Goal: Task Accomplishment & Management: Manage account settings

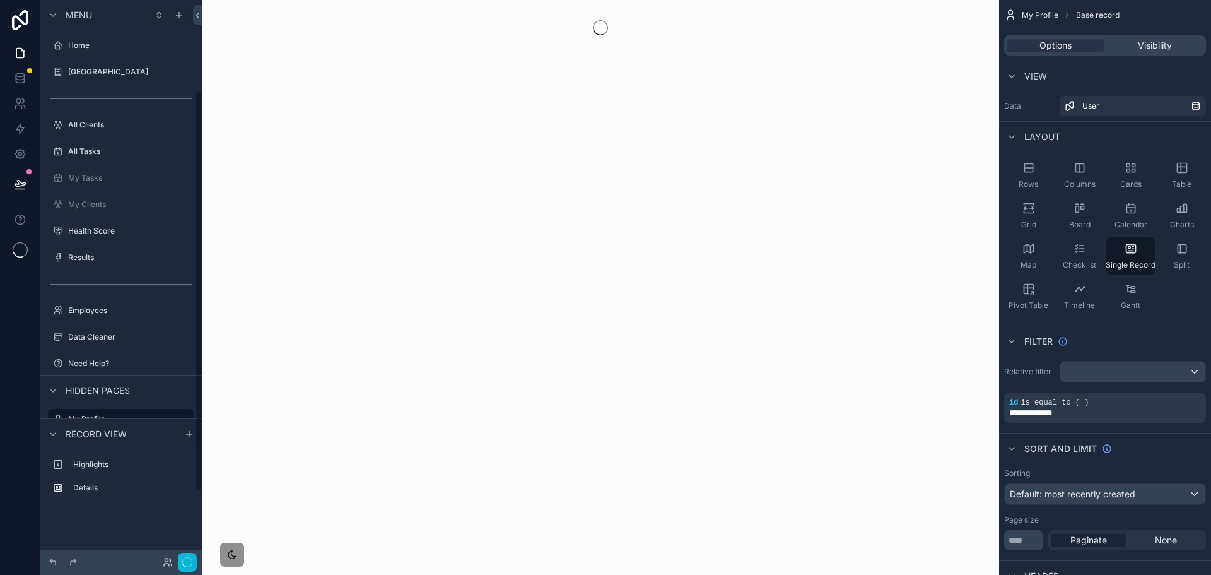
scroll to position [127, 0]
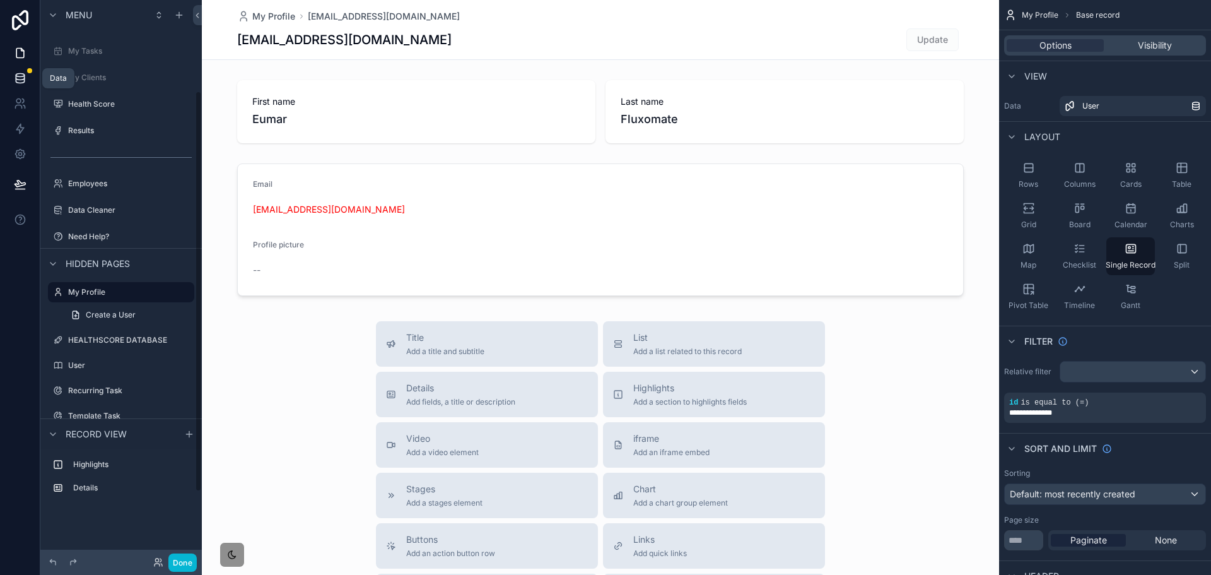
click at [24, 76] on icon at bounding box center [20, 77] width 8 height 5
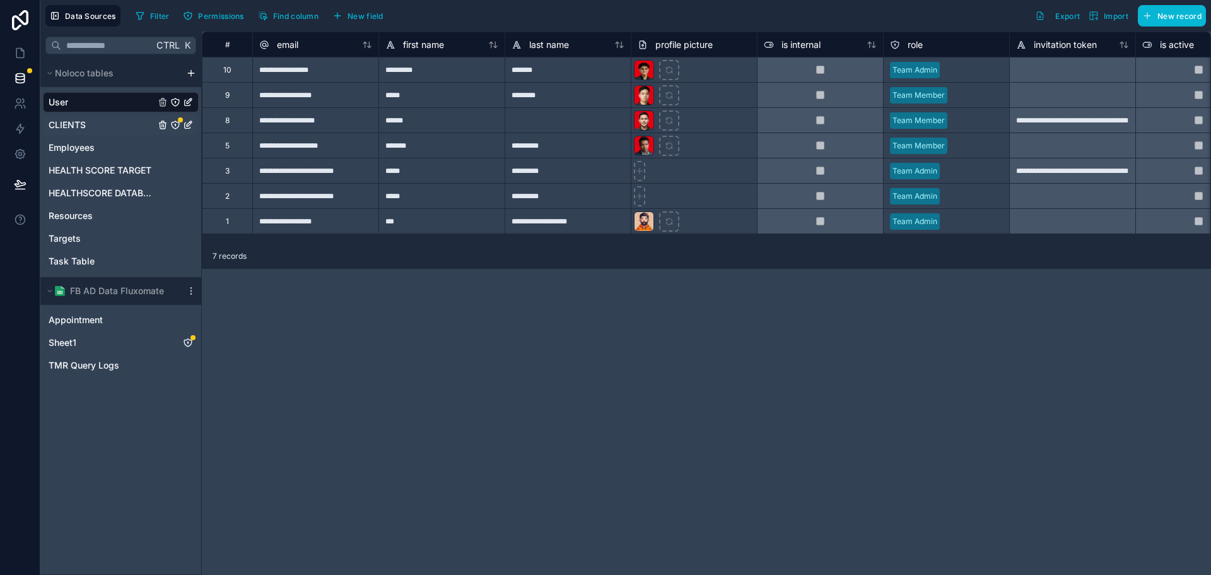
click at [105, 124] on div "CLIENTS" at bounding box center [121, 125] width 156 height 20
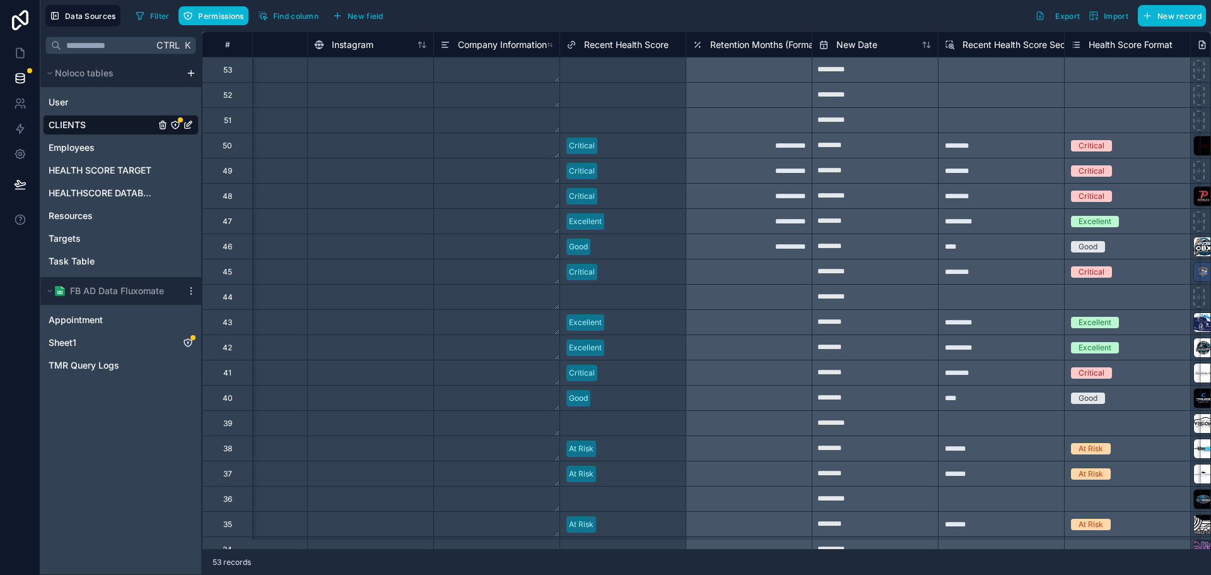
scroll to position [0, 2870]
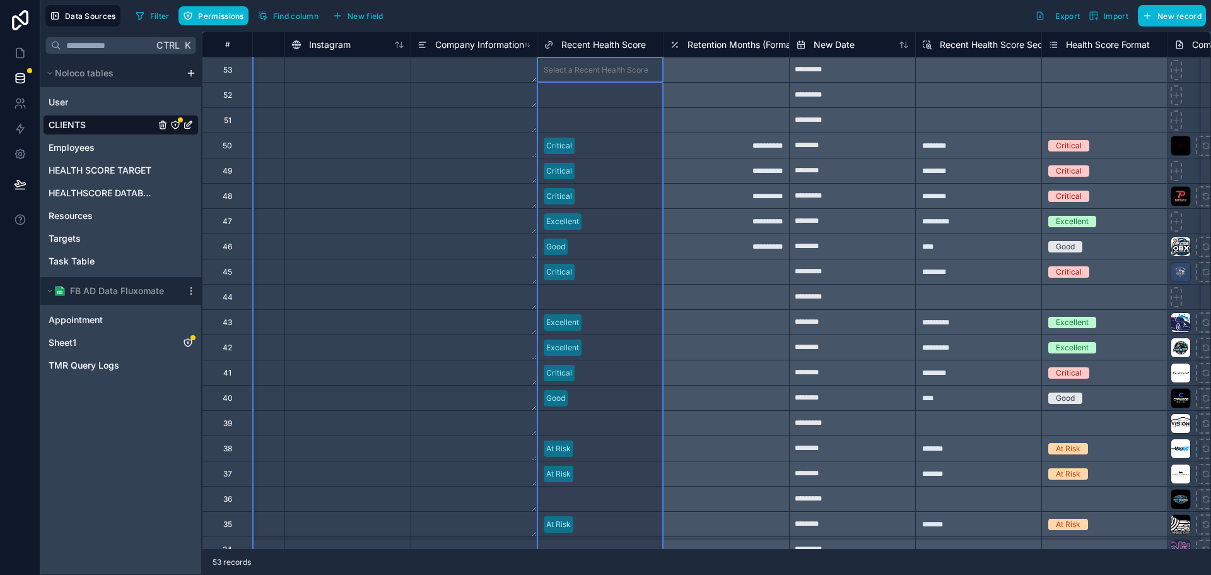
click at [586, 44] on span "Recent Health Score" at bounding box center [604, 44] width 85 height 13
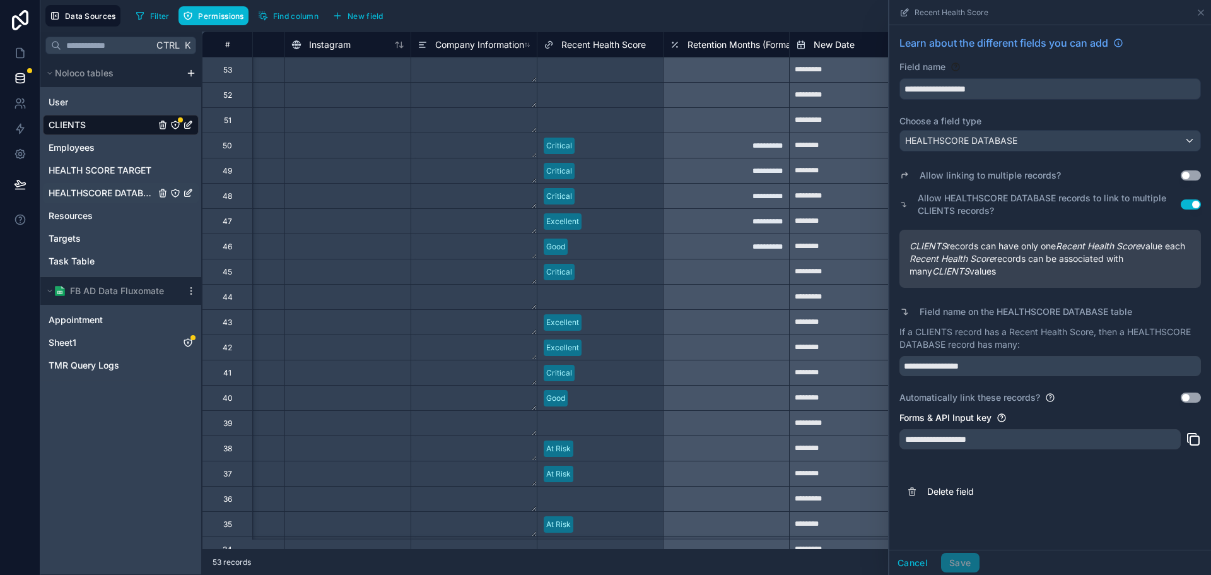
click at [131, 194] on span "HEALTHSCORE DATABASE" at bounding box center [102, 193] width 107 height 13
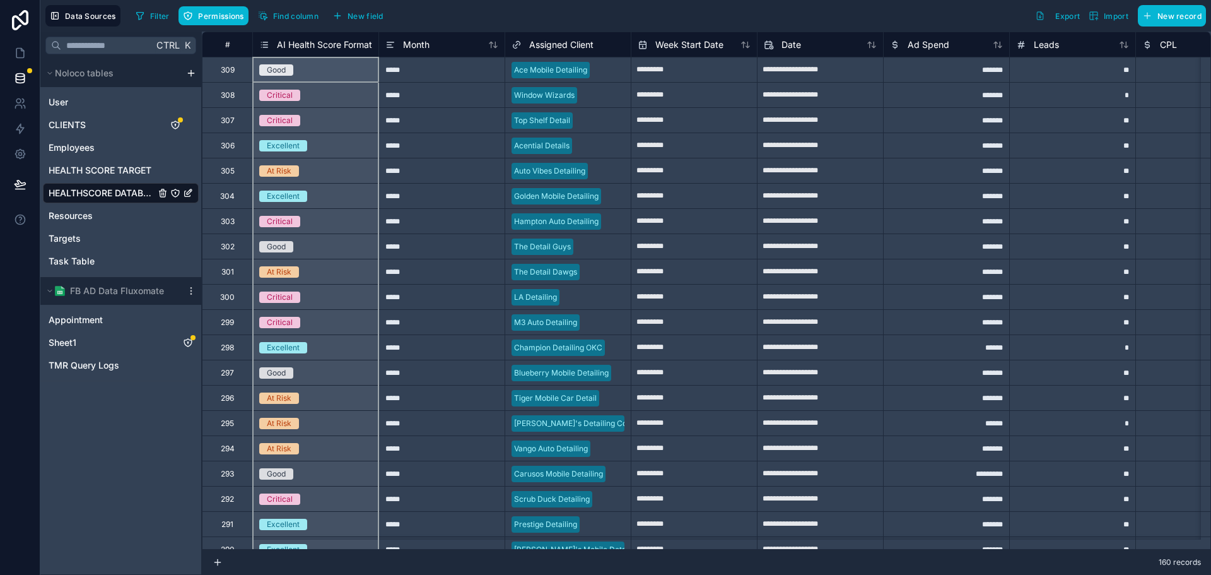
click at [293, 43] on span "AI Health Score Format" at bounding box center [324, 44] width 95 height 13
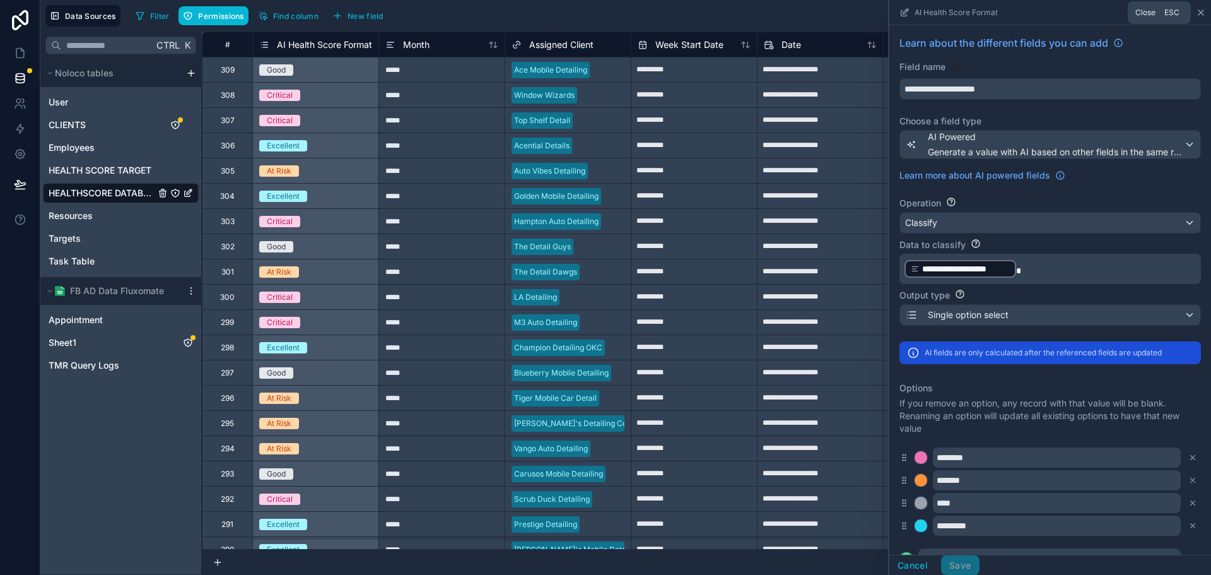
click at [1201, 11] on icon at bounding box center [1201, 13] width 10 height 10
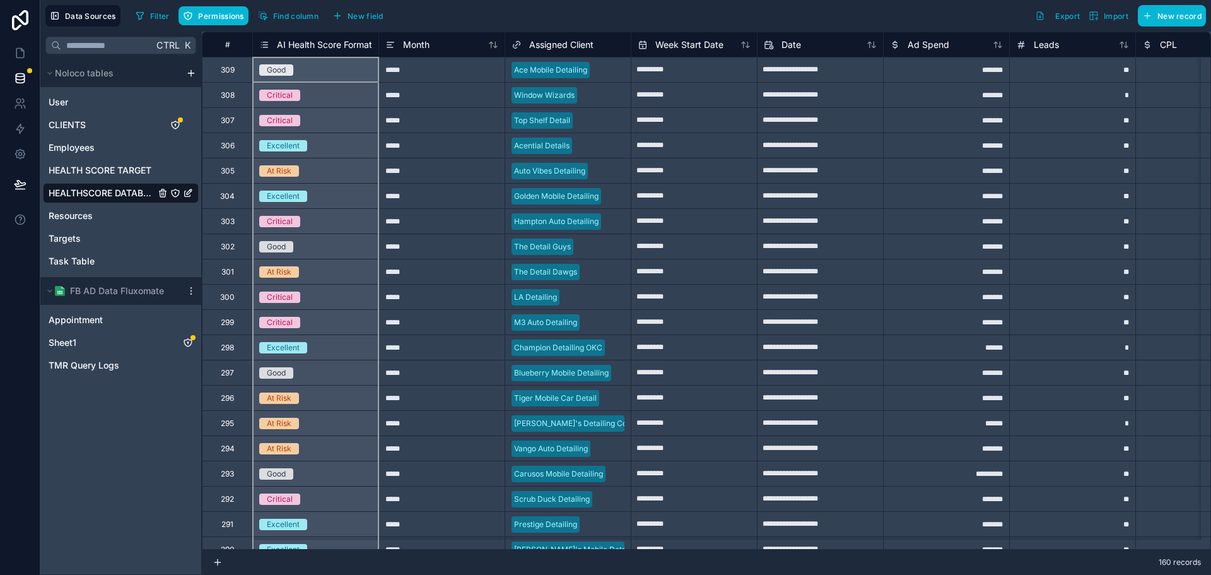
click at [327, 50] on span "AI Health Score Format" at bounding box center [324, 44] width 95 height 13
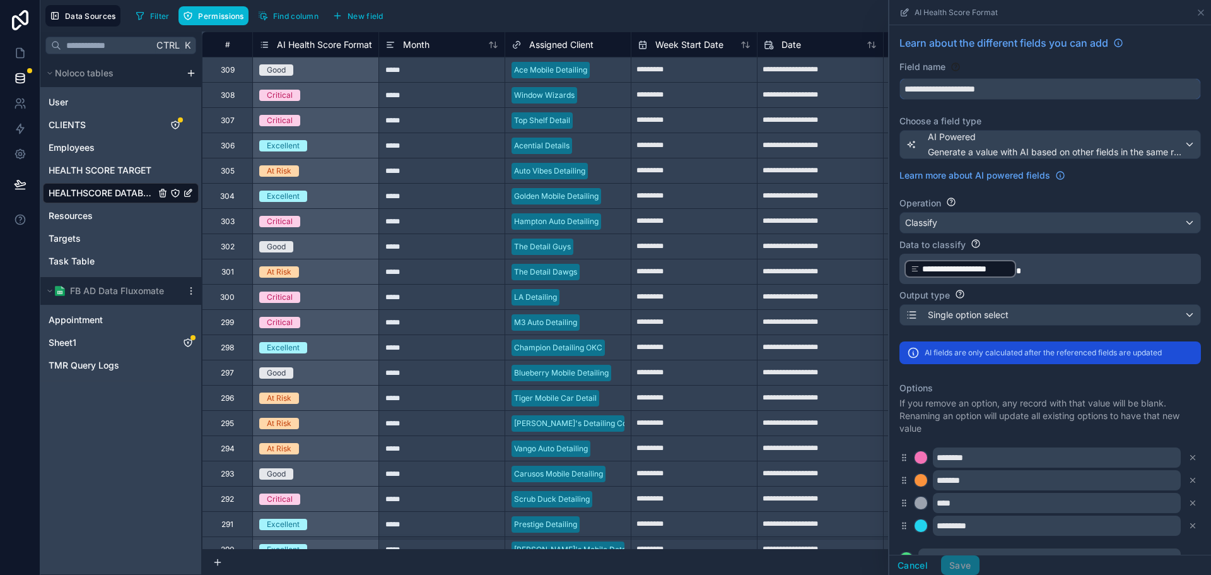
click at [974, 80] on input "**********" at bounding box center [1050, 89] width 300 height 20
drag, startPoint x: 15, startPoint y: 51, endPoint x: 24, endPoint y: 55, distance: 9.6
click at [15, 52] on icon at bounding box center [20, 53] width 13 height 13
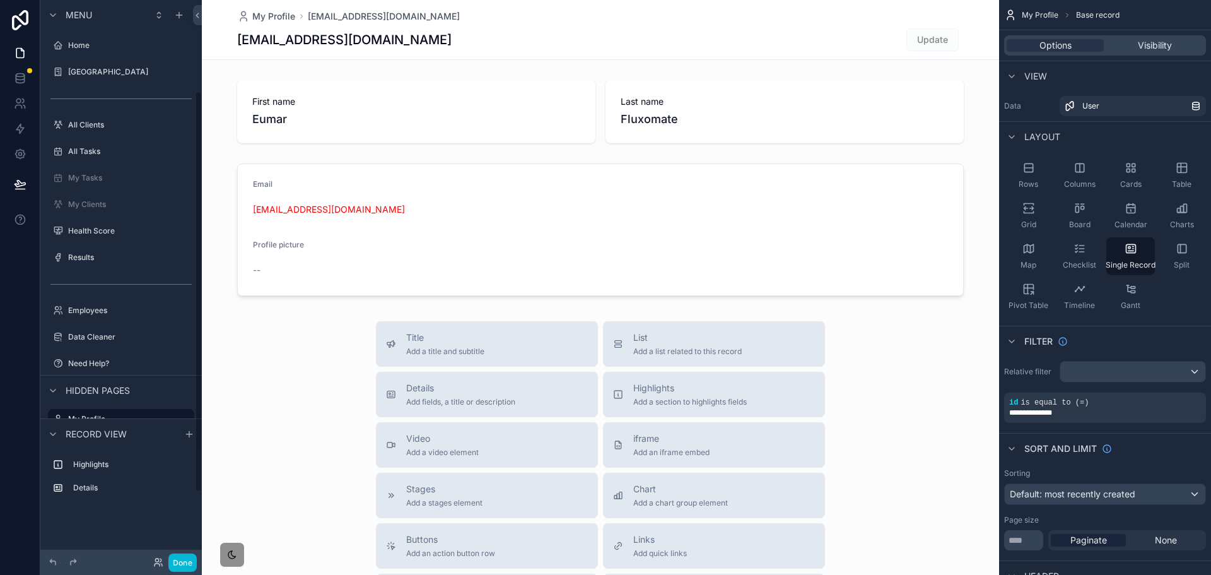
scroll to position [127, 0]
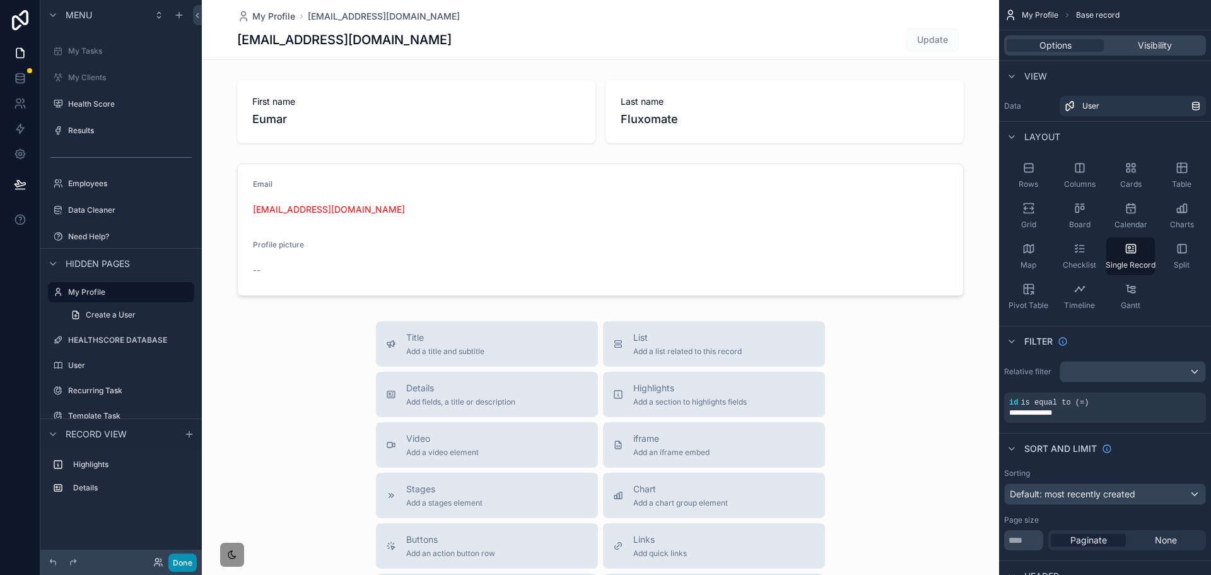
click at [186, 561] on button "Done" at bounding box center [182, 562] width 28 height 18
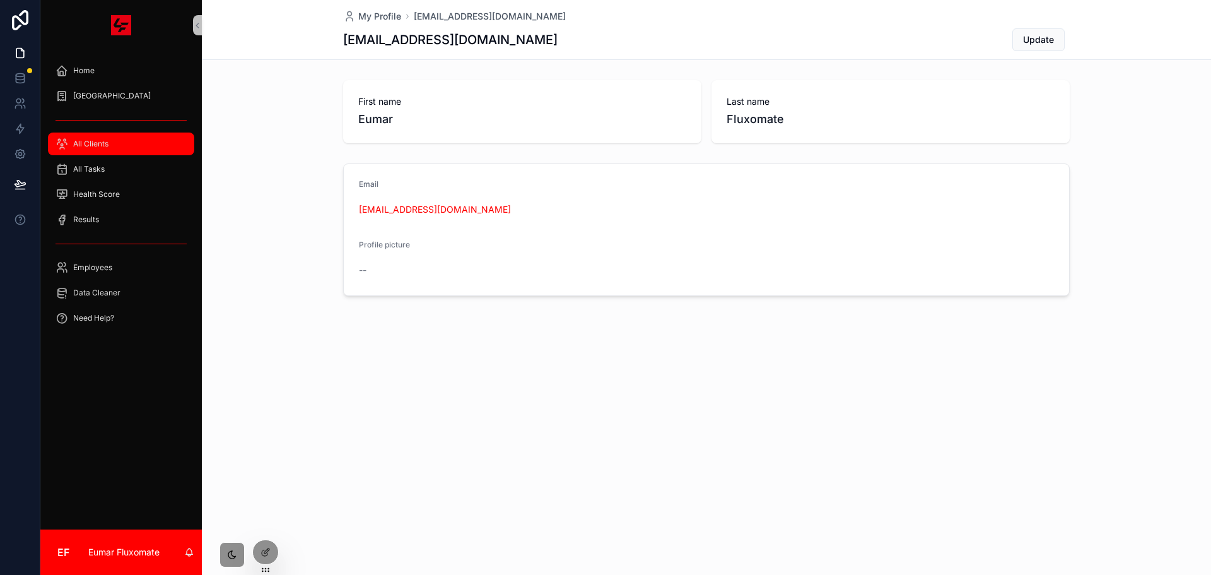
click at [104, 135] on div "All Clients" at bounding box center [121, 144] width 131 height 20
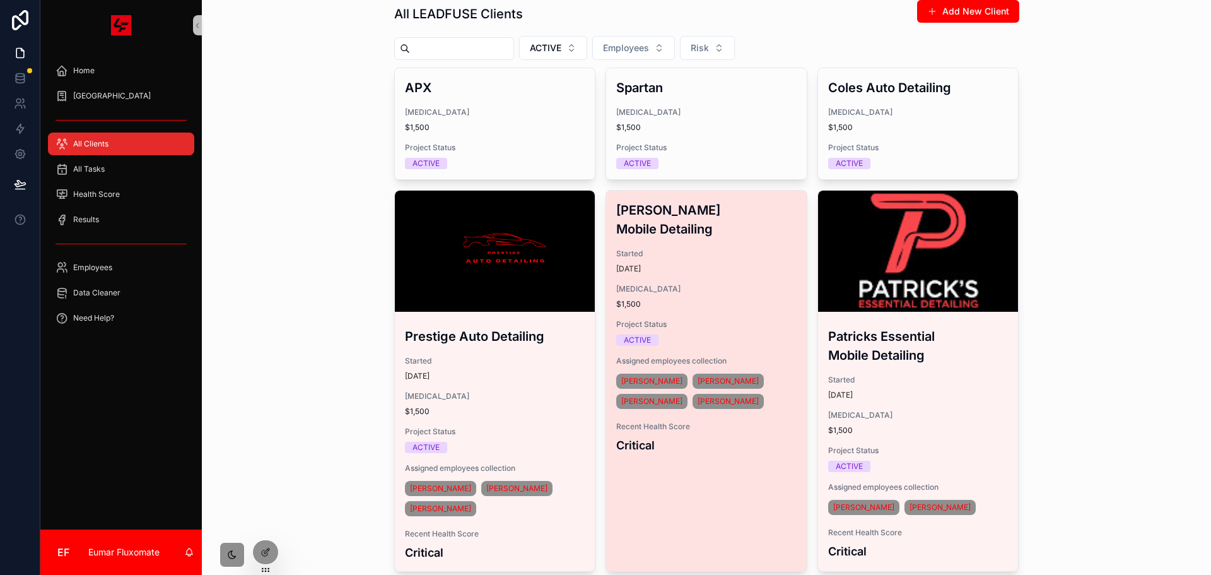
scroll to position [63, 0]
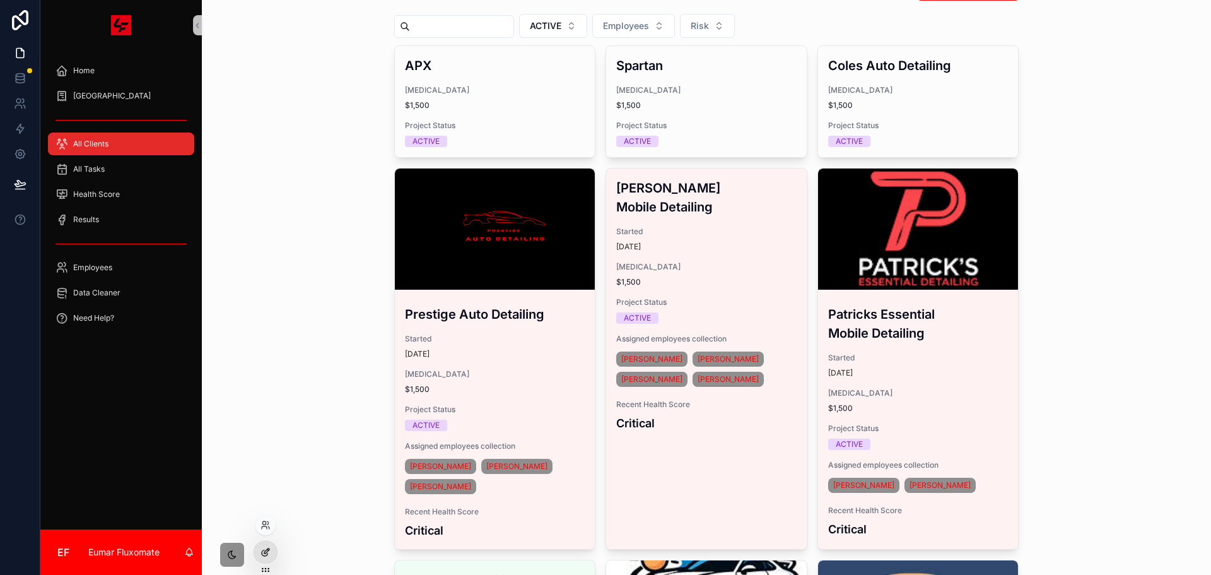
click at [274, 560] on div at bounding box center [265, 552] width 25 height 24
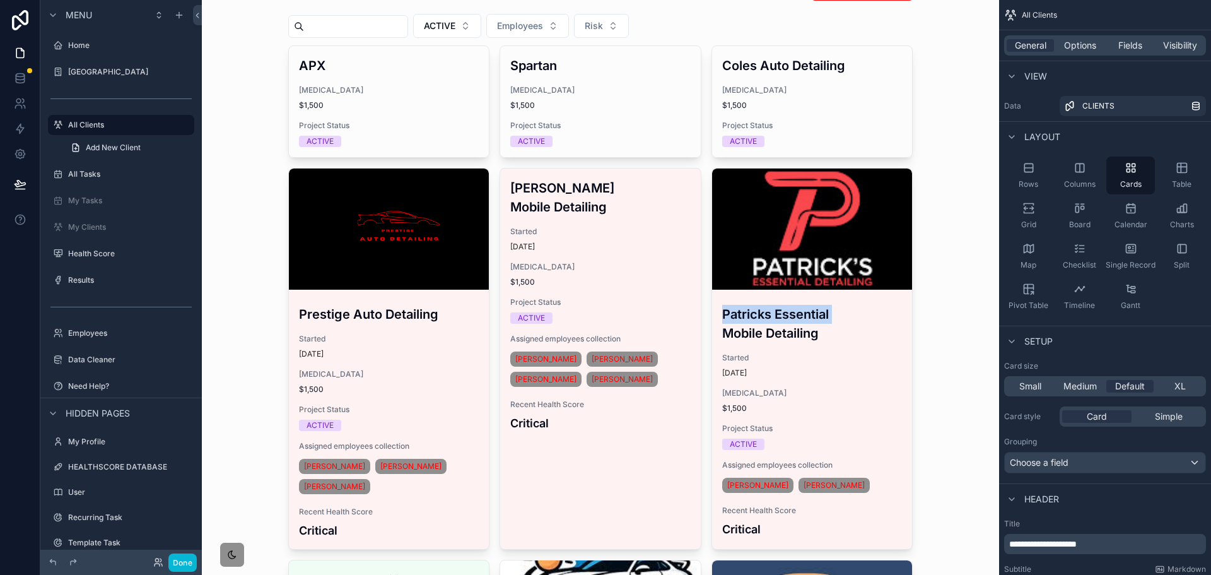
drag, startPoint x: 929, startPoint y: 286, endPoint x: 951, endPoint y: 273, distance: 25.6
click at [951, 273] on div "All Clients All LEADFUSE Clients Add New Client ACTIVE Employees Risk APX [MEDI…" at bounding box center [600, 224] width 797 height 575
click at [1133, 46] on span "Fields" at bounding box center [1131, 45] width 24 height 13
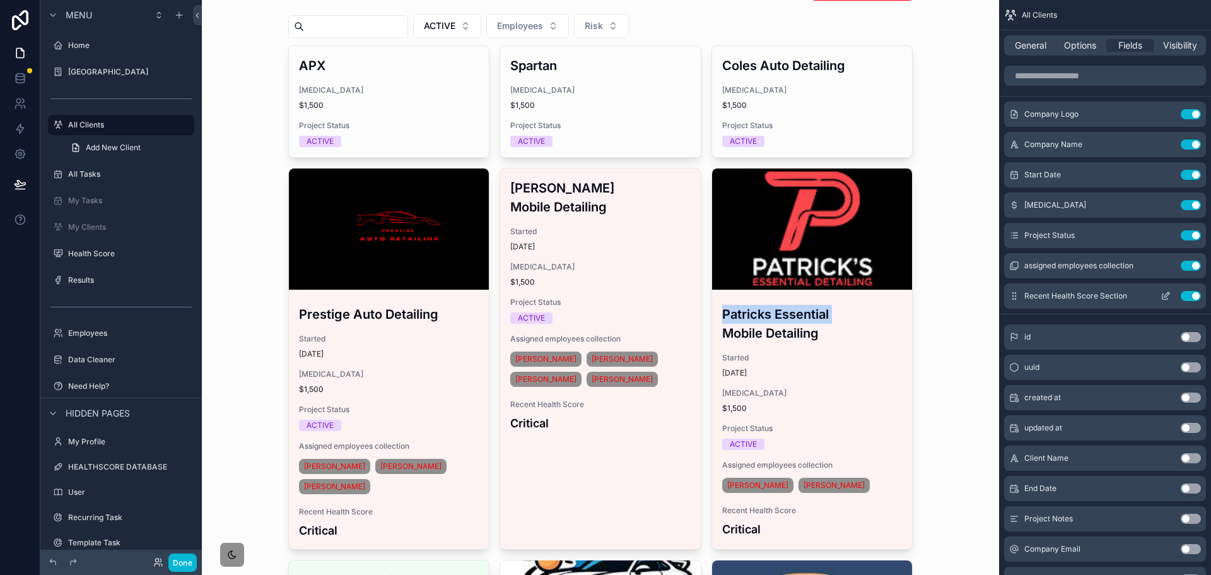
click at [1165, 297] on icon "scrollable content" at bounding box center [1167, 294] width 5 height 5
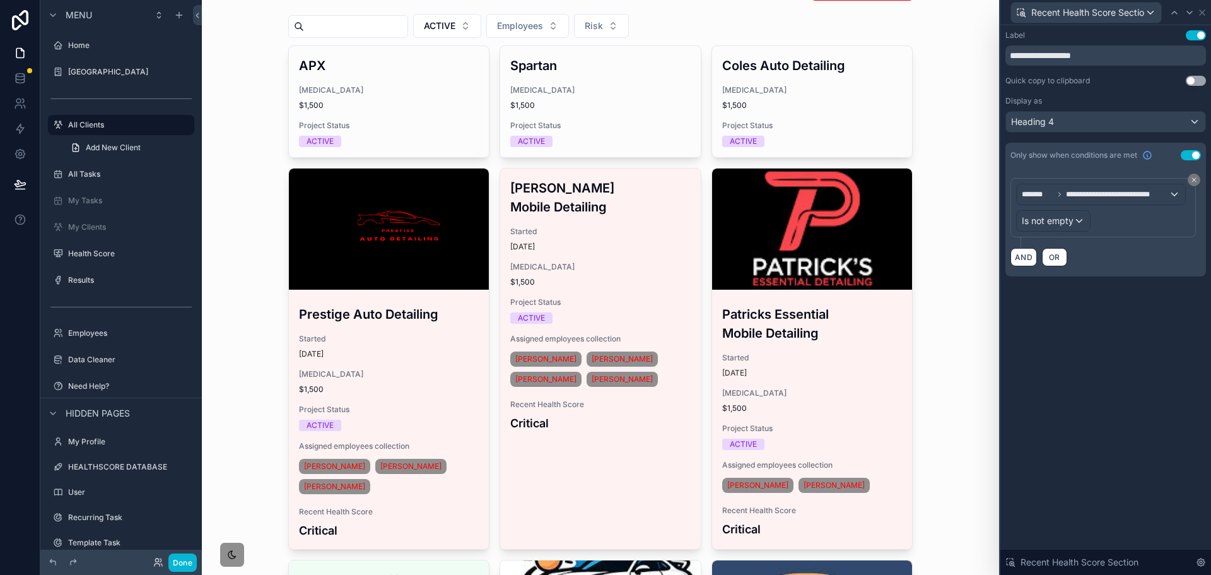
click at [870, 365] on div "Started [DATE]" at bounding box center [812, 365] width 180 height 25
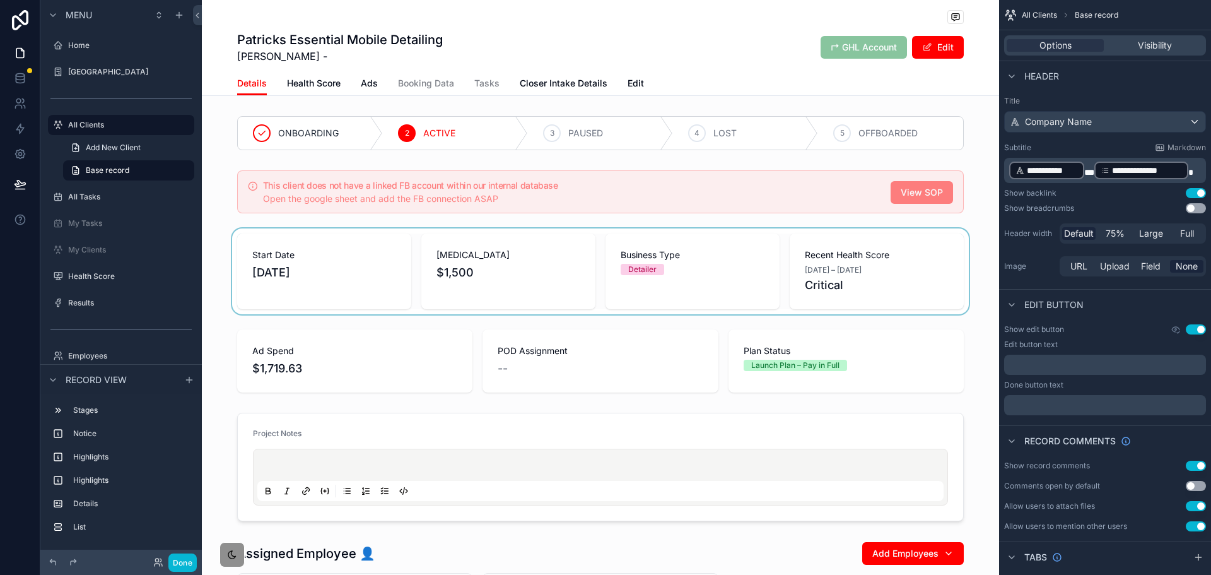
click at [893, 274] on div "scrollable content" at bounding box center [600, 271] width 797 height 86
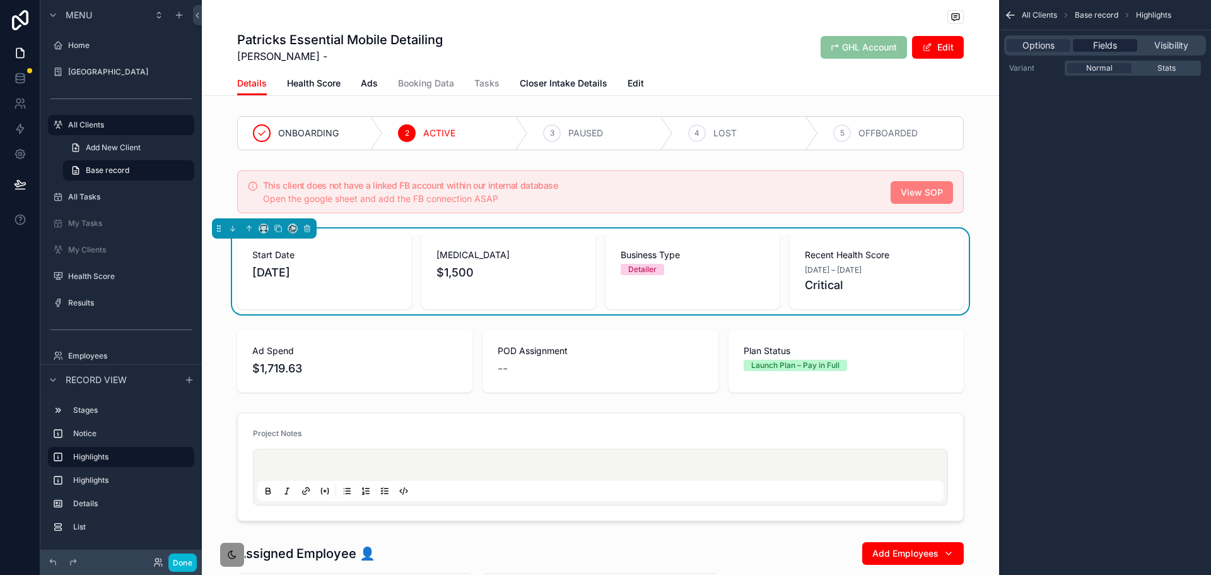
drag, startPoint x: 1110, startPoint y: 44, endPoint x: 1110, endPoint y: 54, distance: 10.1
click at [1110, 44] on span "Fields" at bounding box center [1105, 45] width 24 height 13
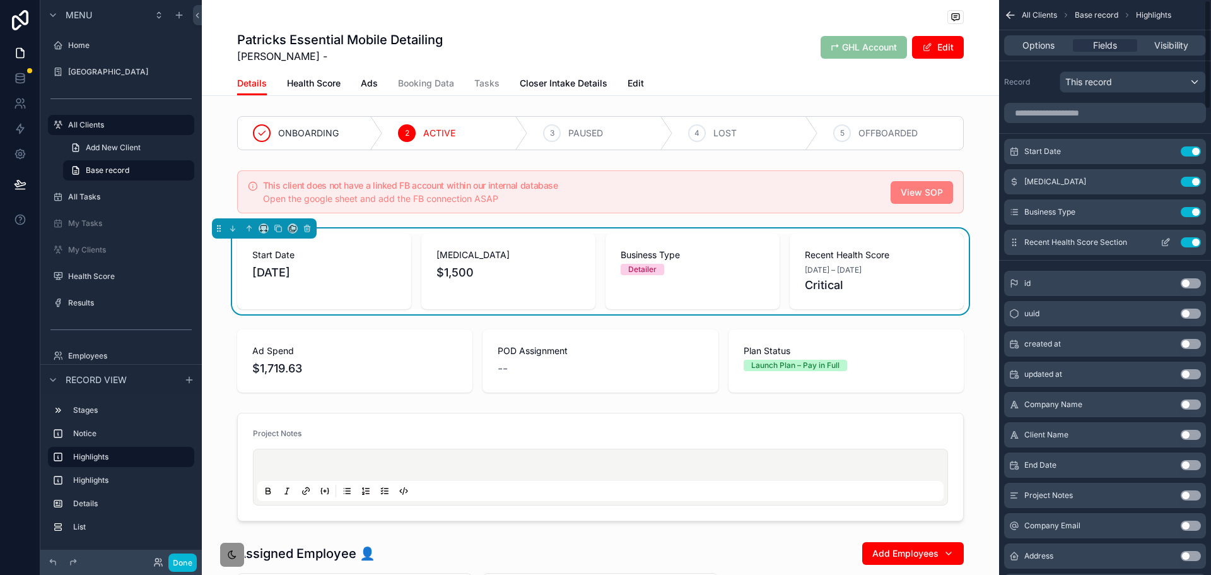
click at [1165, 240] on icon "scrollable content" at bounding box center [1166, 242] width 10 height 10
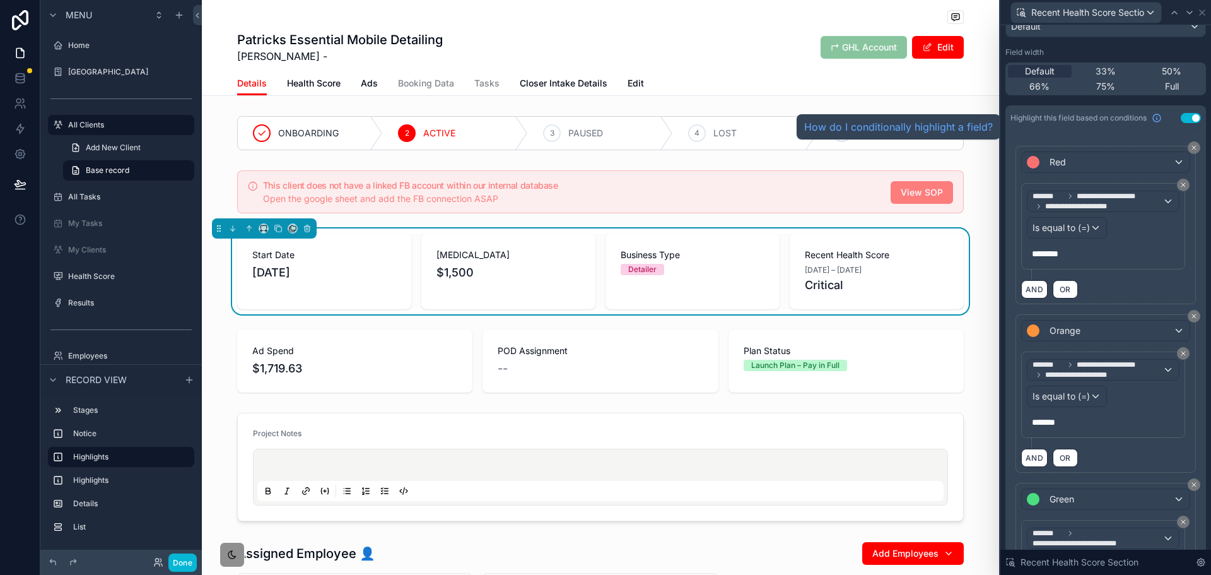
scroll to position [126, 0]
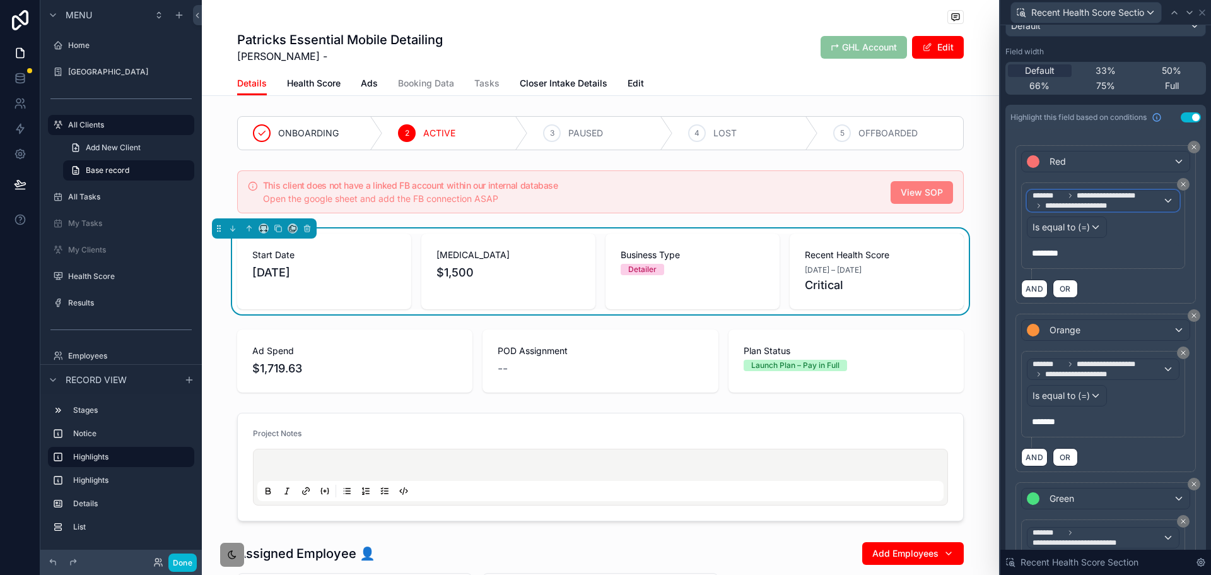
click at [1148, 201] on span "**********" at bounding box center [1098, 201] width 130 height 20
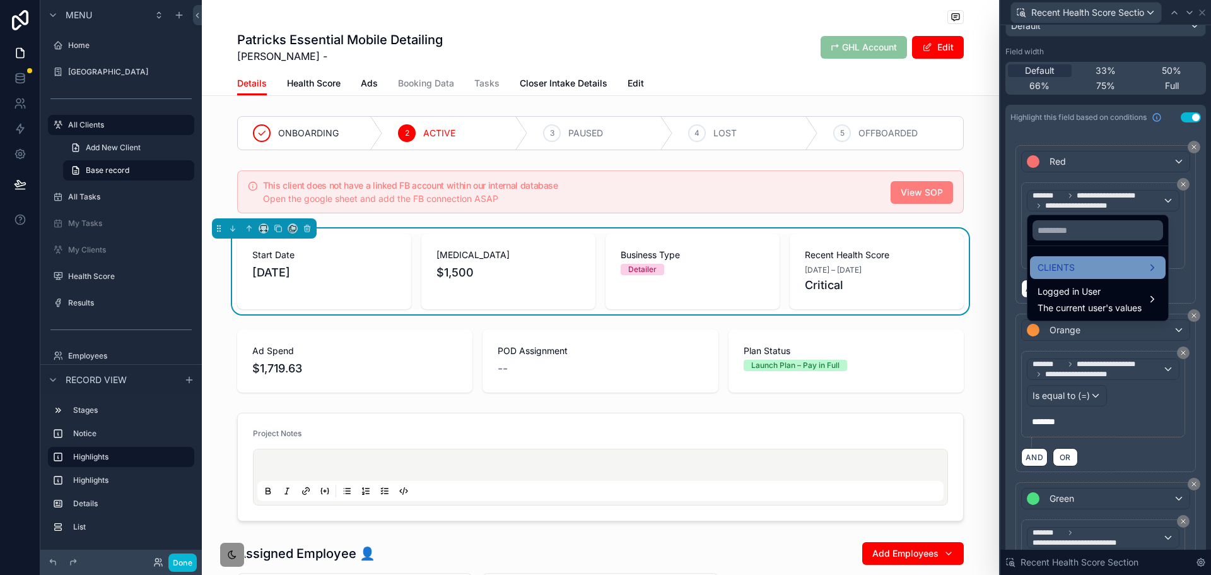
click at [1114, 273] on div "CLIENTS" at bounding box center [1098, 267] width 121 height 15
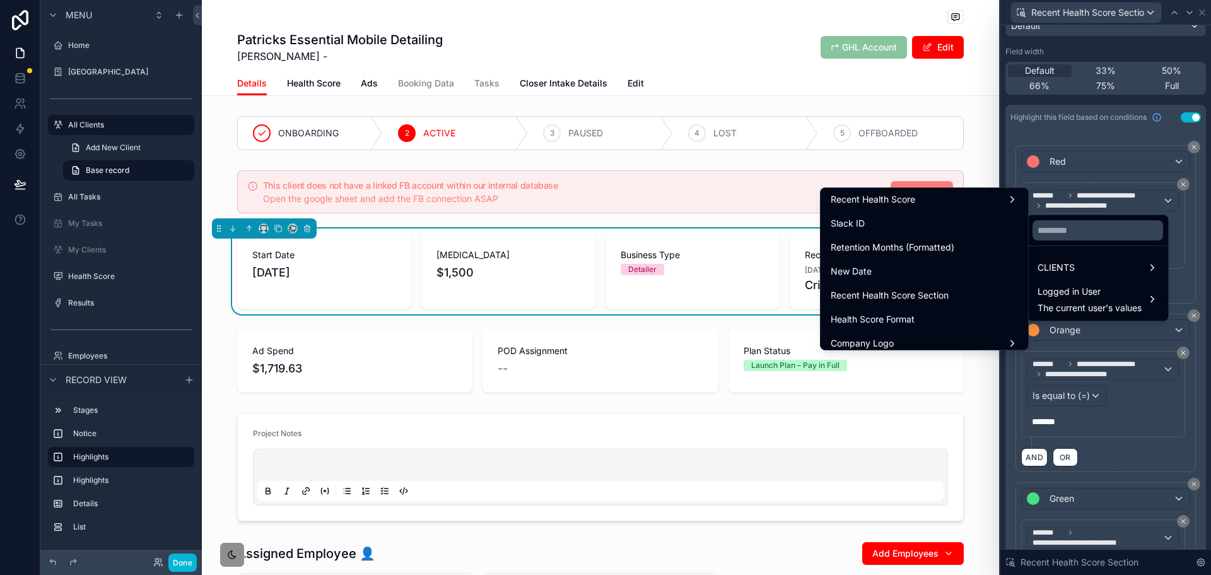
scroll to position [630, 0]
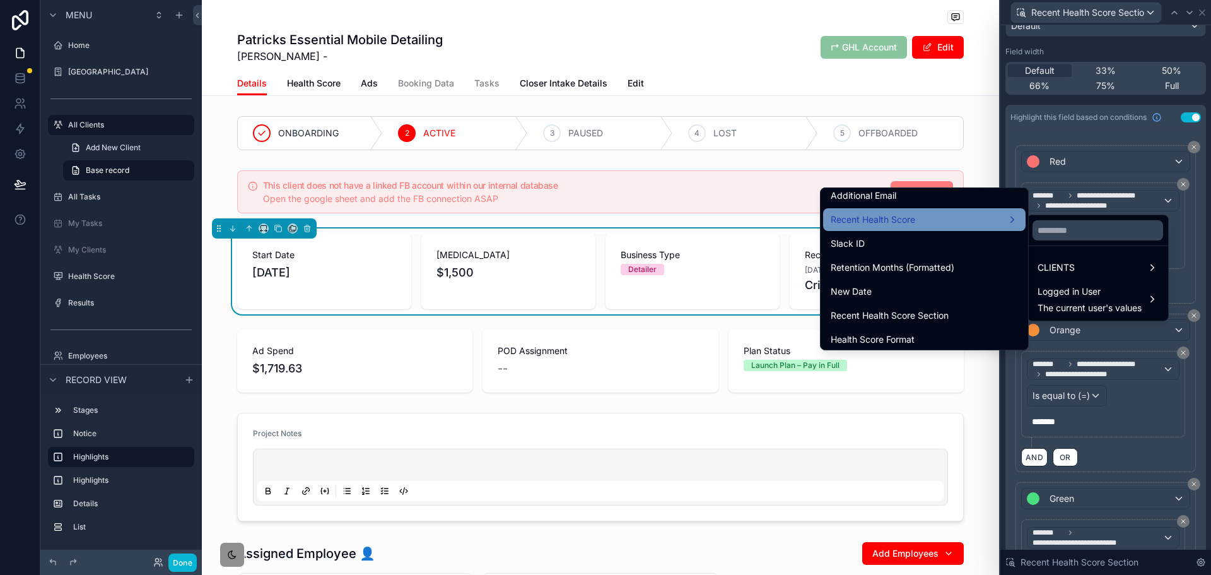
click at [955, 218] on div "Recent Health Score" at bounding box center [924, 219] width 187 height 15
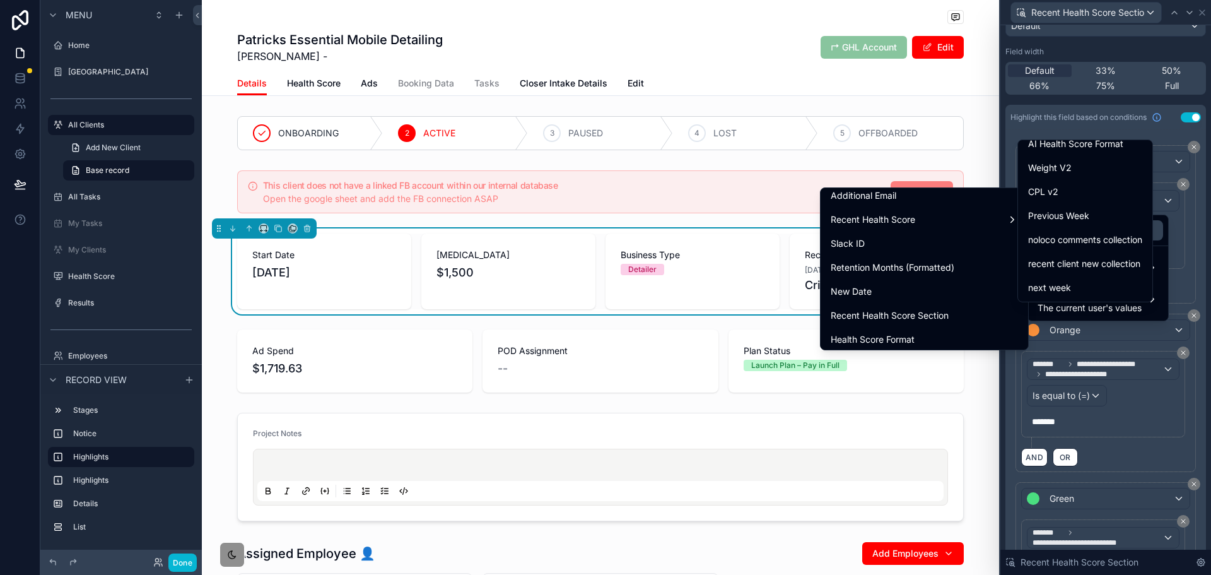
scroll to position [954, 0]
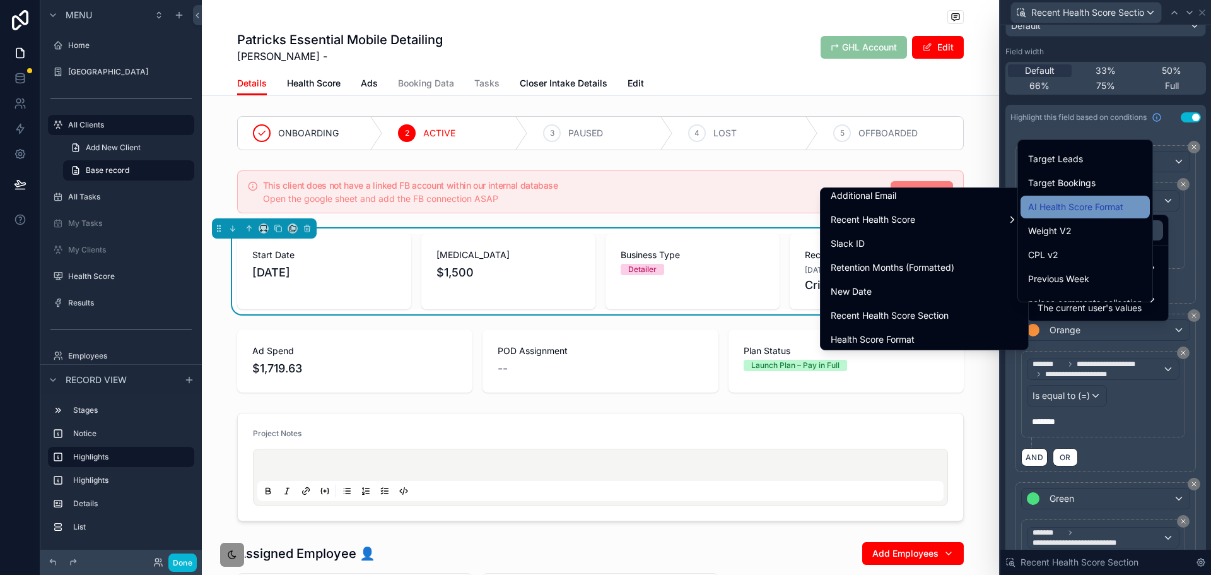
click at [1109, 204] on span "AI Health Score Format" at bounding box center [1075, 206] width 95 height 15
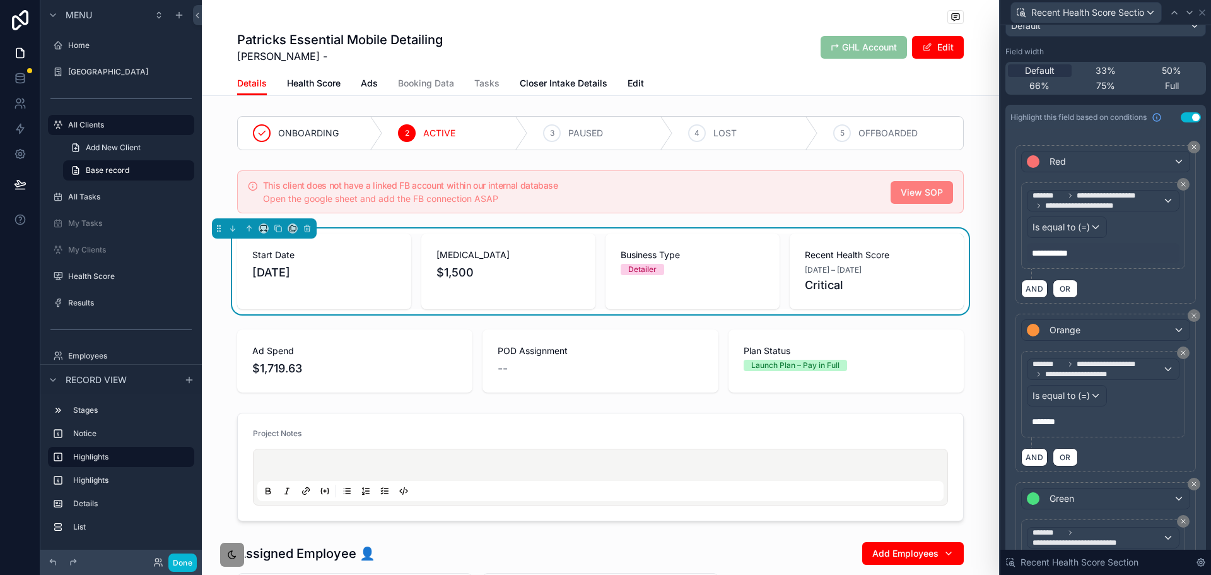
click at [1077, 254] on span "**********" at bounding box center [1055, 253] width 47 height 13
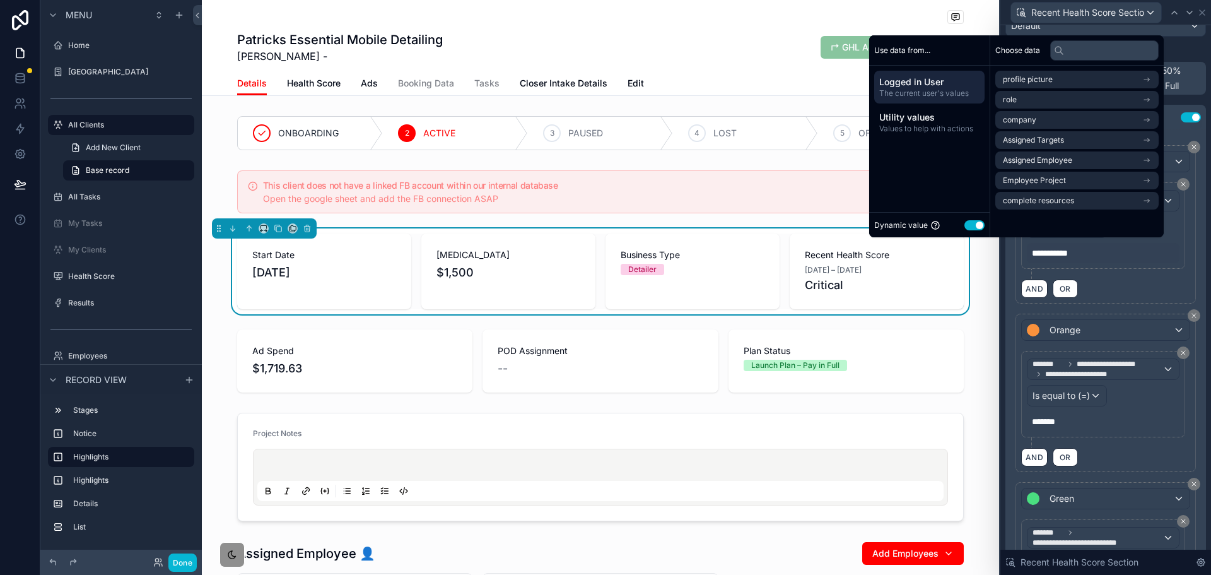
click at [974, 227] on button "Use setting" at bounding box center [975, 225] width 20 height 10
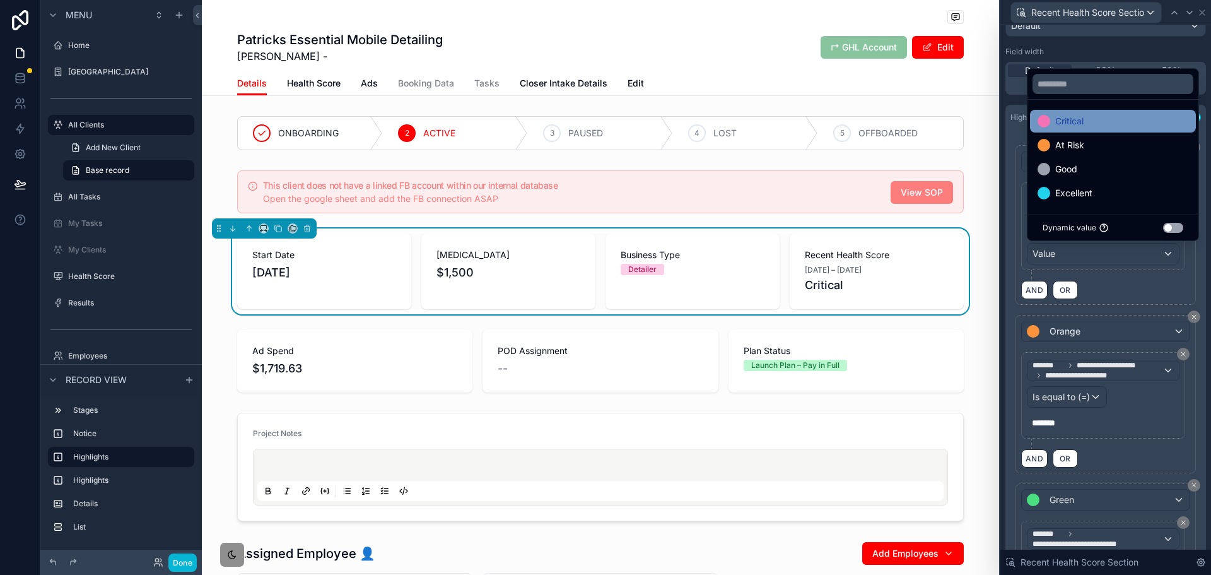
click at [1098, 126] on div "Critical" at bounding box center [1113, 121] width 151 height 15
click at [1130, 290] on div "AND OR" at bounding box center [1105, 289] width 169 height 19
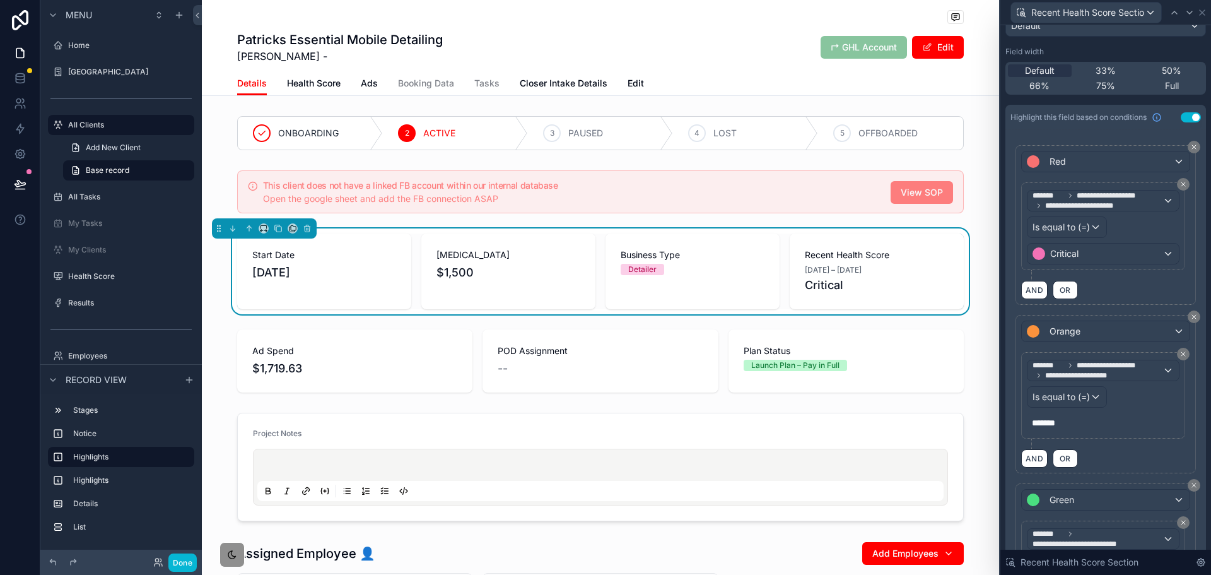
click at [1105, 280] on div "AND OR" at bounding box center [1105, 289] width 169 height 19
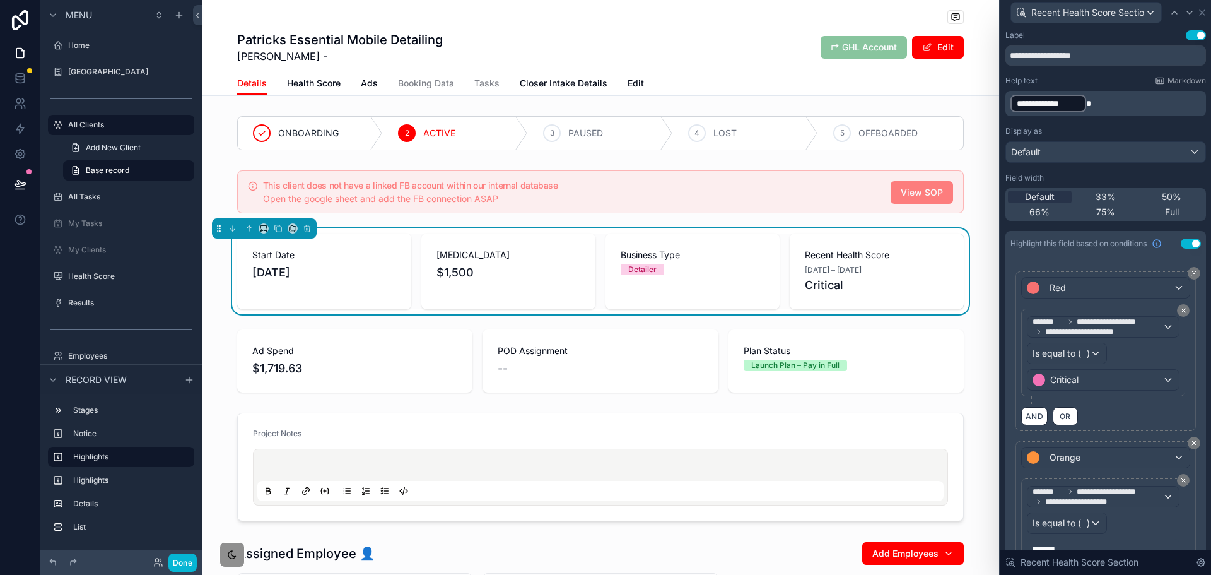
scroll to position [63, 0]
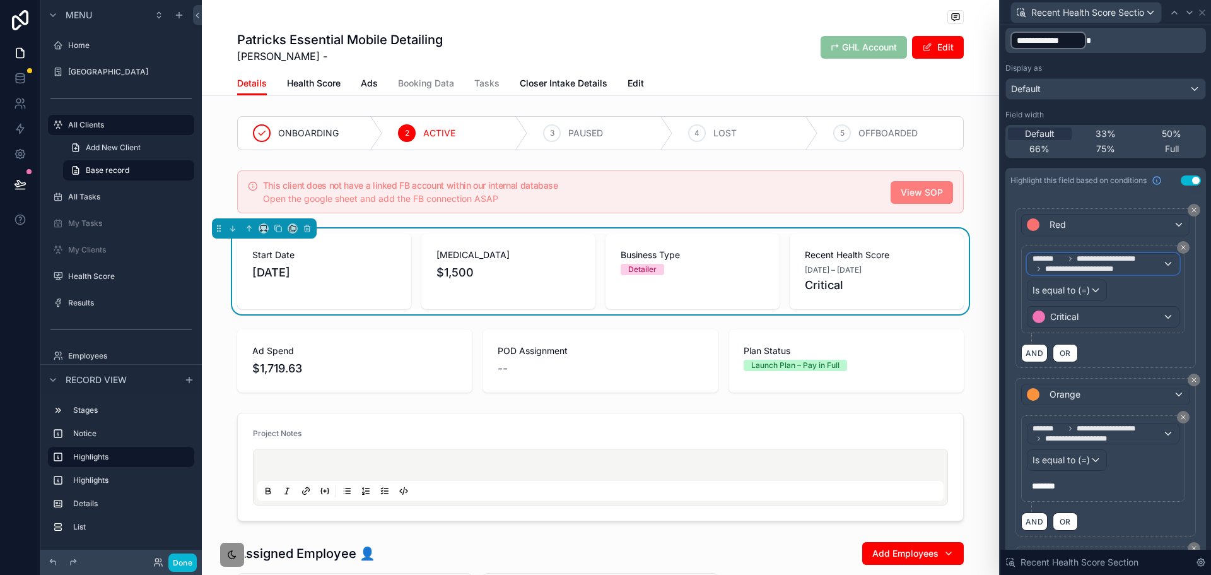
click at [1109, 266] on span "**********" at bounding box center [1086, 269] width 83 height 10
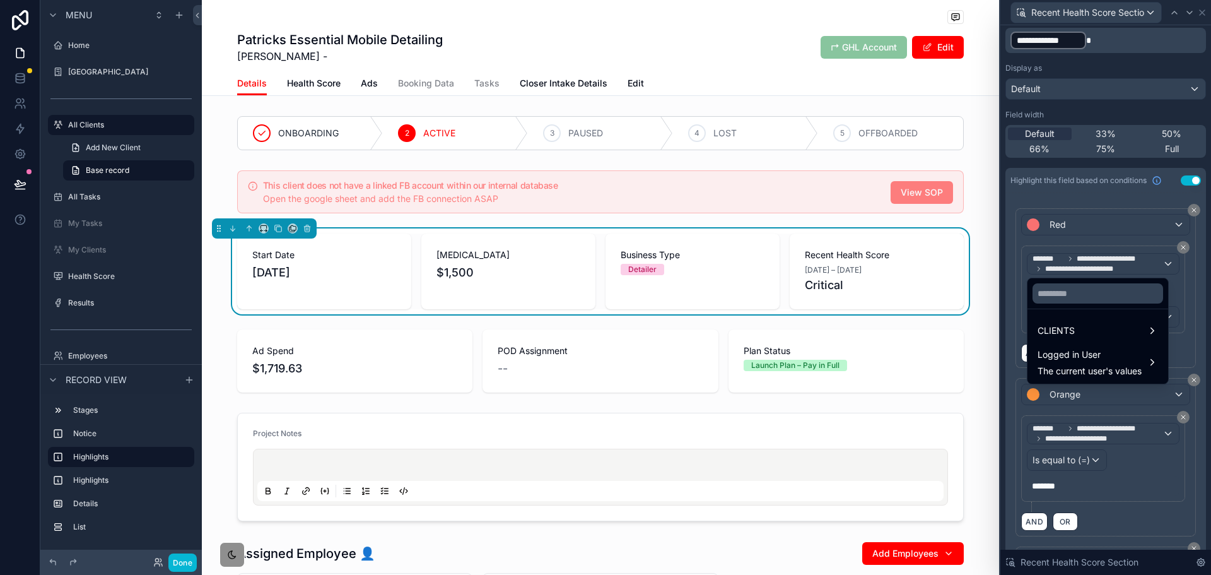
click at [1109, 266] on div at bounding box center [1106, 287] width 211 height 575
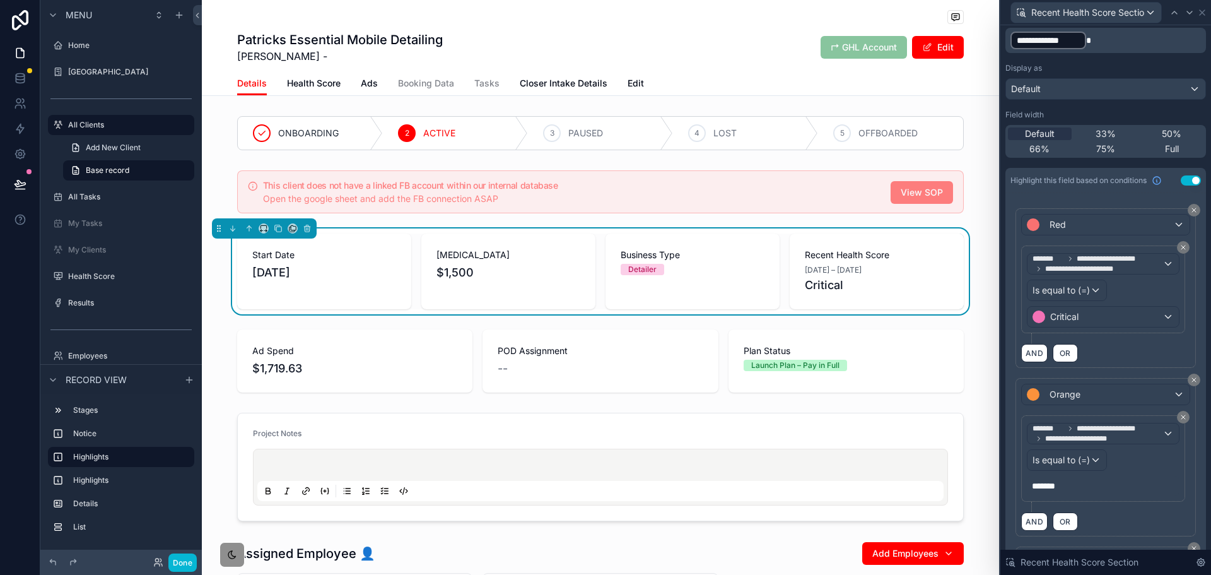
click at [1102, 343] on div "AND OR" at bounding box center [1105, 352] width 169 height 19
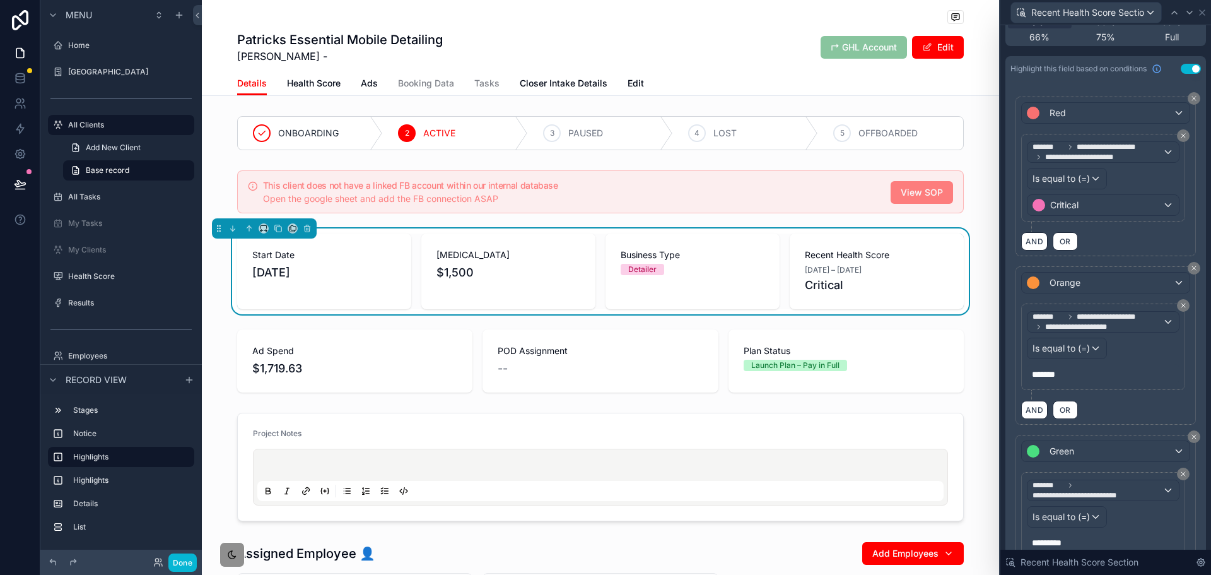
scroll to position [189, 0]
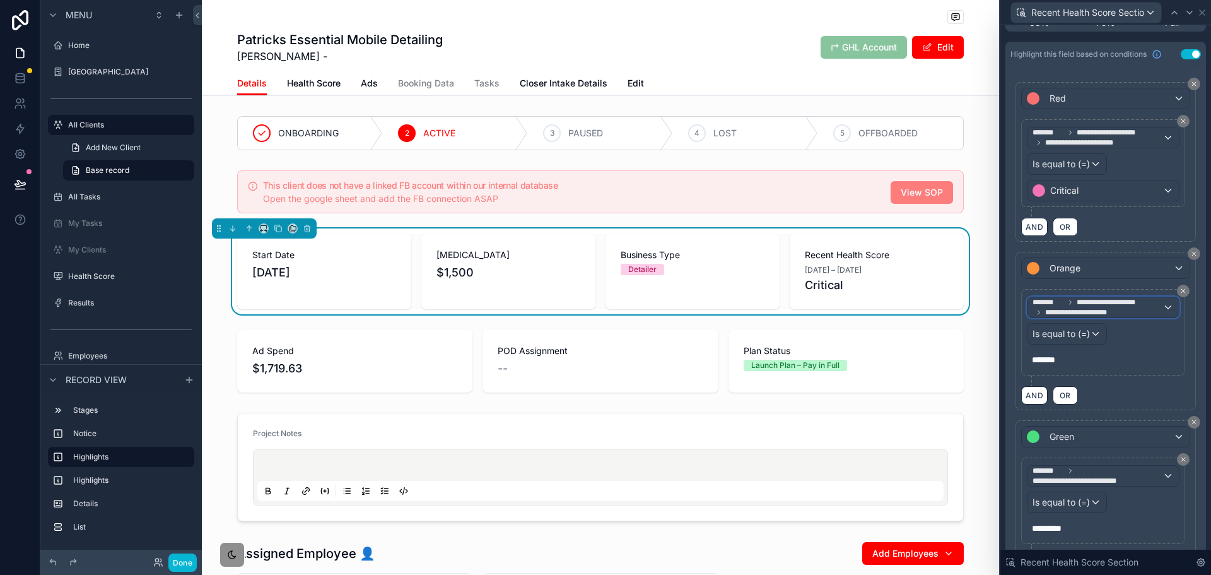
click at [1111, 307] on span "**********" at bounding box center [1082, 312] width 75 height 10
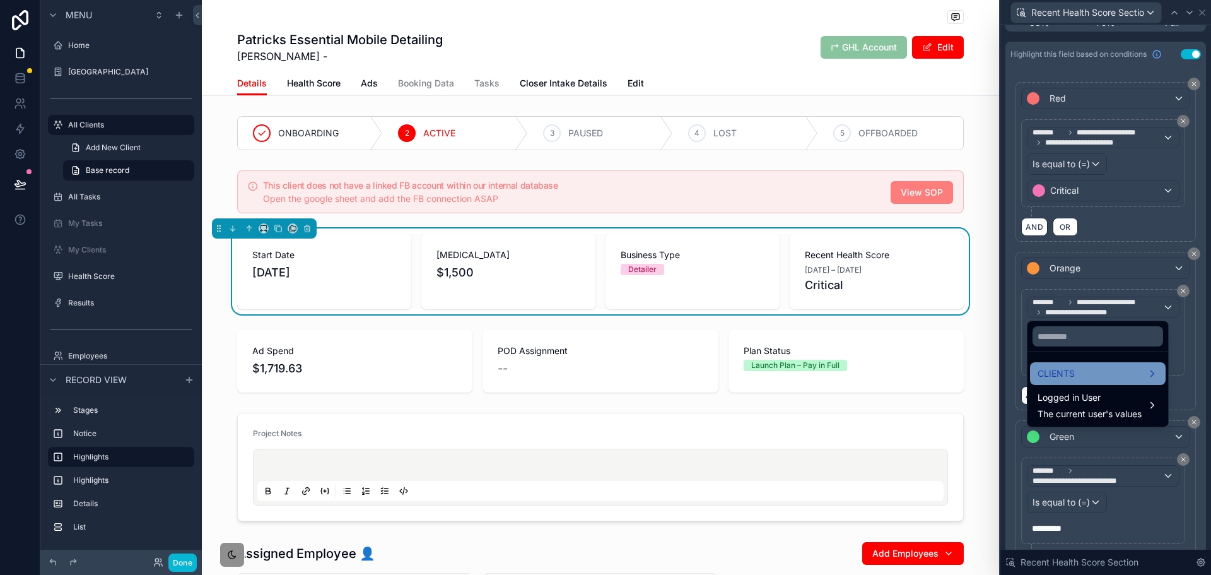
click at [1078, 370] on div "CLIENTS" at bounding box center [1098, 373] width 121 height 15
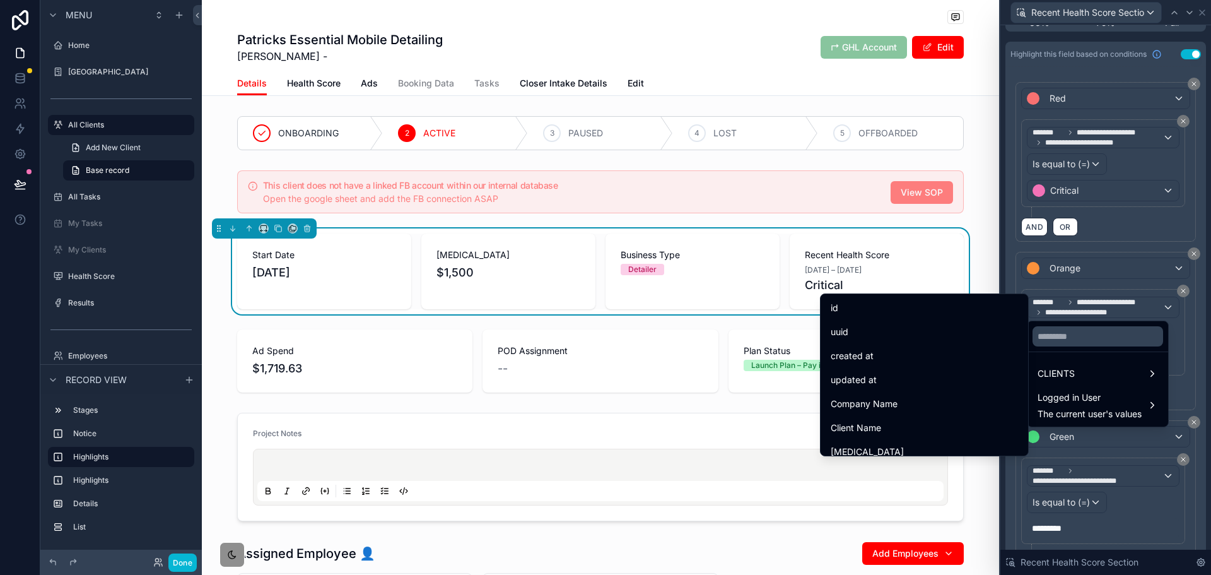
click at [1146, 221] on div at bounding box center [1106, 287] width 211 height 575
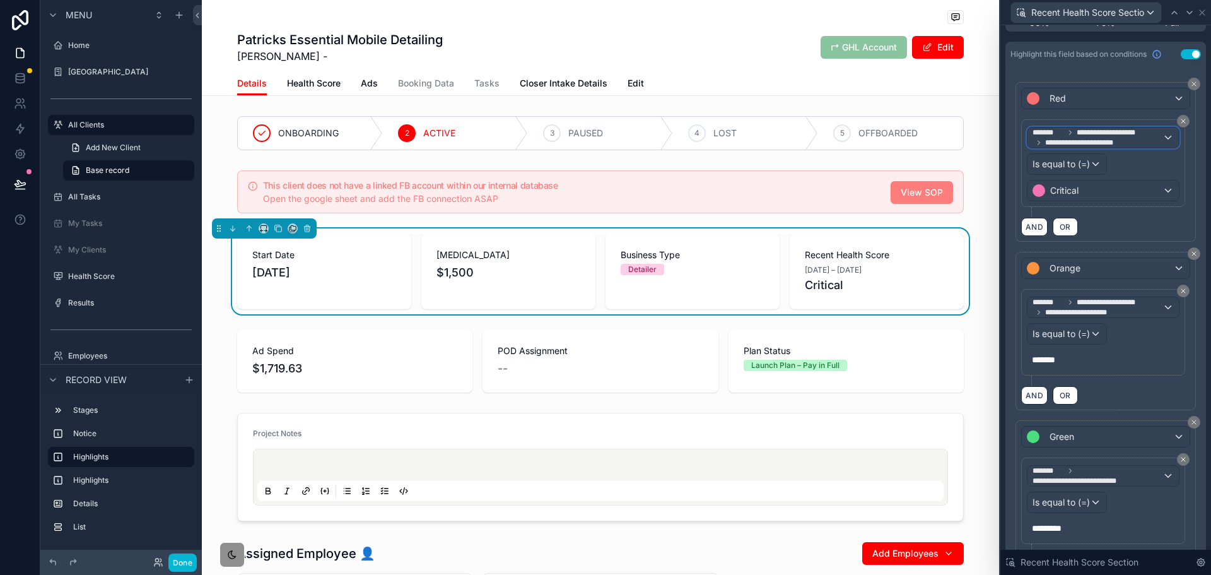
click at [1131, 142] on span "**********" at bounding box center [1098, 137] width 130 height 20
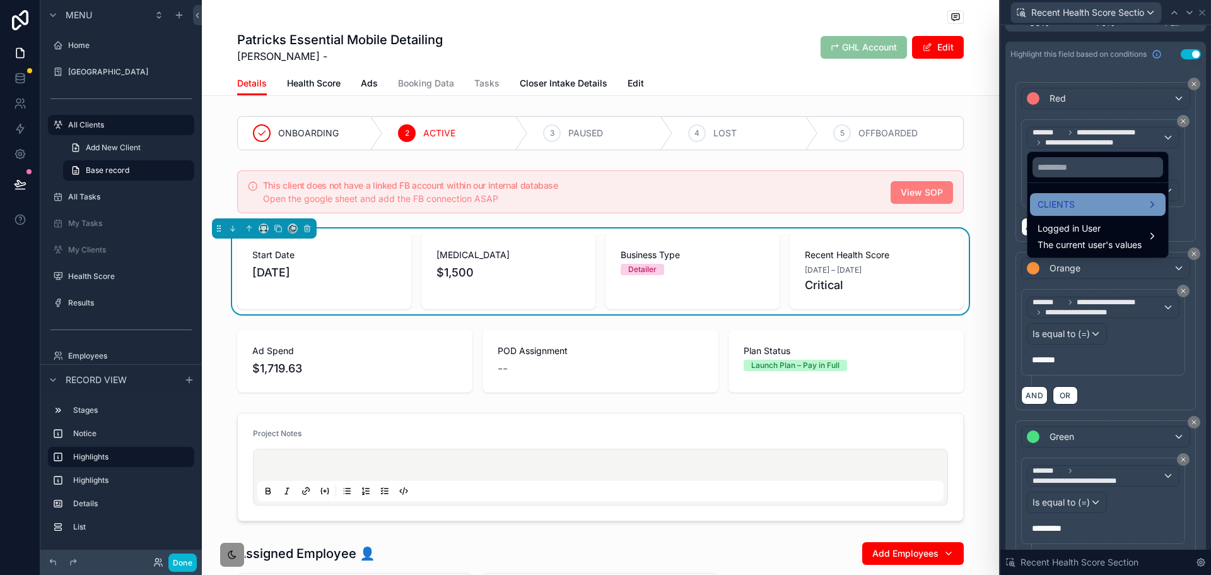
click at [1098, 203] on div "CLIENTS" at bounding box center [1098, 204] width 121 height 15
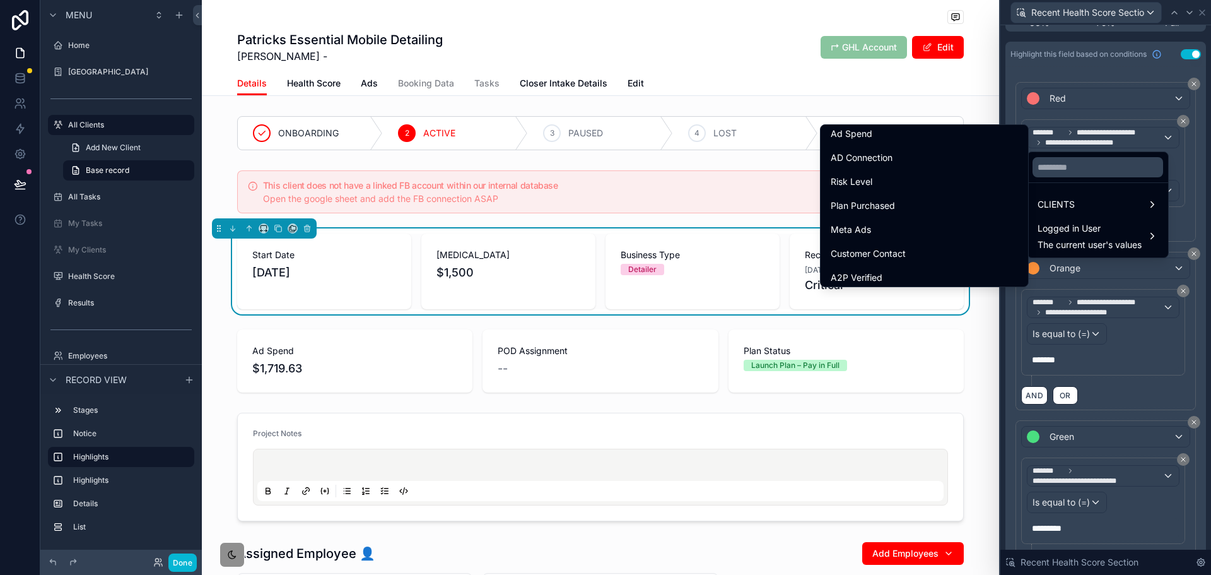
scroll to position [631, 0]
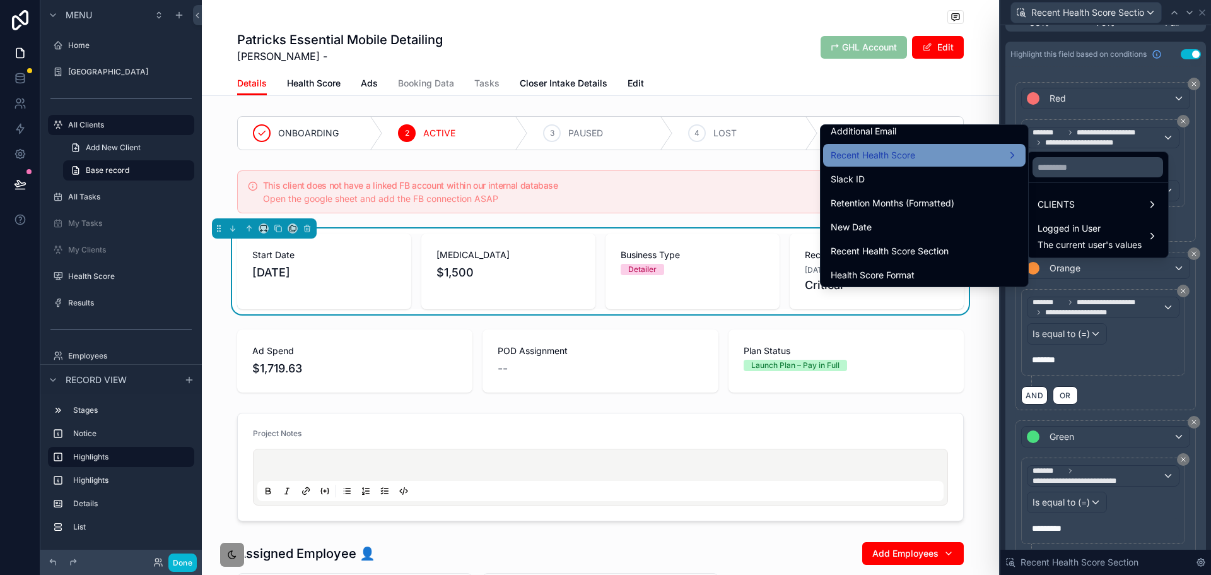
click at [957, 144] on div "Recent Health Score" at bounding box center [924, 155] width 203 height 23
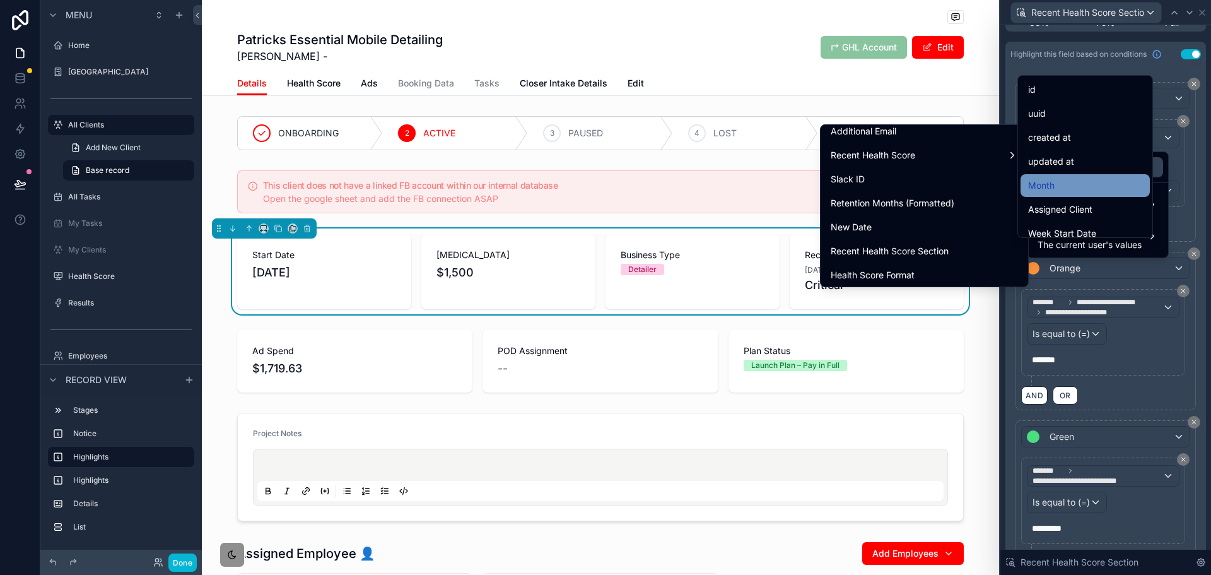
scroll to position [63, 0]
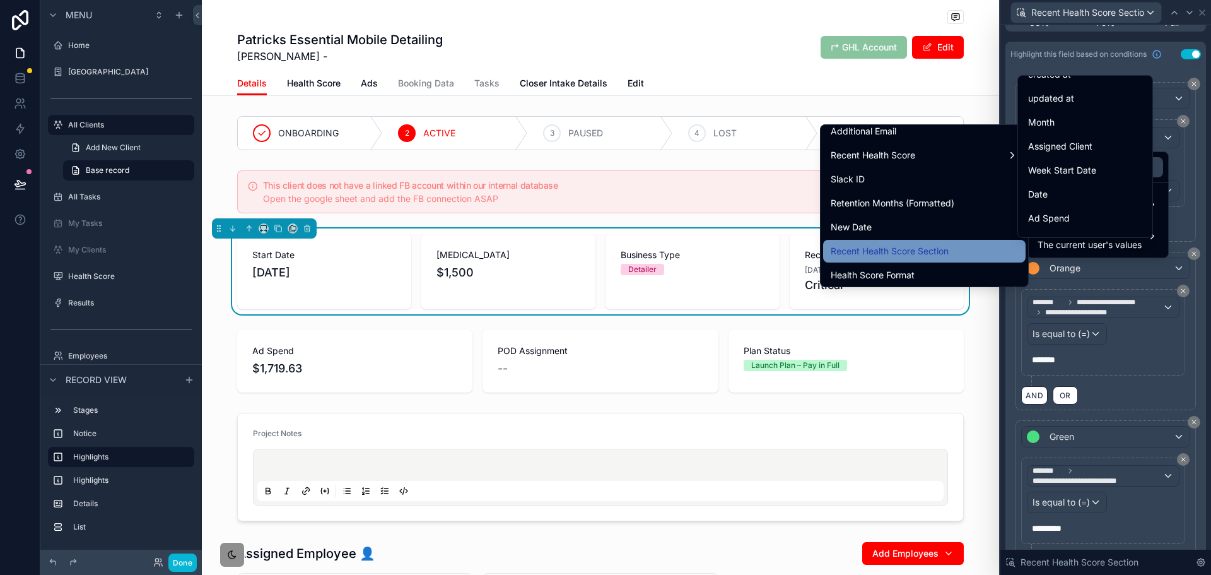
click at [949, 259] on div "Recent Health Score Section" at bounding box center [924, 251] width 203 height 23
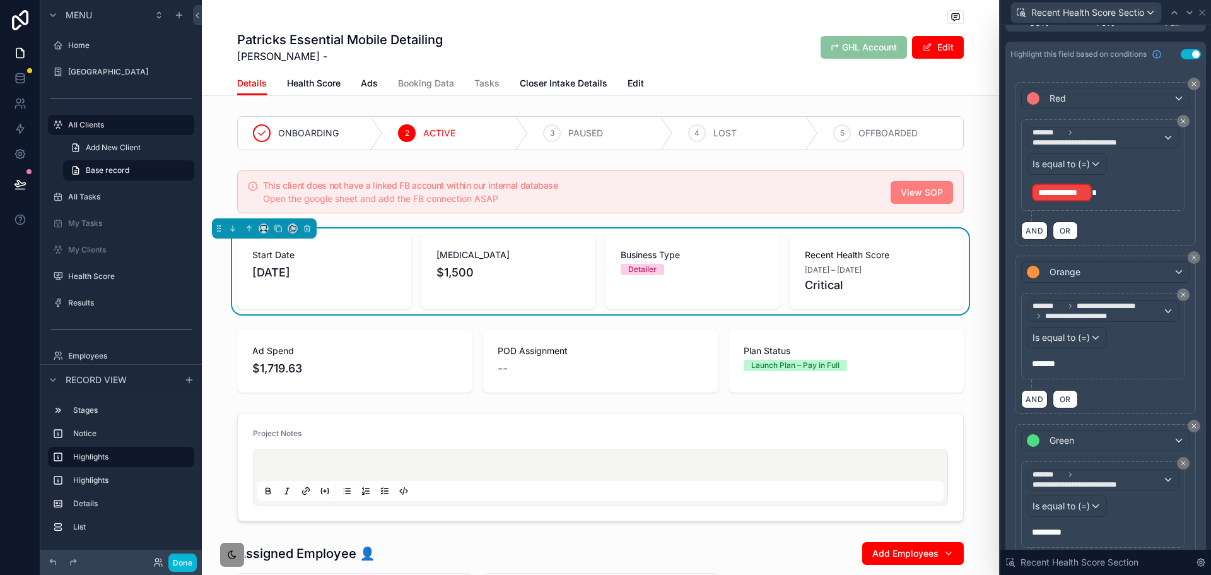
click at [1079, 196] on span "**********" at bounding box center [1062, 192] width 47 height 13
click at [1097, 192] on div "**********" at bounding box center [1136, 185] width 79 height 35
click at [1088, 194] on div "**********" at bounding box center [1062, 193] width 60 height 18
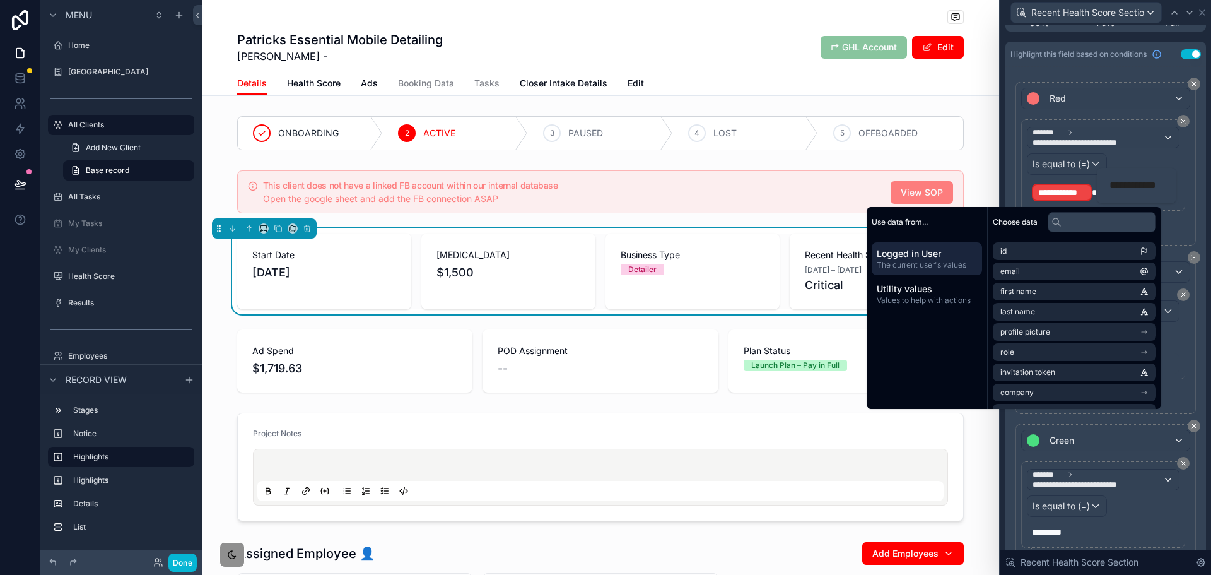
scroll to position [191, 0]
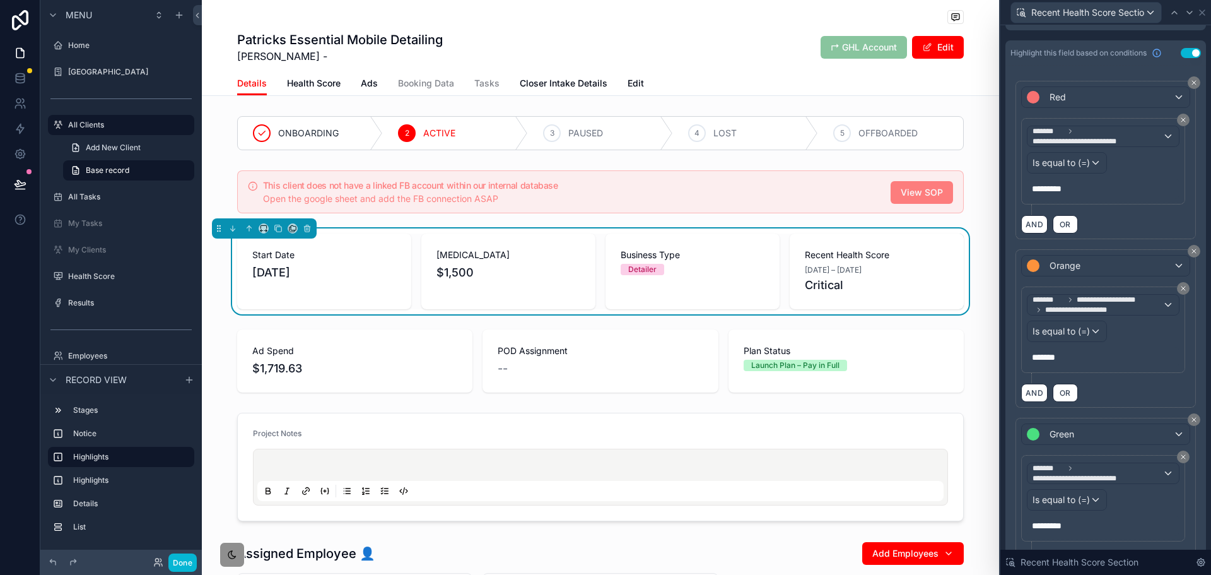
click at [1170, 215] on div "AND OR" at bounding box center [1105, 224] width 169 height 19
click at [1121, 256] on div "Orange" at bounding box center [1106, 266] width 168 height 20
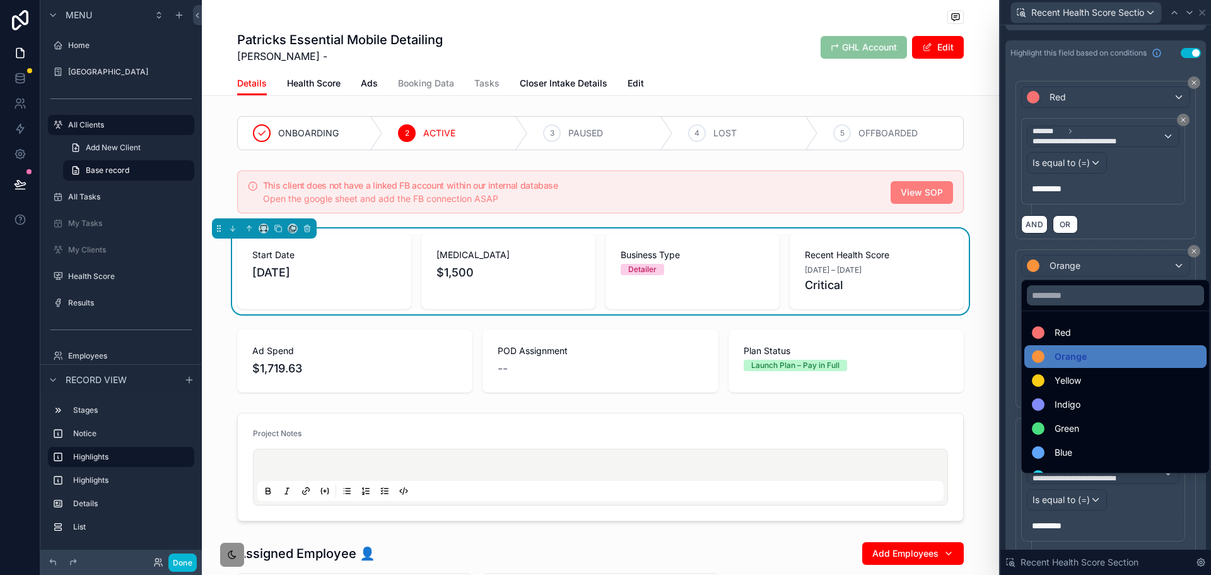
click at [1121, 255] on div at bounding box center [1106, 287] width 211 height 575
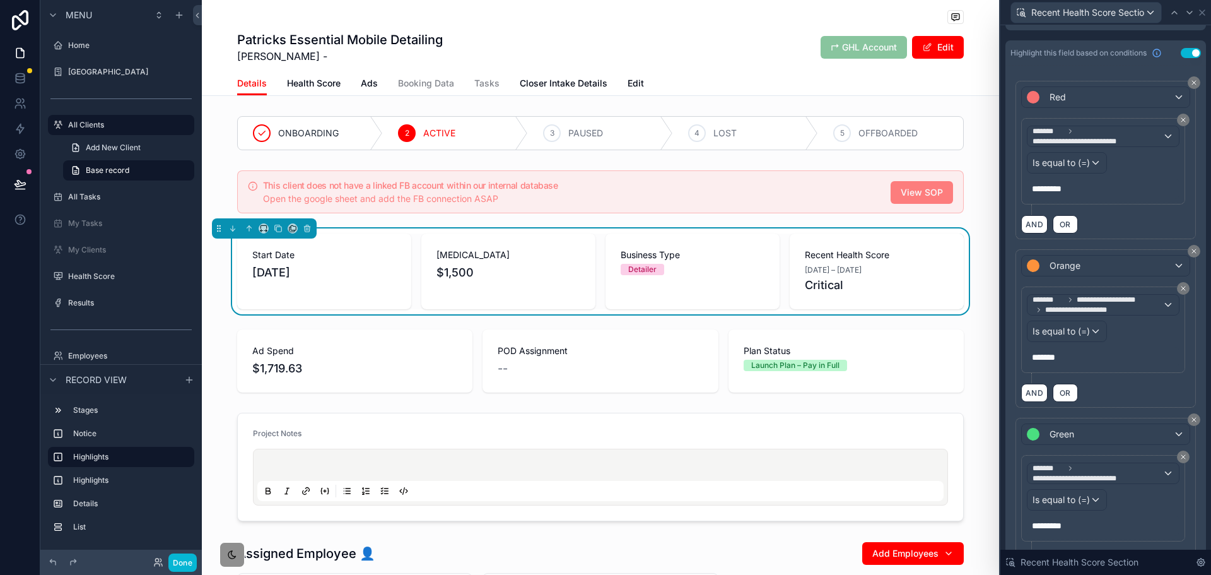
click at [1136, 223] on div "AND OR" at bounding box center [1105, 224] width 169 height 19
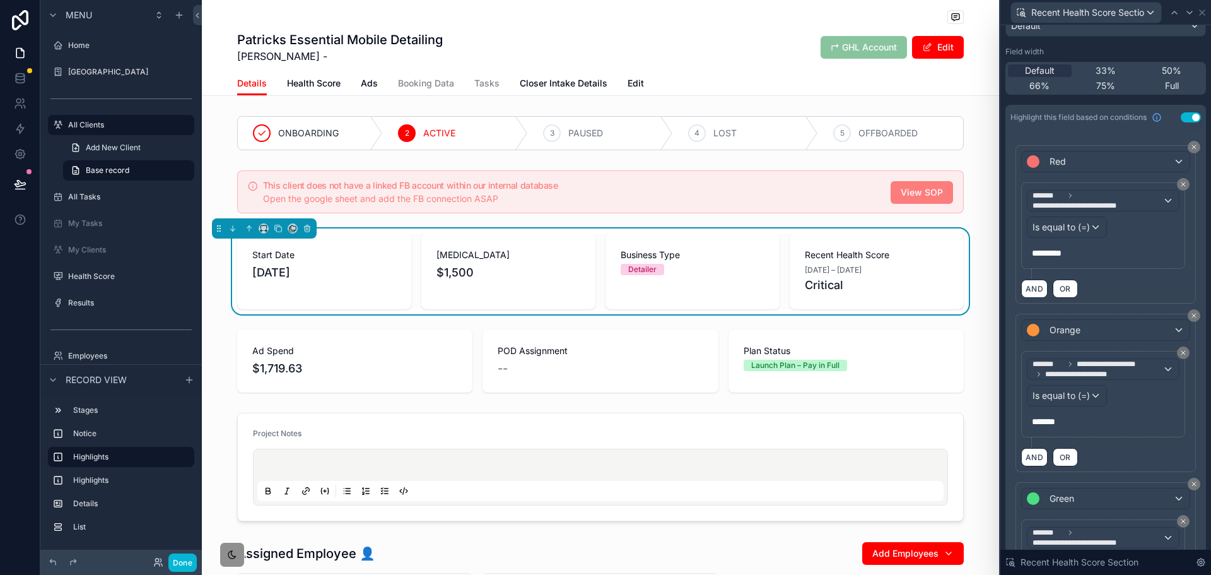
scroll to position [127, 0]
click at [1119, 197] on span "**********" at bounding box center [1098, 199] width 130 height 20
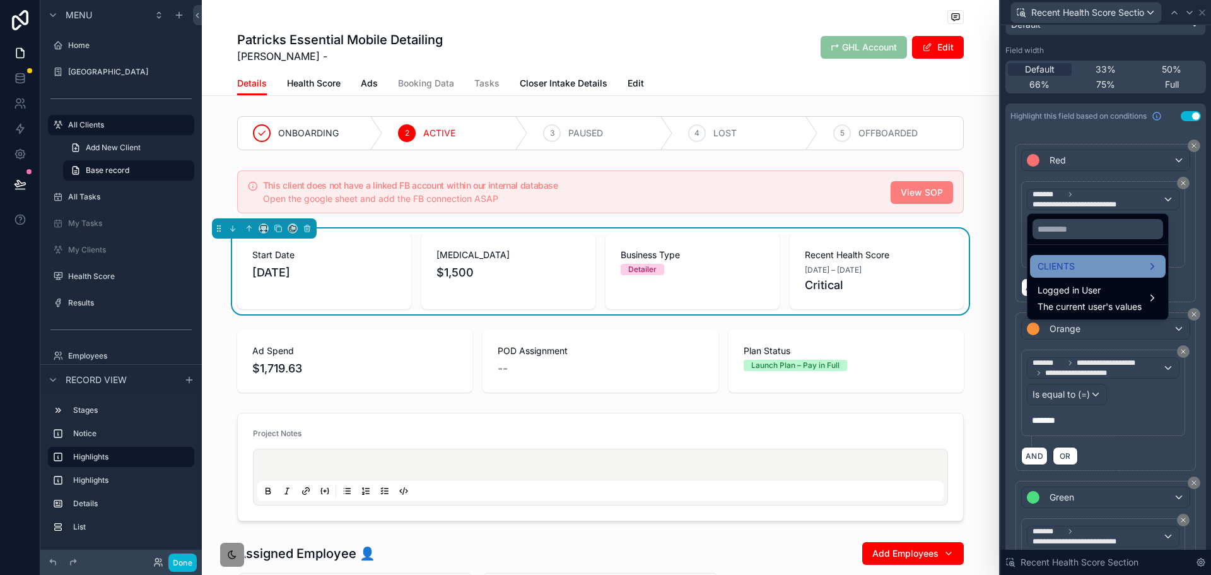
click at [1102, 266] on div "CLIENTS" at bounding box center [1098, 266] width 121 height 15
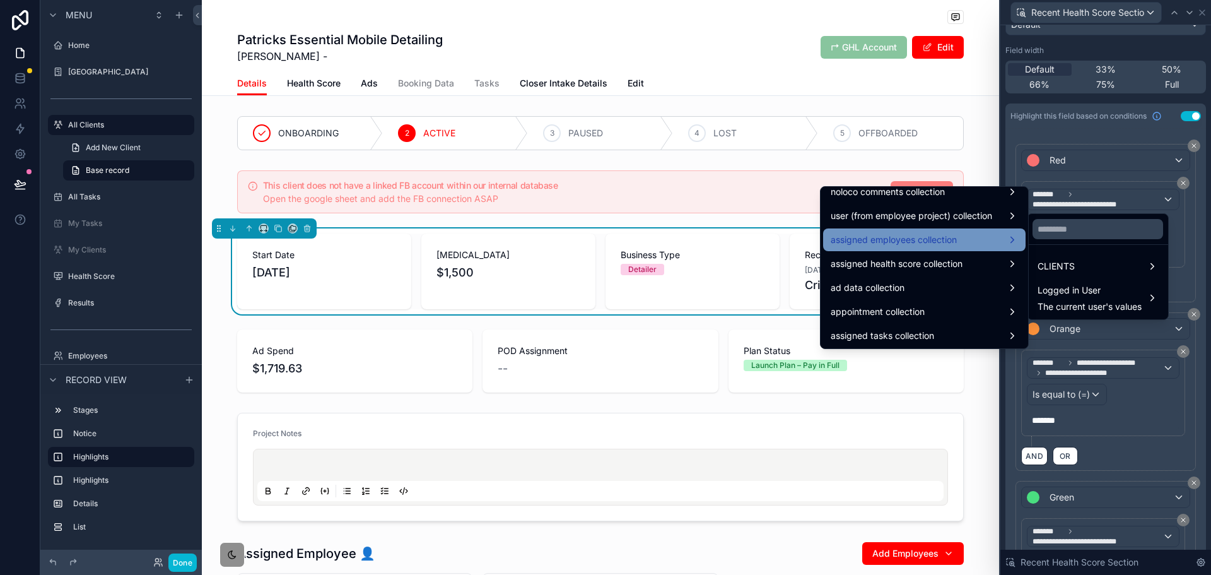
scroll to position [2144, 0]
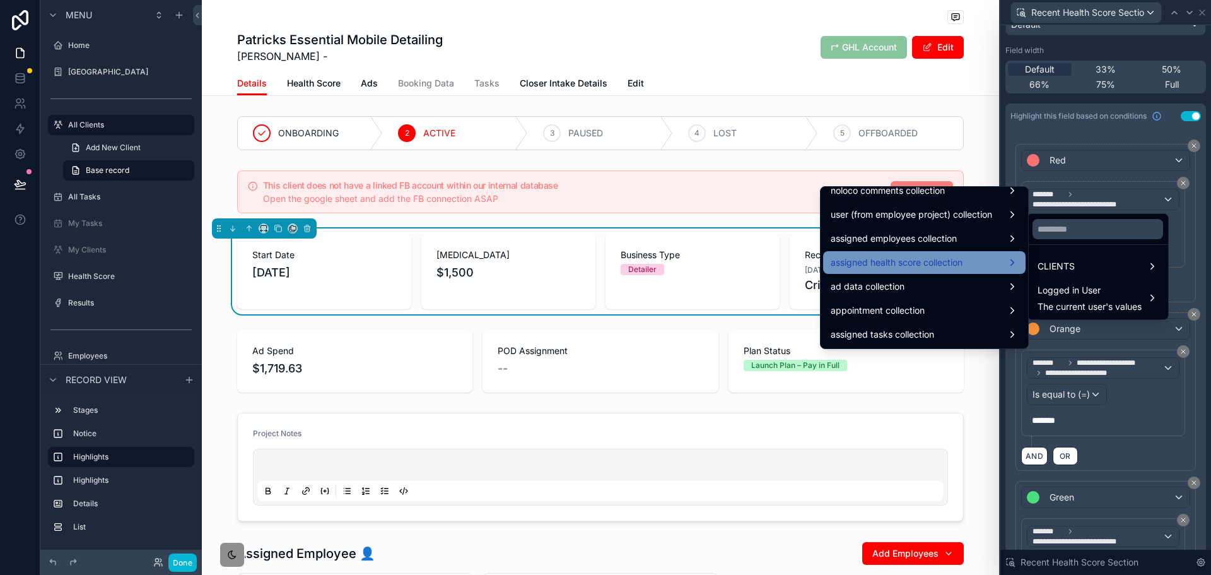
click at [942, 262] on span "assigned health score collection" at bounding box center [897, 262] width 132 height 15
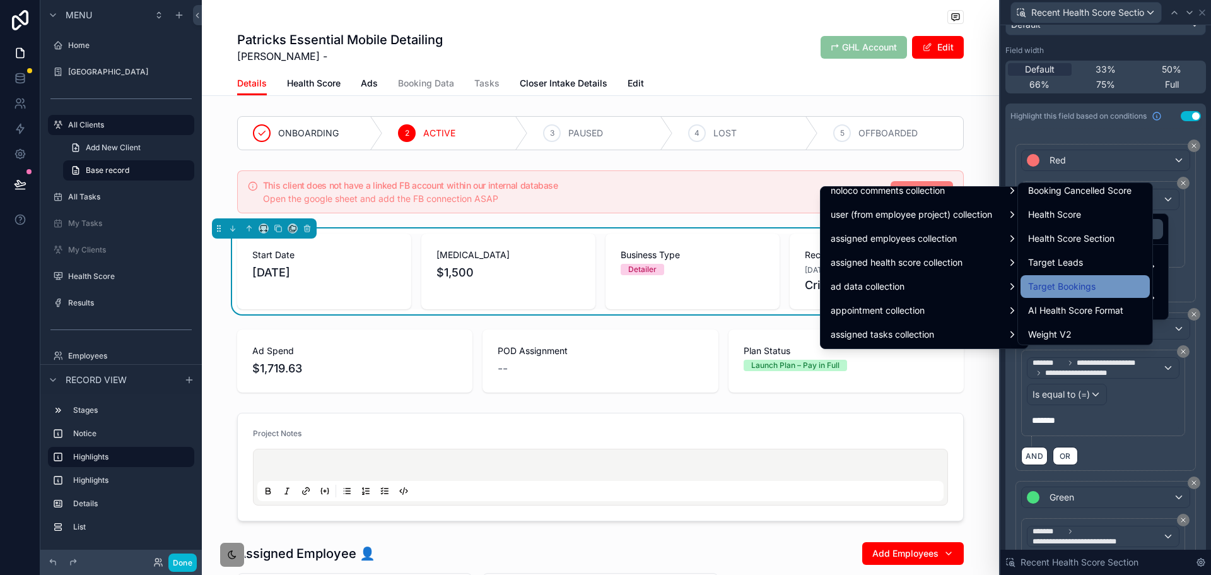
scroll to position [891, 0]
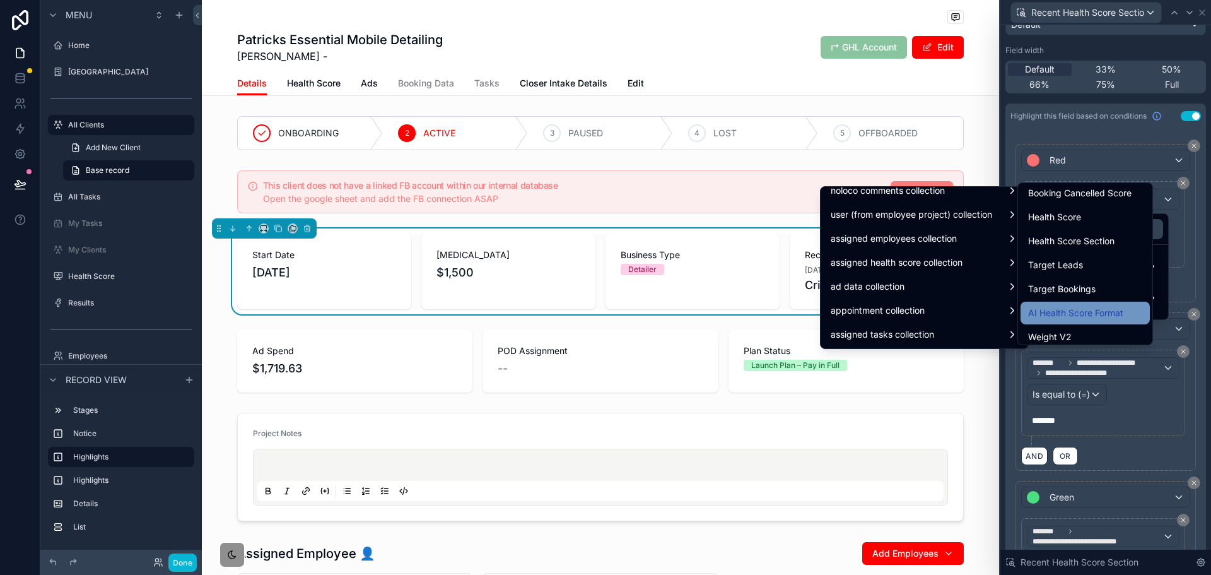
click at [1091, 308] on span "AI Health Score Format" at bounding box center [1075, 312] width 95 height 15
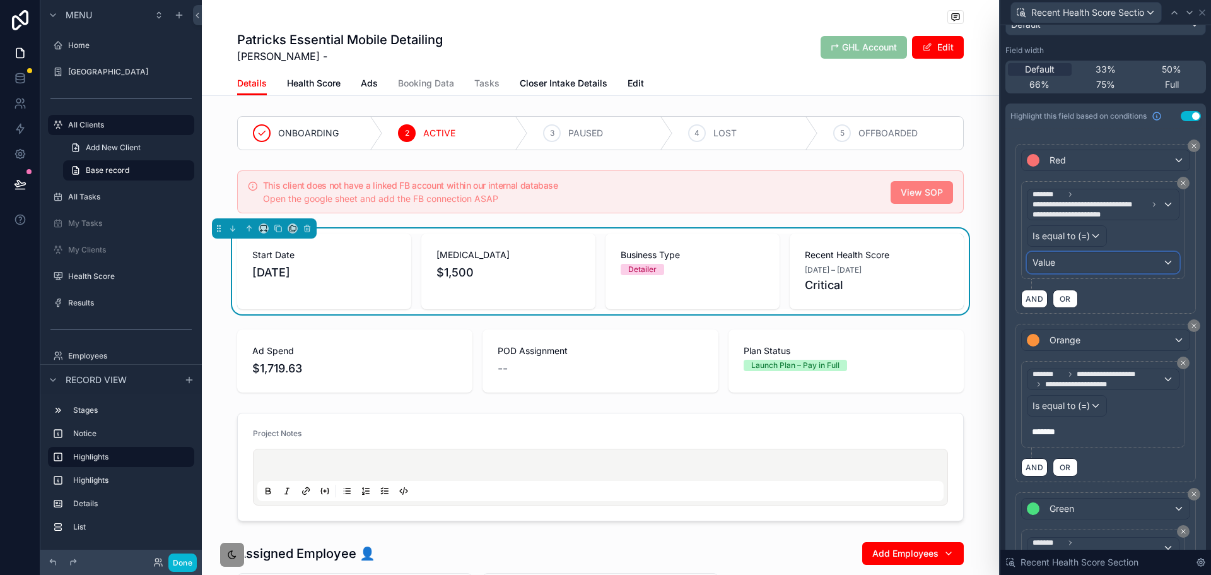
click at [1103, 267] on div "Value" at bounding box center [1103, 262] width 151 height 20
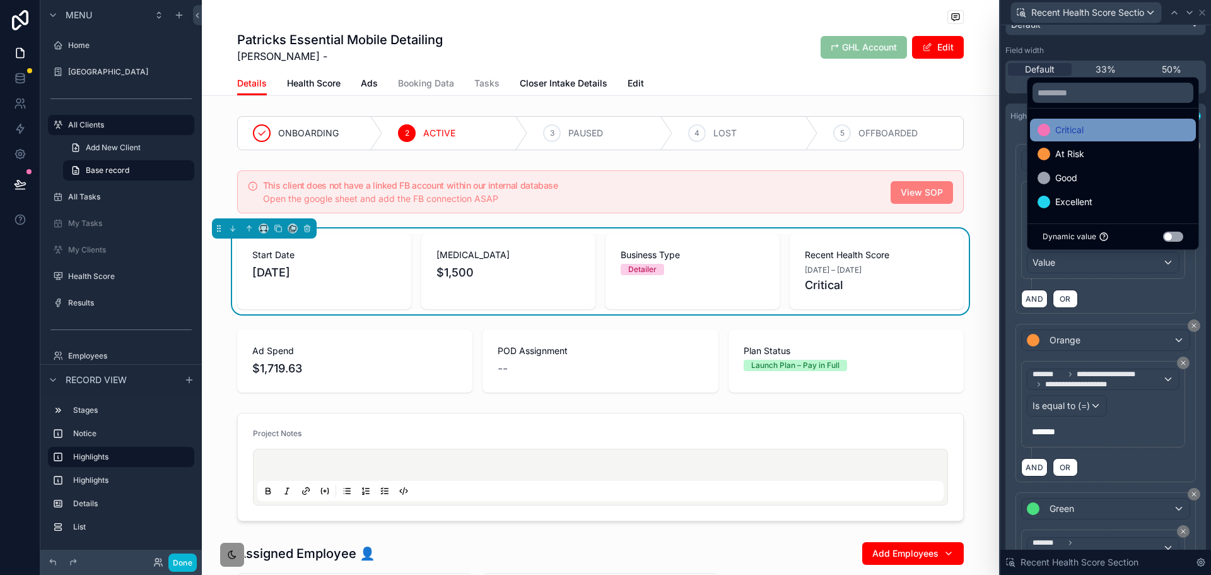
click at [1106, 129] on div "Critical" at bounding box center [1113, 129] width 151 height 15
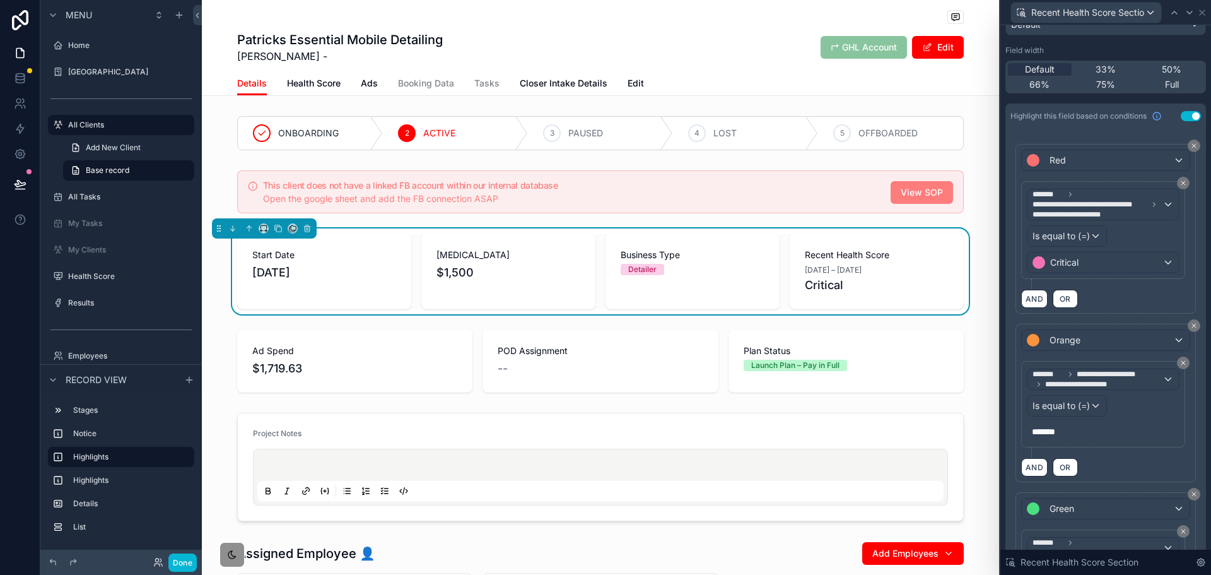
click at [1114, 298] on div "AND OR" at bounding box center [1105, 298] width 169 height 19
click at [1168, 465] on div "AND OR" at bounding box center [1105, 466] width 169 height 19
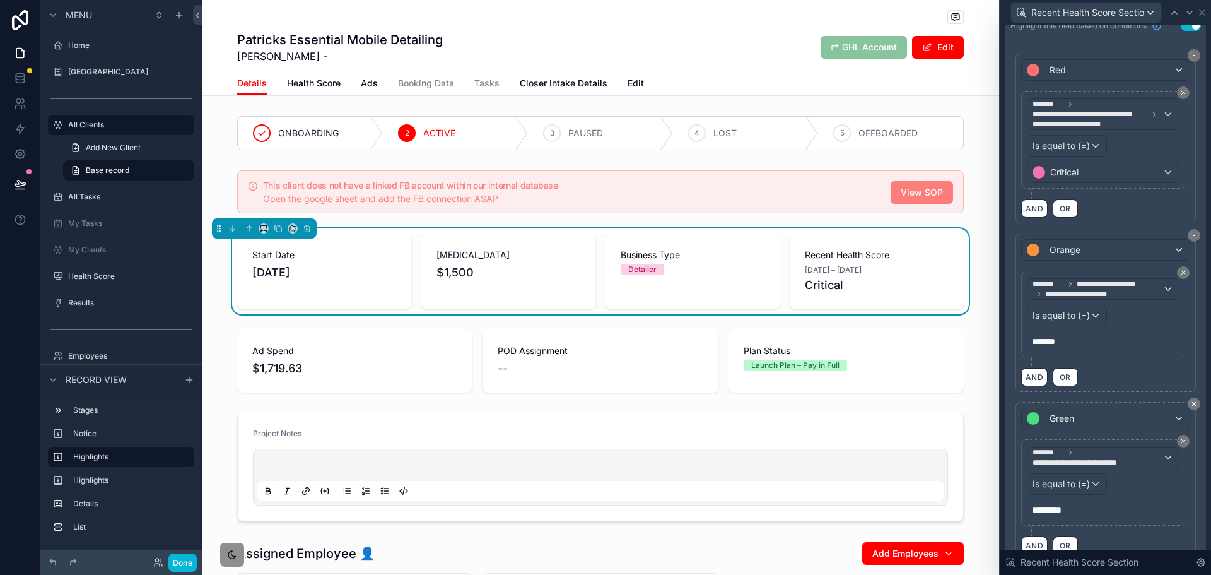
scroll to position [223, 0]
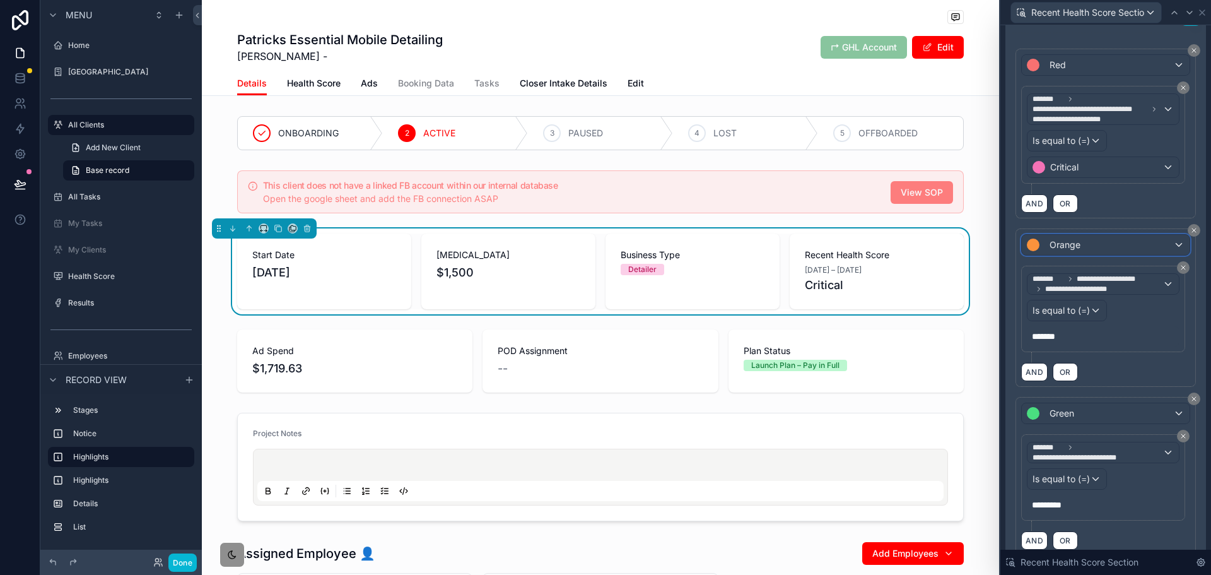
click at [1110, 247] on div "Orange" at bounding box center [1106, 245] width 168 height 20
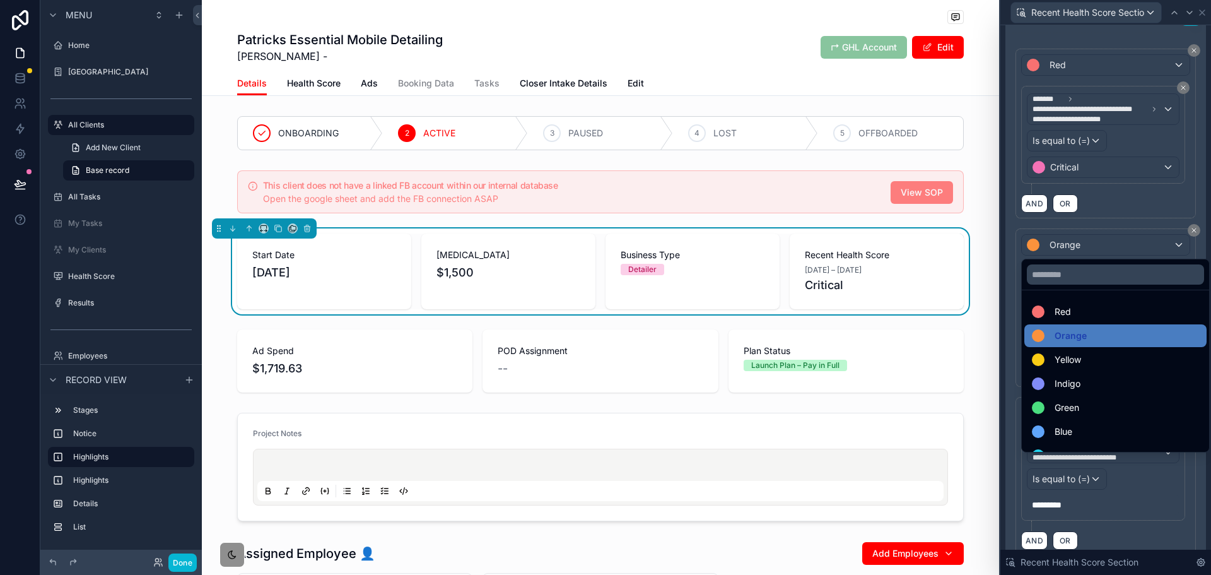
click at [1110, 247] on div at bounding box center [1106, 287] width 211 height 575
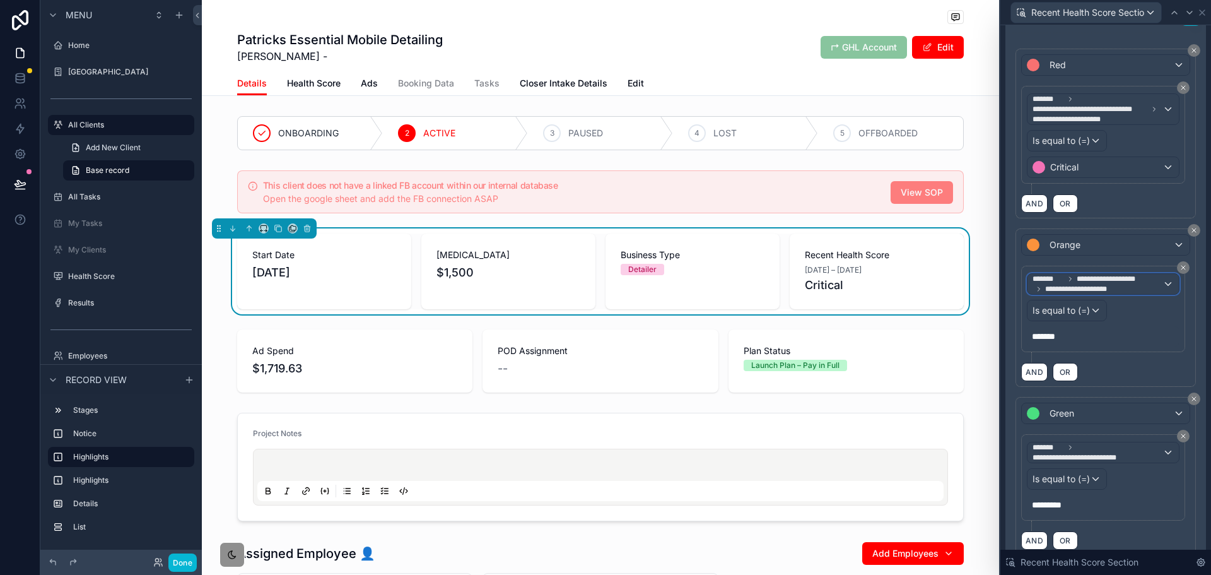
click at [1106, 282] on span "**********" at bounding box center [1113, 279] width 73 height 10
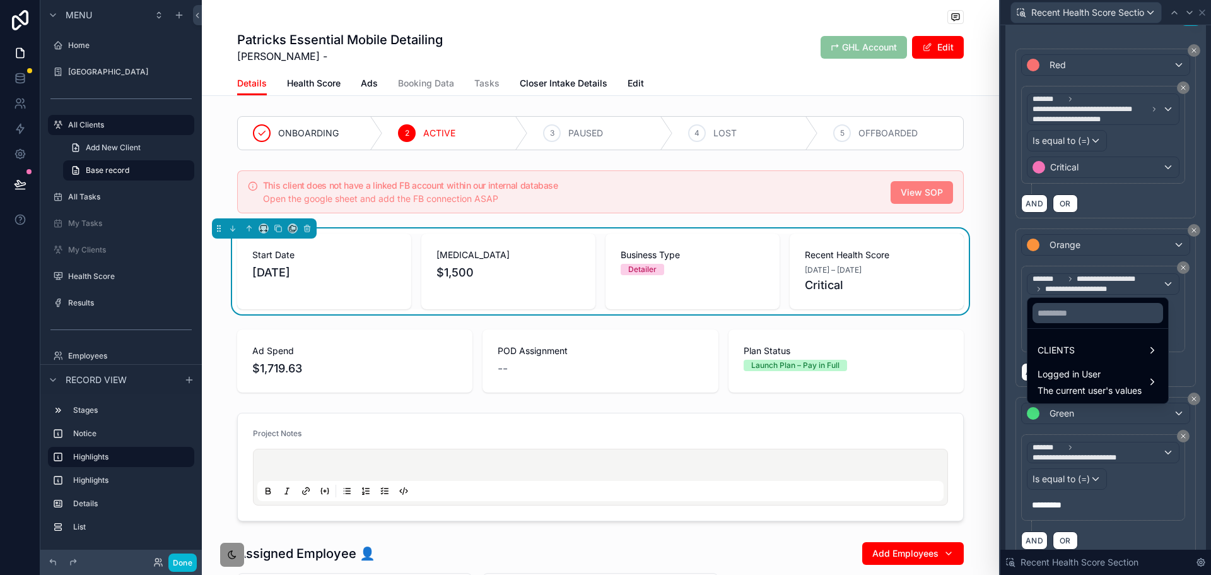
click at [1134, 200] on div at bounding box center [1106, 287] width 211 height 575
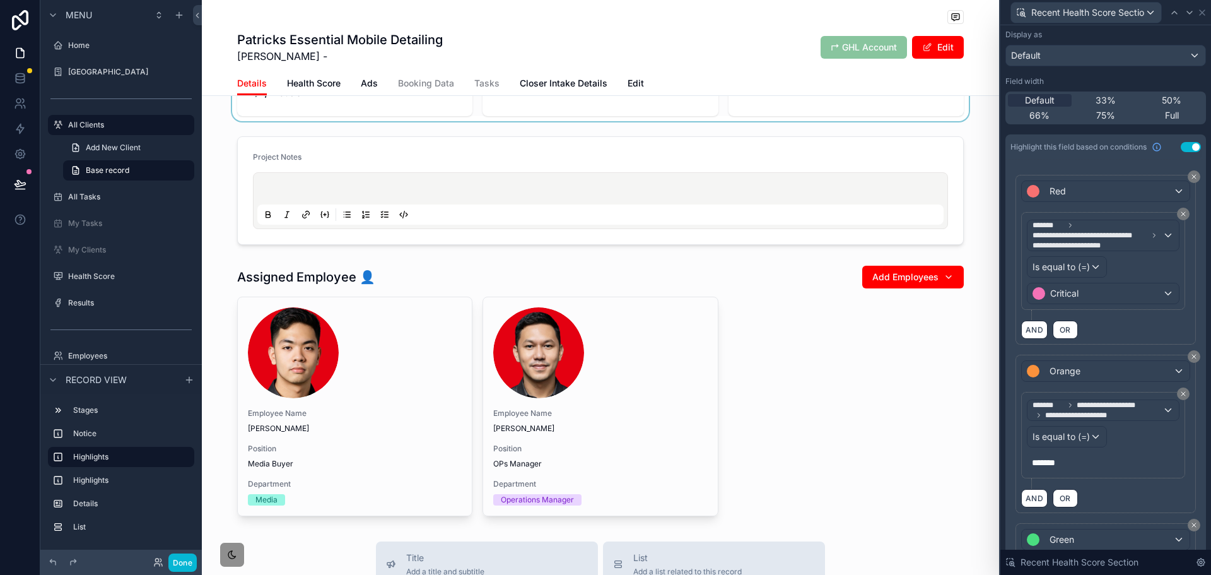
scroll to position [63, 0]
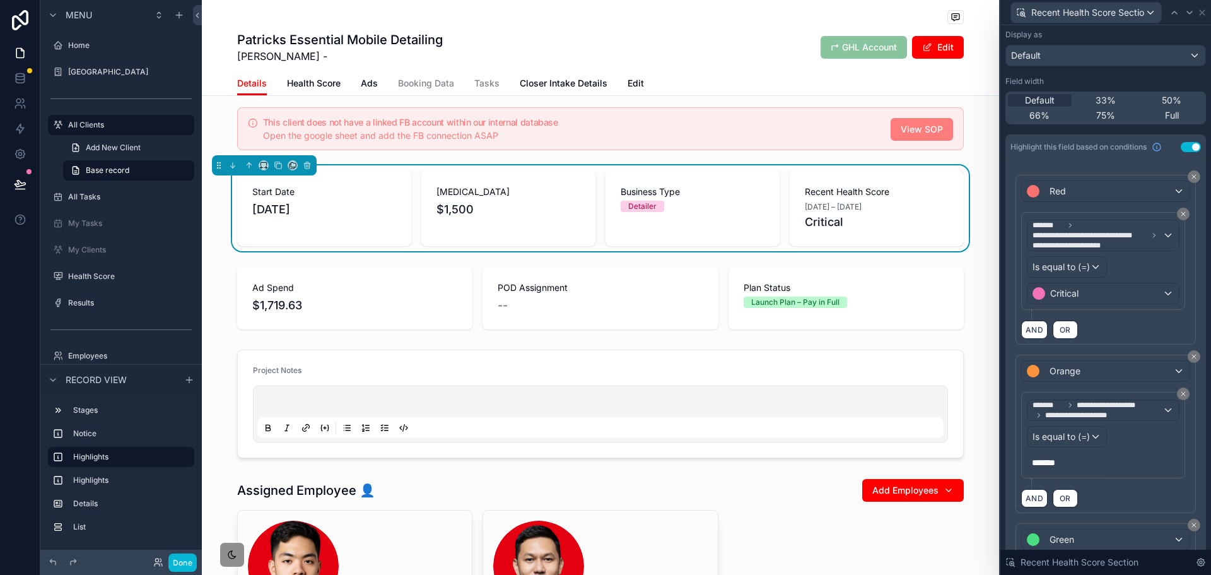
click at [976, 259] on div "ONBOARDING 2 ACTIVE 3 PAUSED 4 LOST 5 OFFBOARDED This client does not have a li…" at bounding box center [600, 391] width 797 height 686
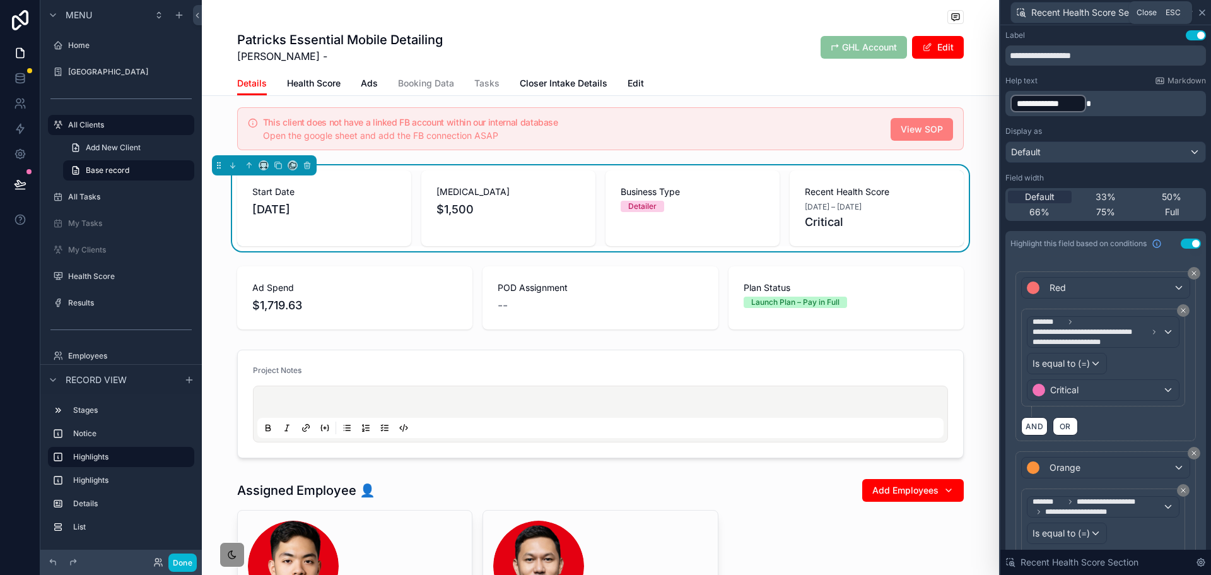
click at [1203, 9] on icon at bounding box center [1202, 13] width 10 height 10
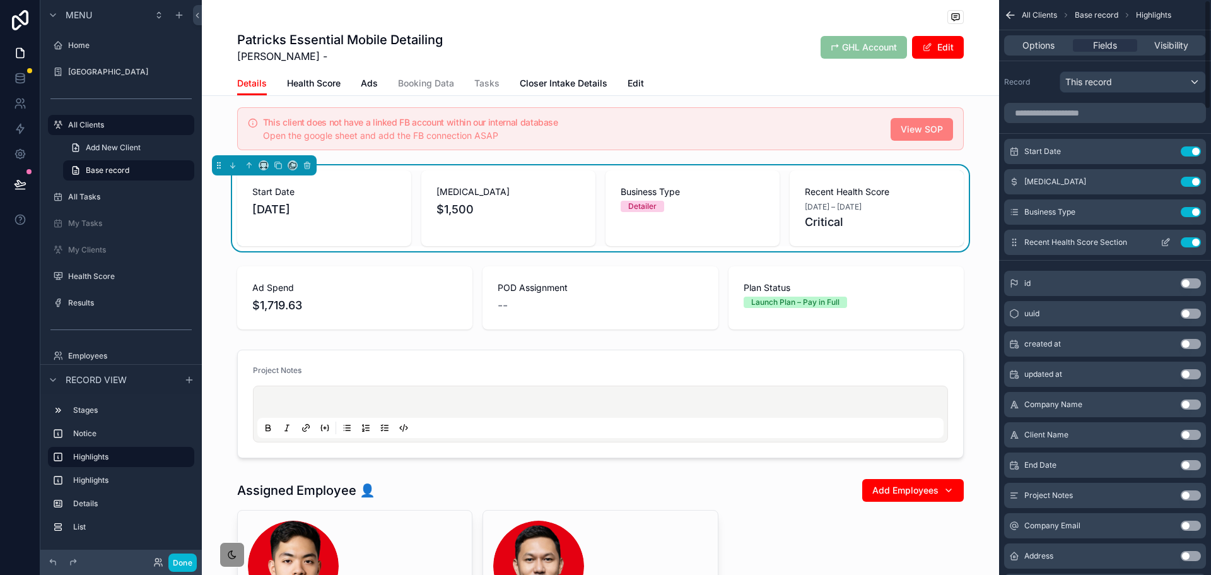
click at [1191, 242] on button "Use setting" at bounding box center [1191, 242] width 20 height 10
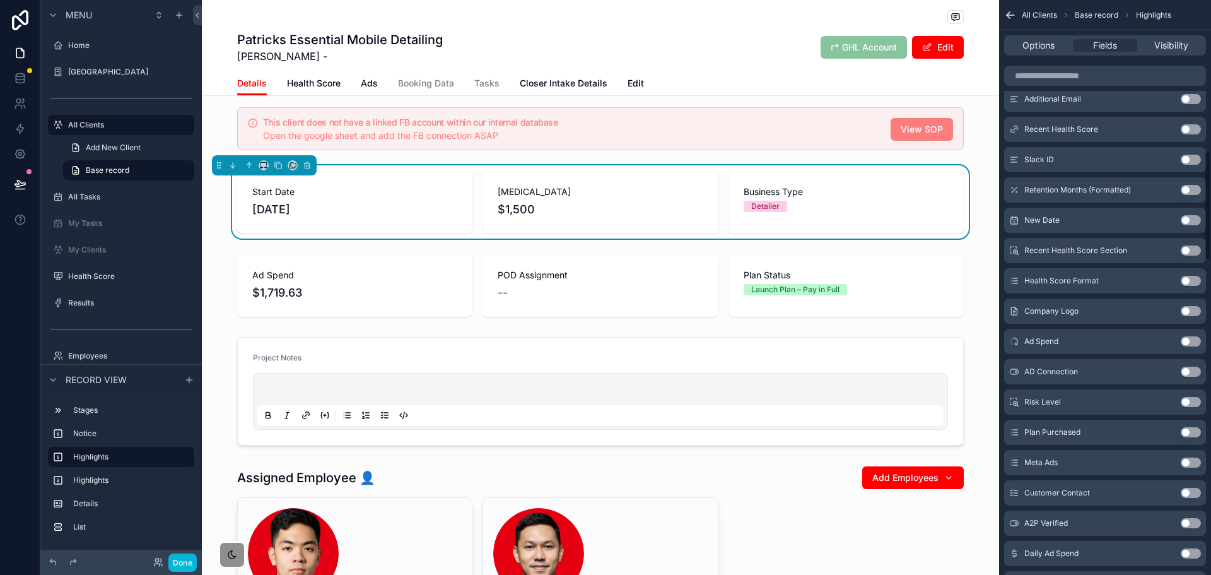
scroll to position [757, 0]
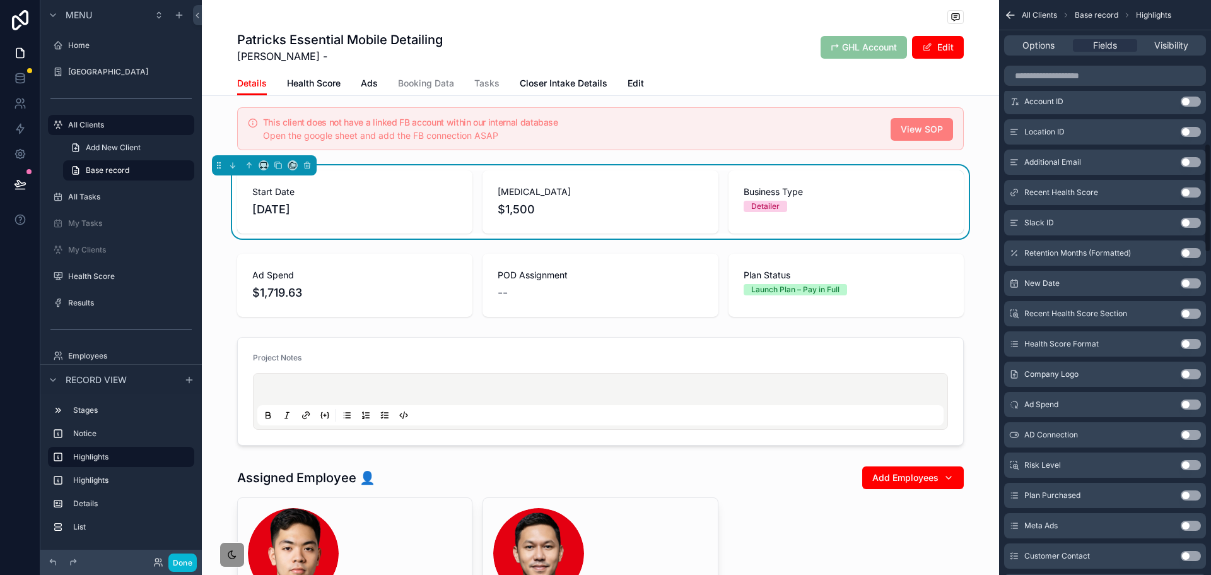
click at [1187, 192] on button "Use setting" at bounding box center [1191, 192] width 20 height 10
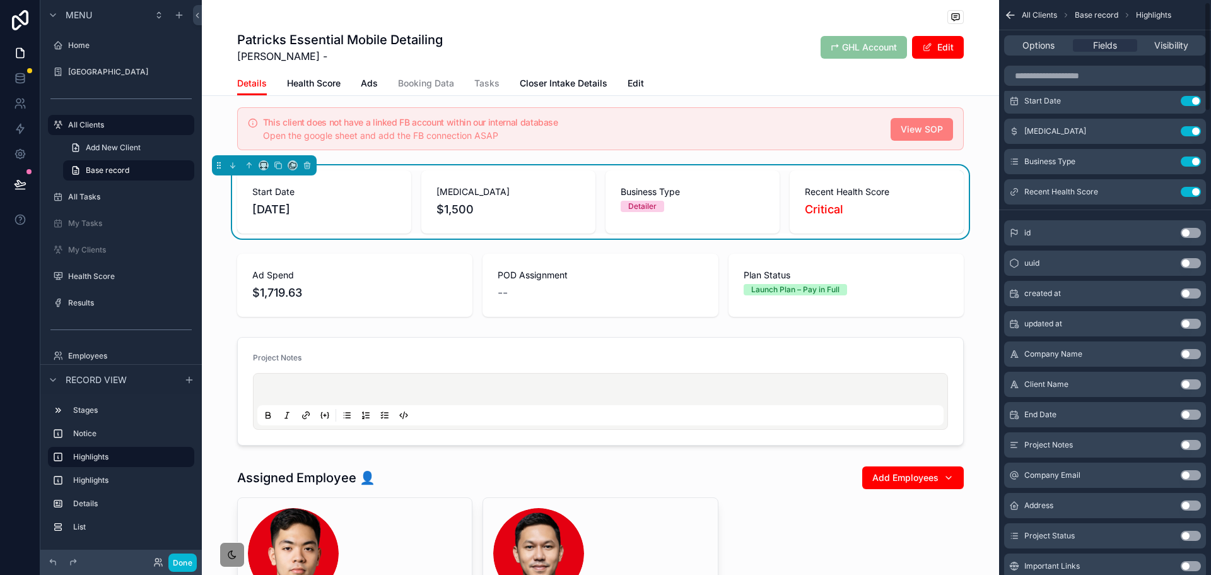
scroll to position [0, 0]
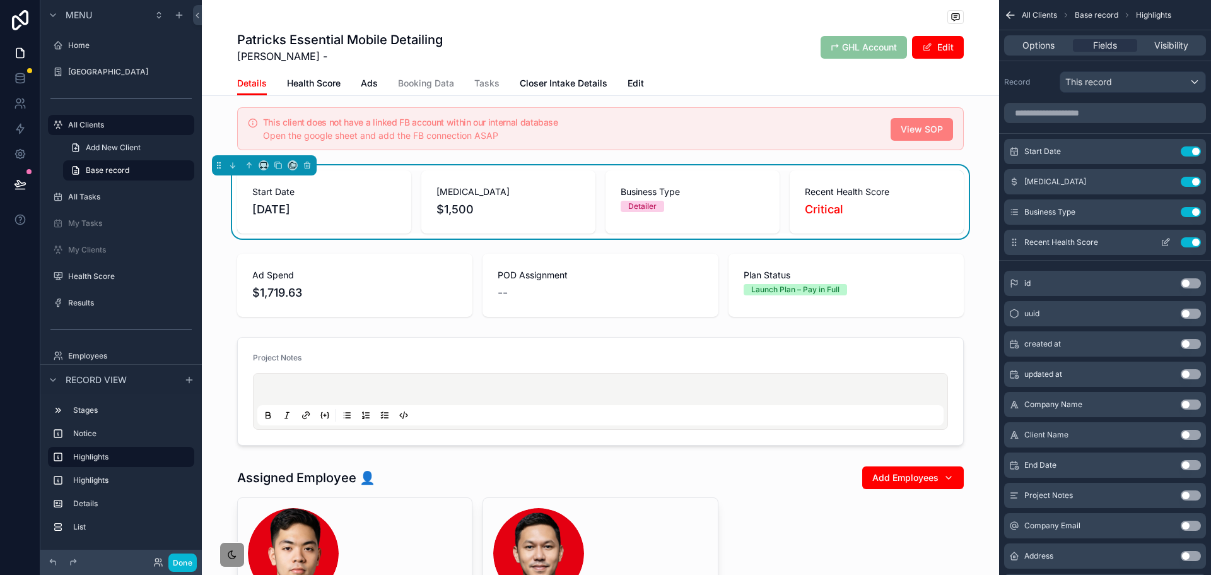
click at [1163, 242] on icon "scrollable content" at bounding box center [1166, 243] width 6 height 6
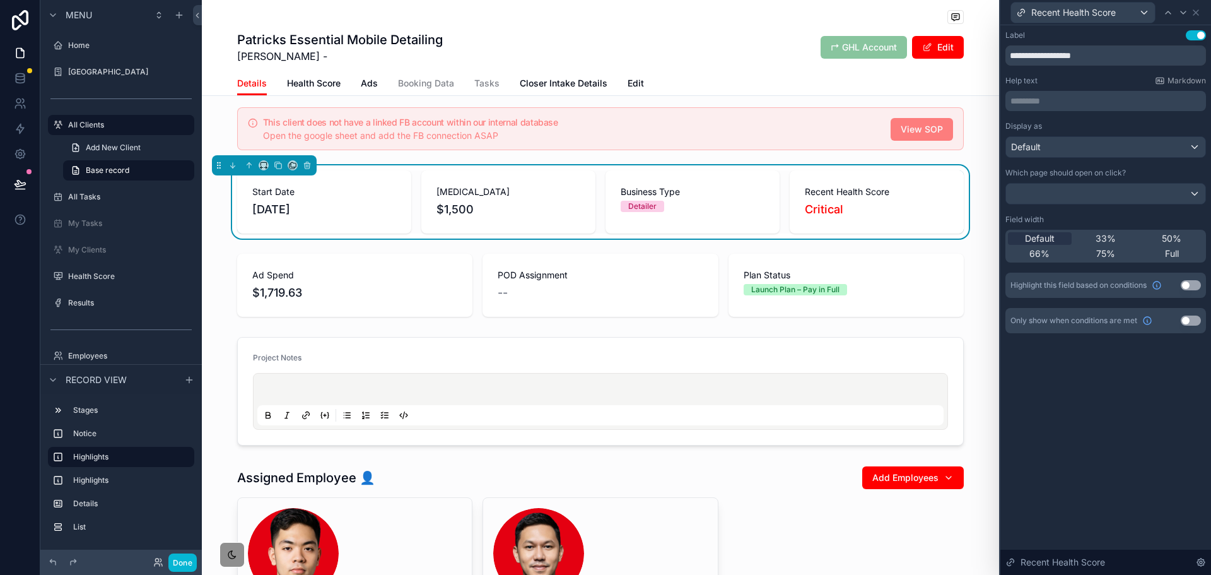
click at [1129, 102] on p "********* ﻿" at bounding box center [1107, 101] width 193 height 13
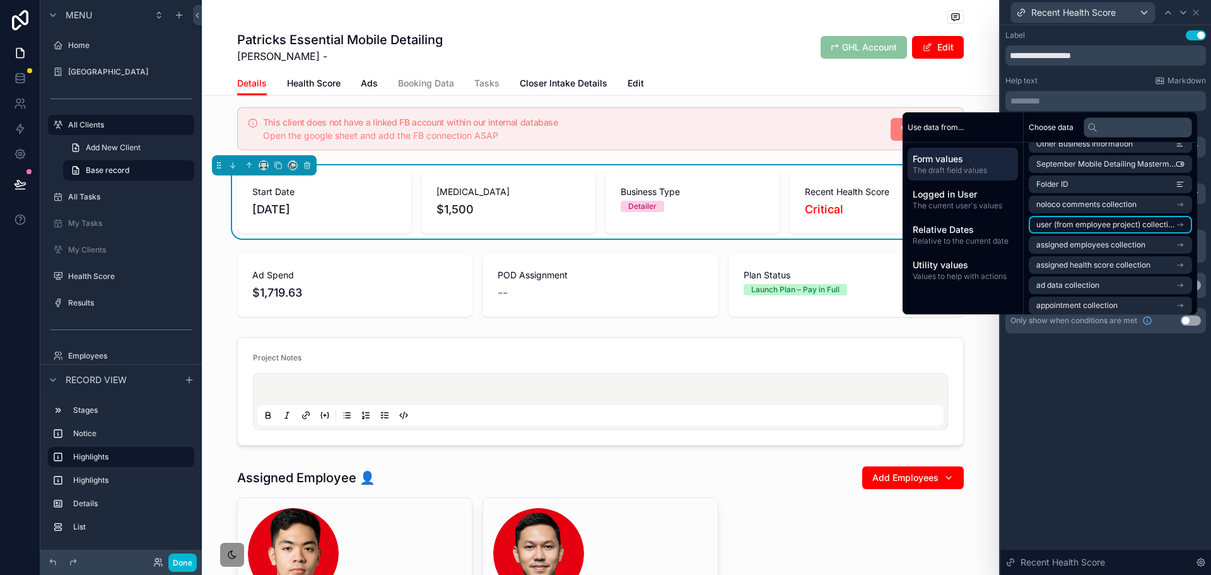
scroll to position [1774, 0]
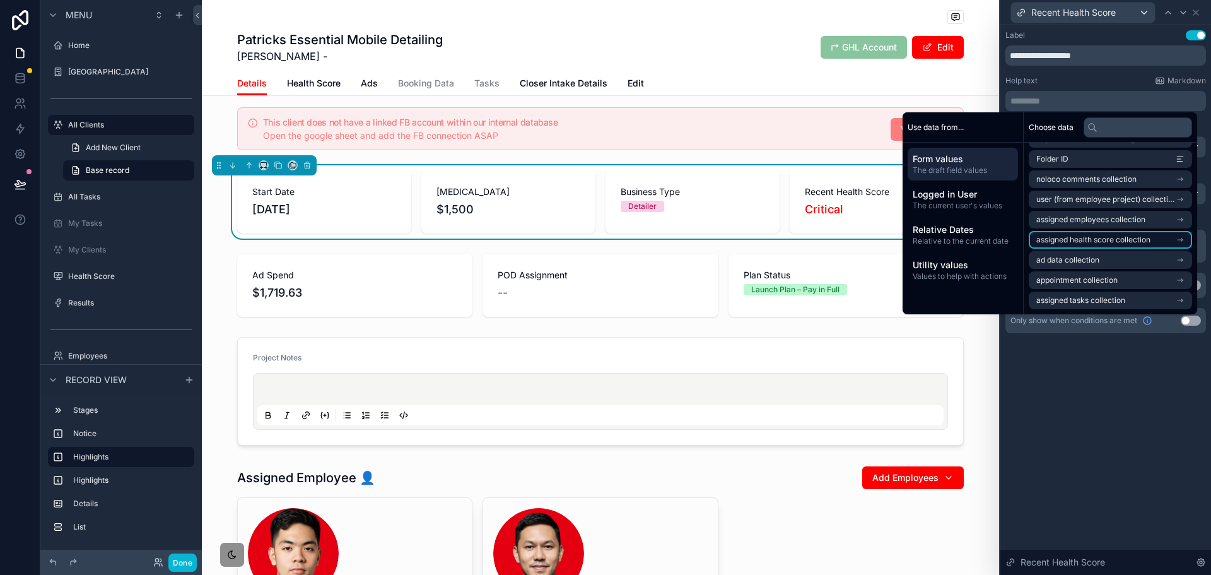
click at [1095, 235] on span "assigned health score collection" at bounding box center [1094, 240] width 114 height 10
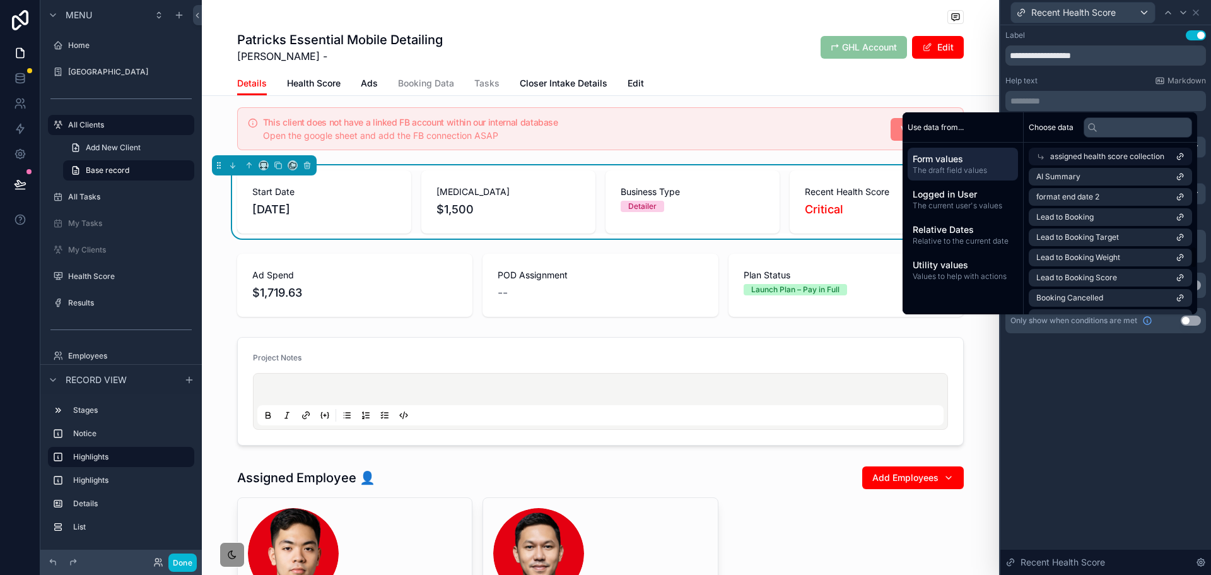
scroll to position [505, 0]
click at [1122, 205] on li "Format Week 2" at bounding box center [1110, 200] width 163 height 18
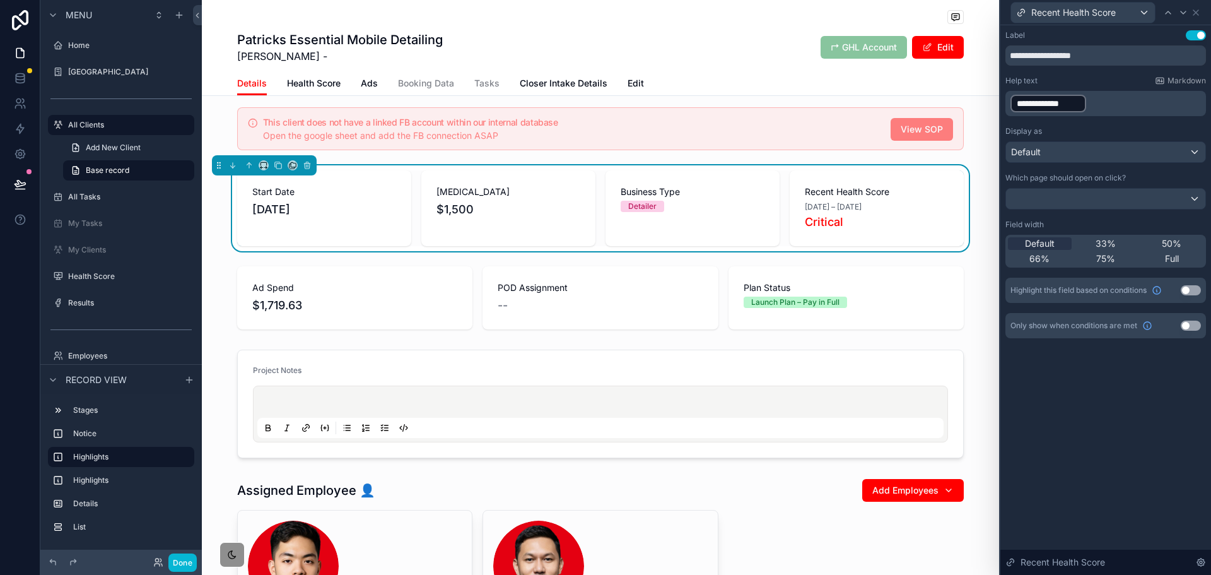
click at [1126, 414] on div "**********" at bounding box center [1106, 300] width 211 height 550
drag, startPoint x: 1188, startPoint y: 287, endPoint x: 1182, endPoint y: 300, distance: 14.7
click at [1188, 288] on button "Use setting" at bounding box center [1191, 290] width 20 height 10
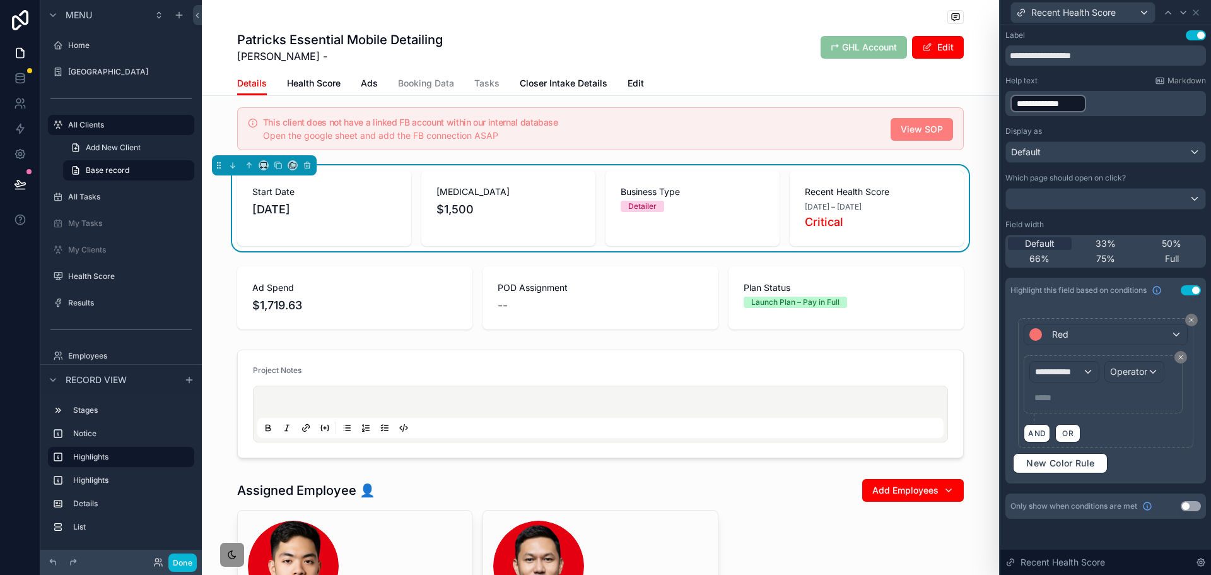
scroll to position [252, 0]
click at [1078, 371] on span "**********" at bounding box center [1058, 371] width 47 height 13
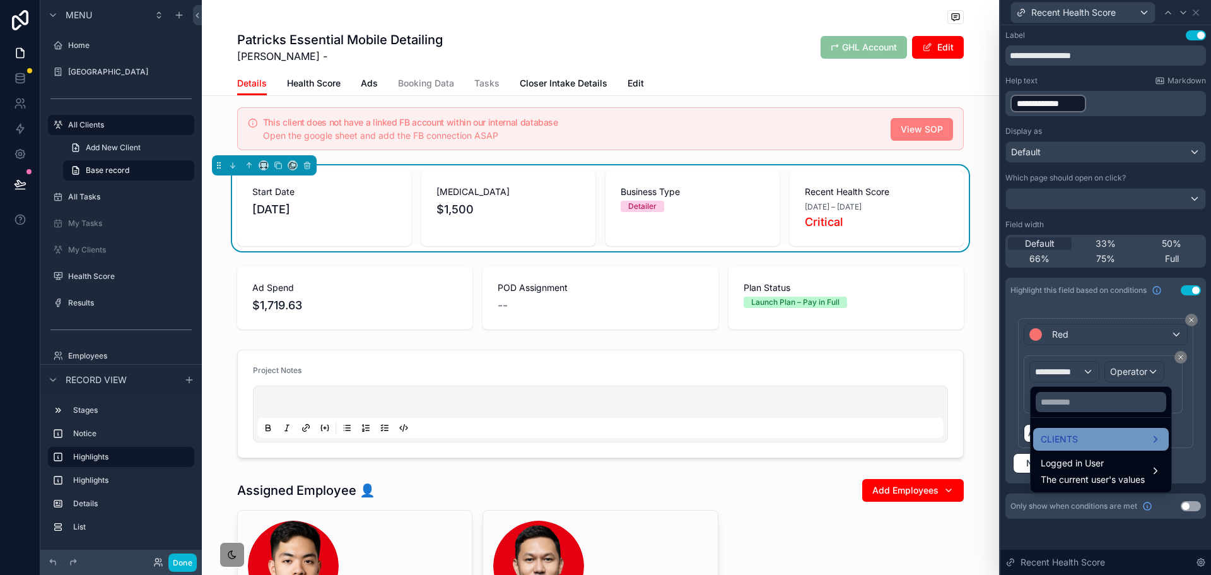
click at [1091, 438] on div "CLIENTS" at bounding box center [1101, 439] width 121 height 15
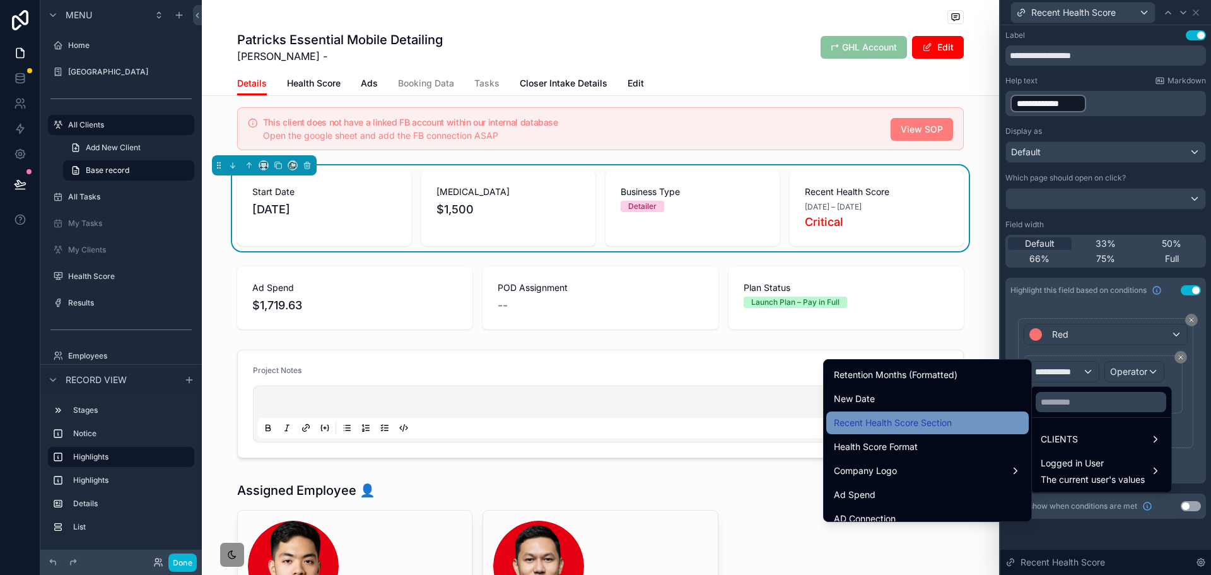
scroll to position [631, 0]
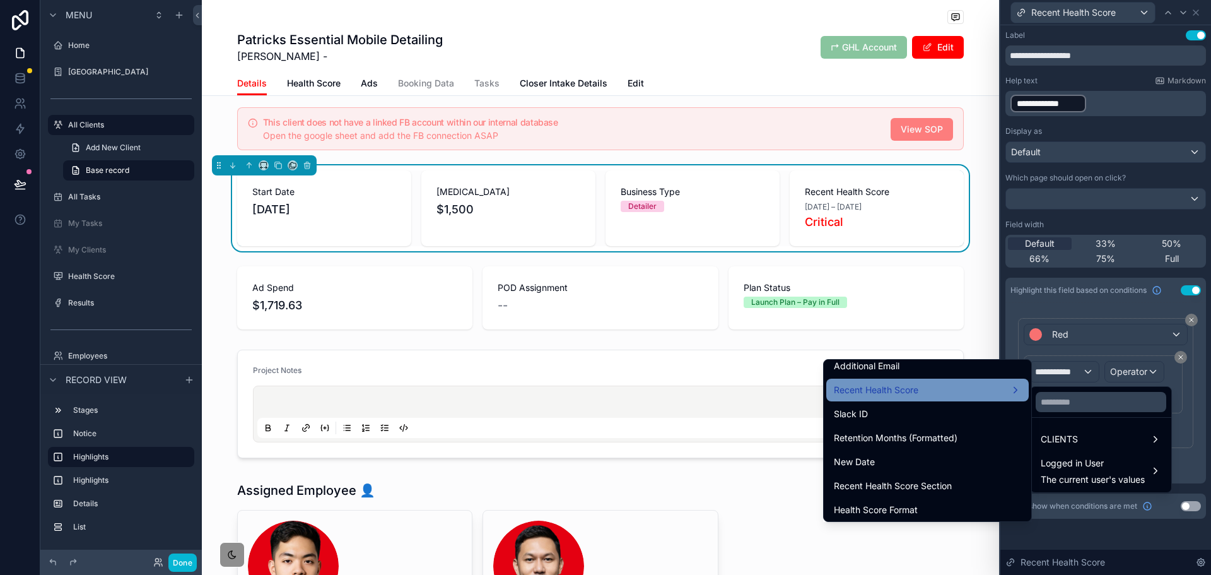
click at [934, 391] on div "Recent Health Score" at bounding box center [927, 389] width 187 height 15
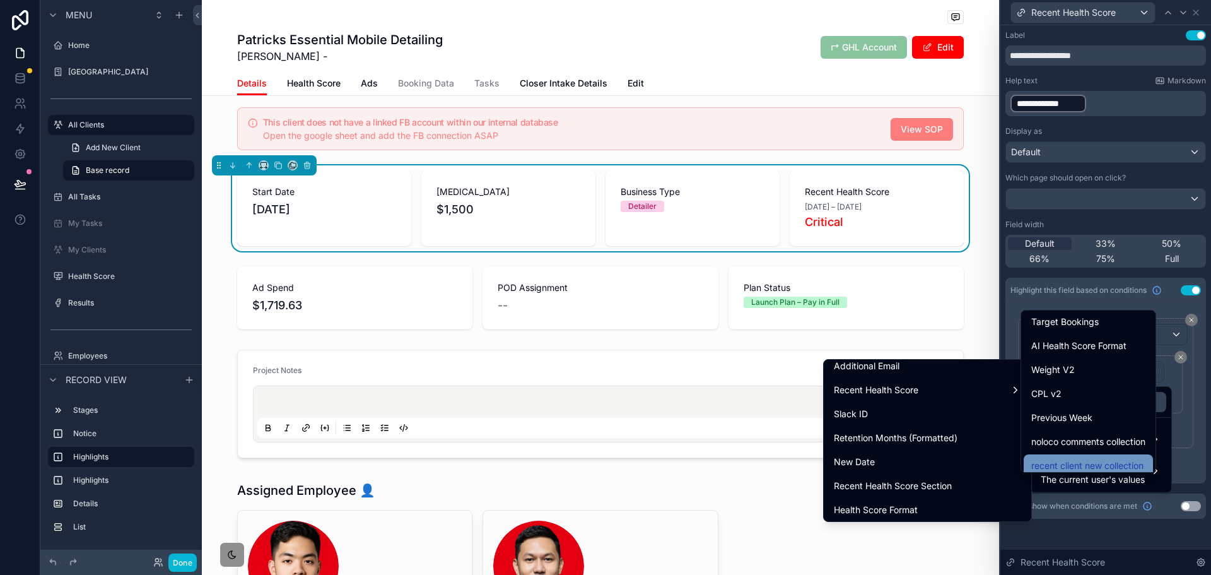
scroll to position [954, 0]
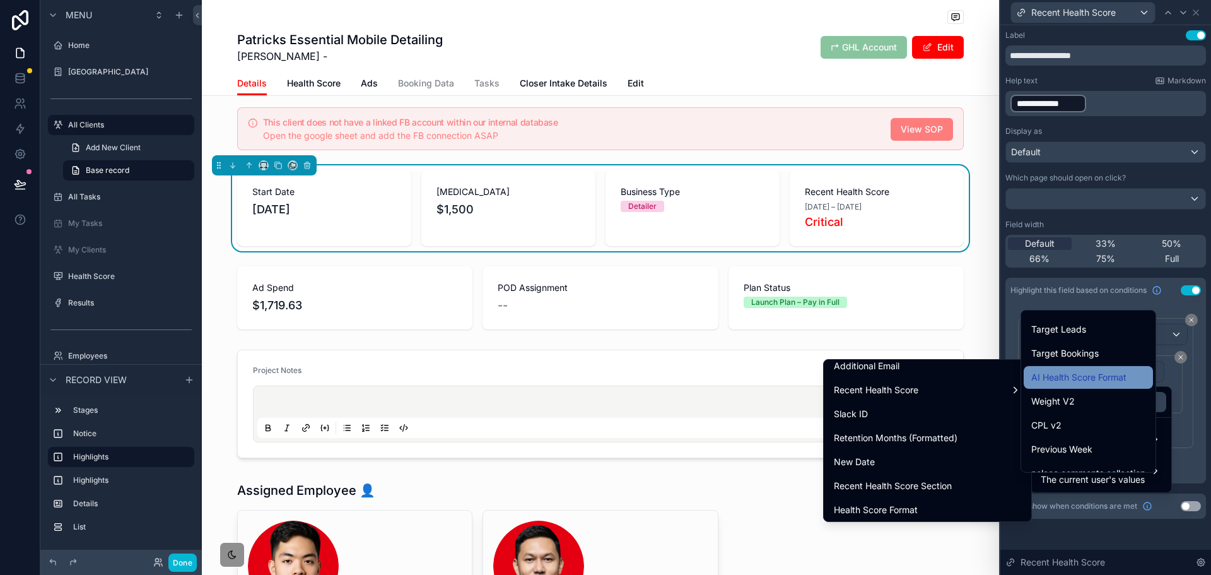
click at [1108, 376] on span "AI Health Score Format" at bounding box center [1079, 377] width 95 height 15
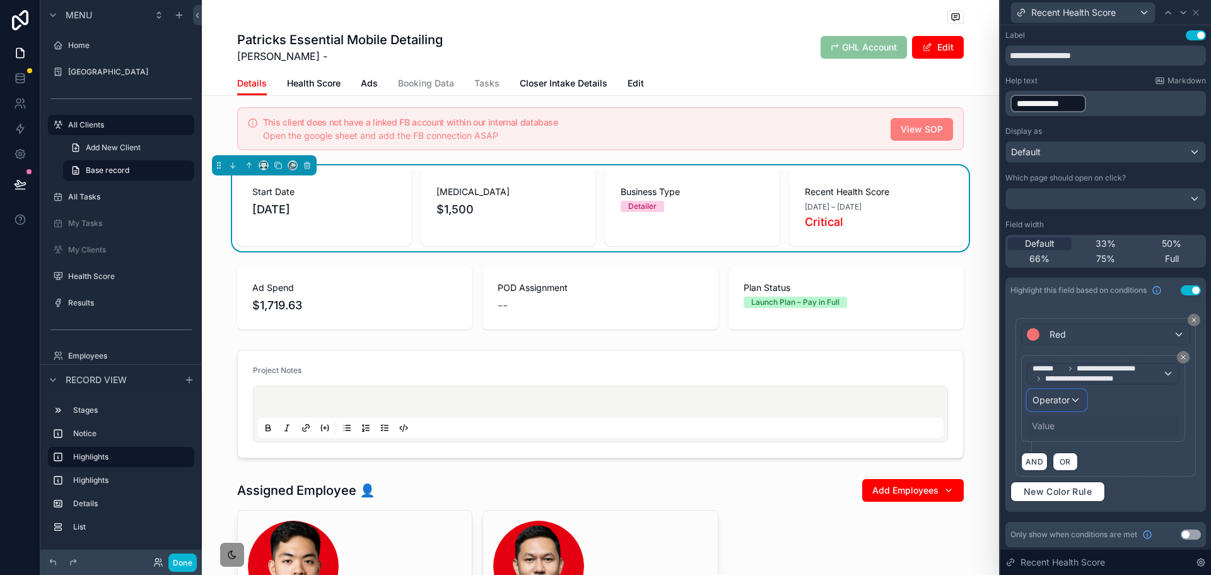
click at [1066, 404] on span "Operator" at bounding box center [1051, 399] width 37 height 11
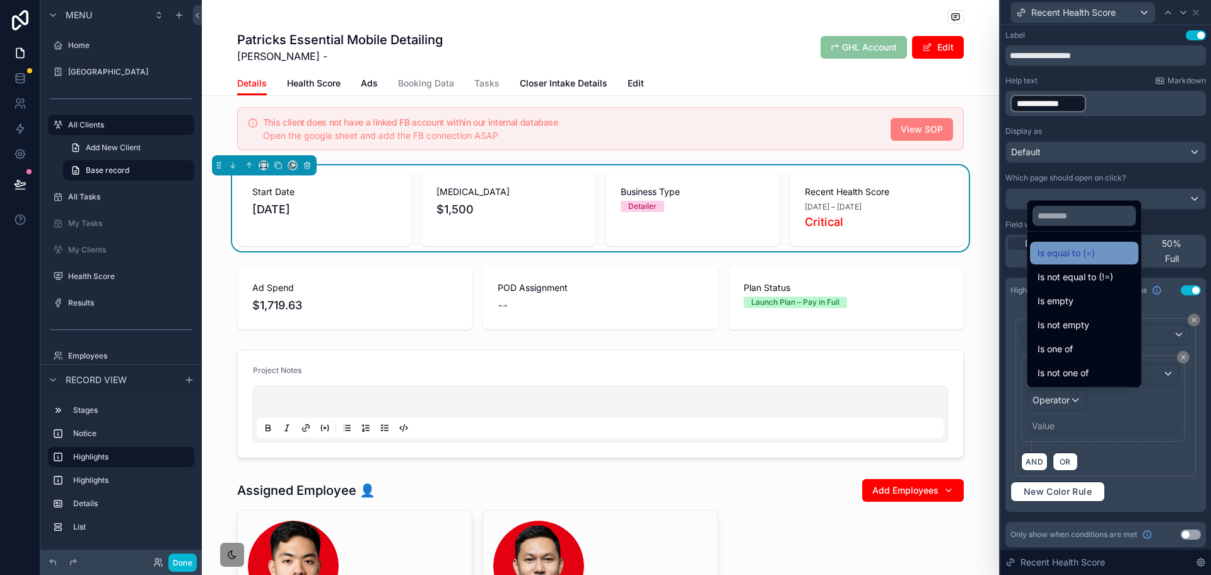
click at [1084, 259] on span "Is equal to (=)" at bounding box center [1066, 252] width 57 height 15
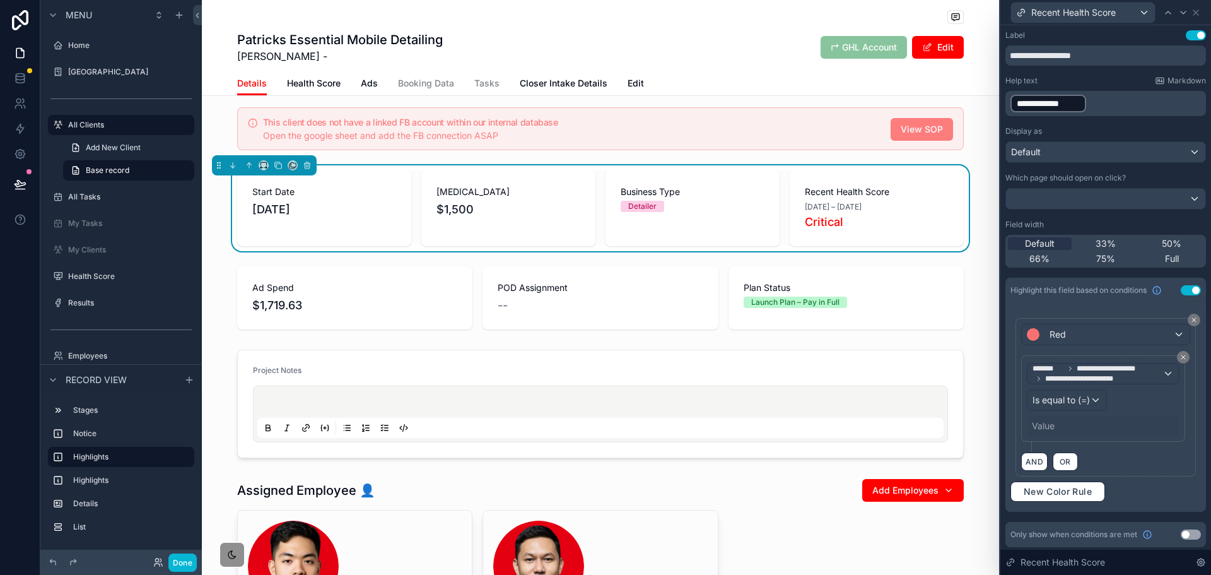
scroll to position [2, 0]
click at [1054, 423] on div "Value" at bounding box center [1043, 424] width 23 height 13
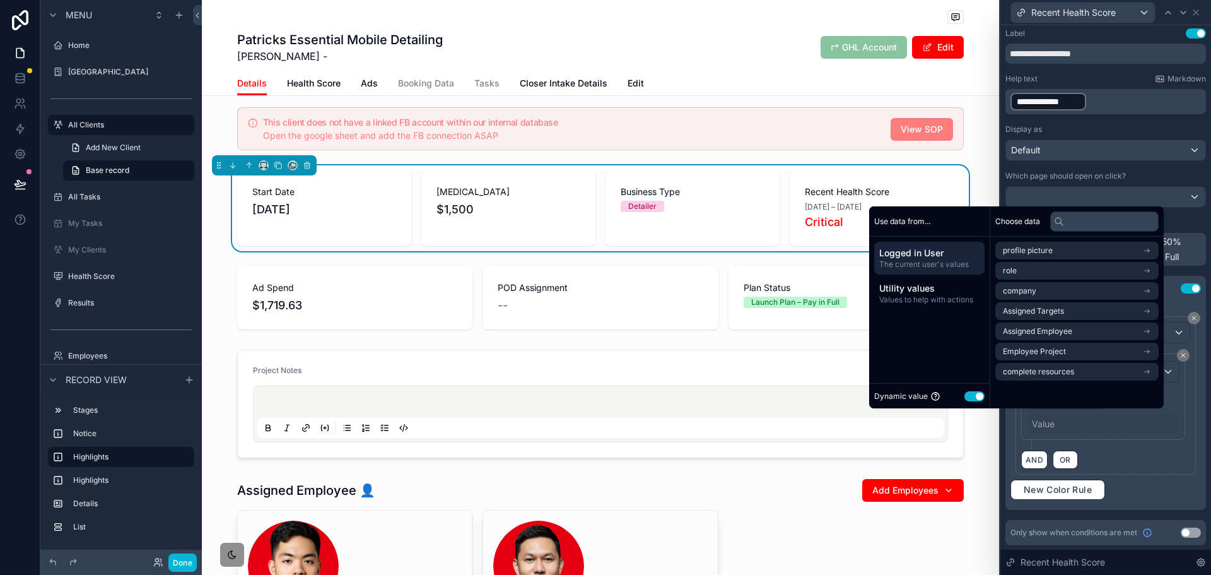
click at [965, 399] on button "Use setting" at bounding box center [975, 396] width 20 height 10
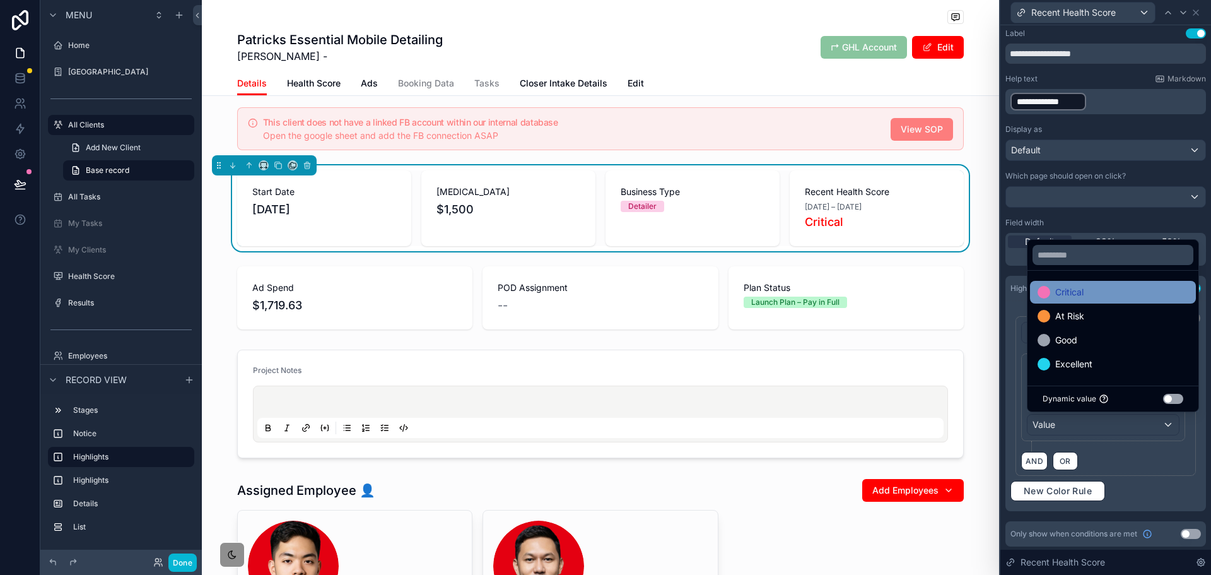
click at [1099, 288] on div "Critical" at bounding box center [1113, 292] width 151 height 15
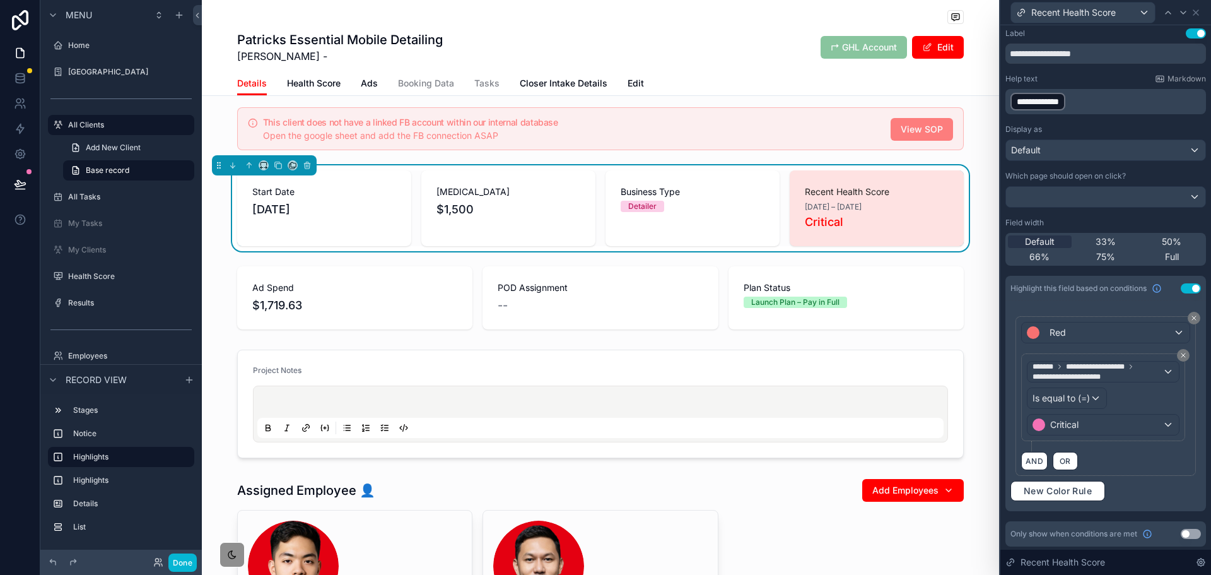
click at [1141, 466] on div "AND OR" at bounding box center [1105, 460] width 169 height 19
click at [1046, 489] on span "New Color Rule" at bounding box center [1058, 489] width 78 height 11
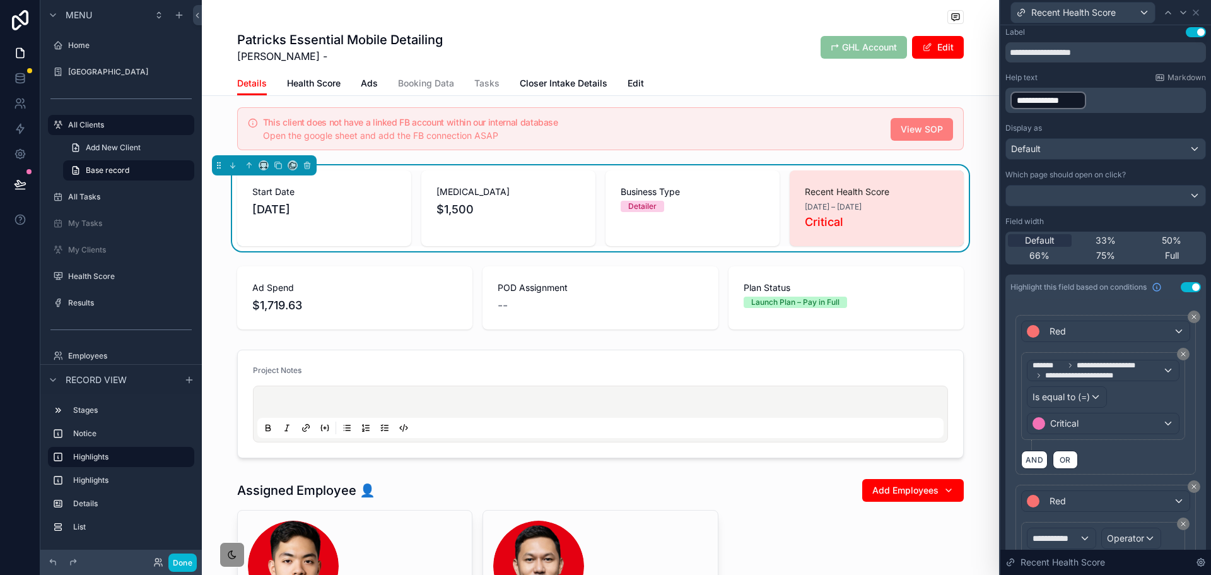
scroll to position [143, 0]
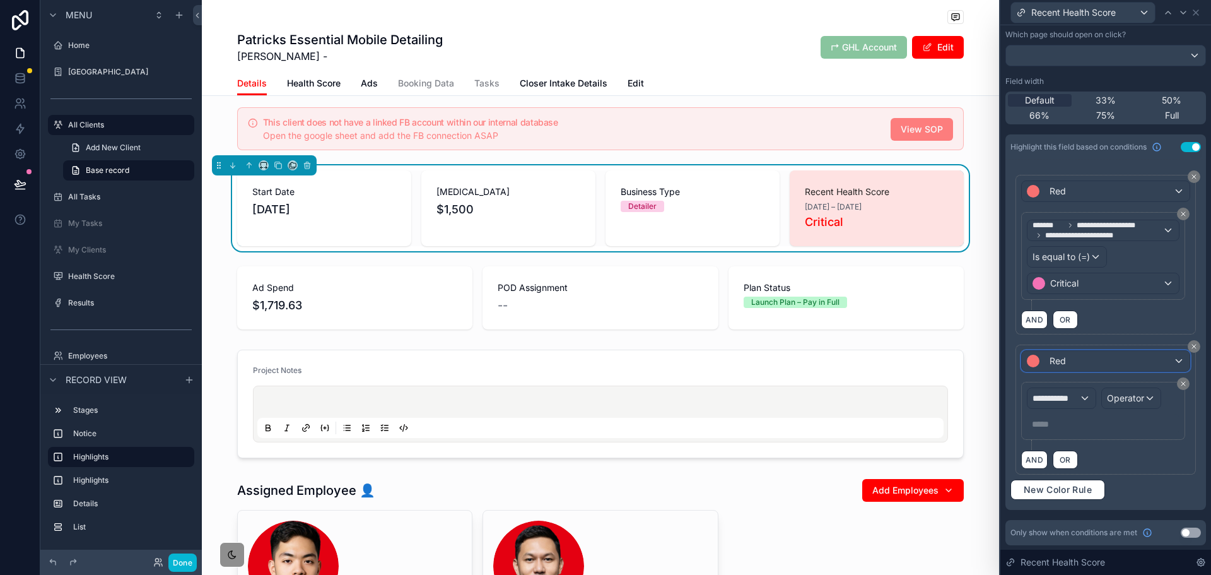
click at [1083, 358] on div "Red" at bounding box center [1106, 361] width 168 height 20
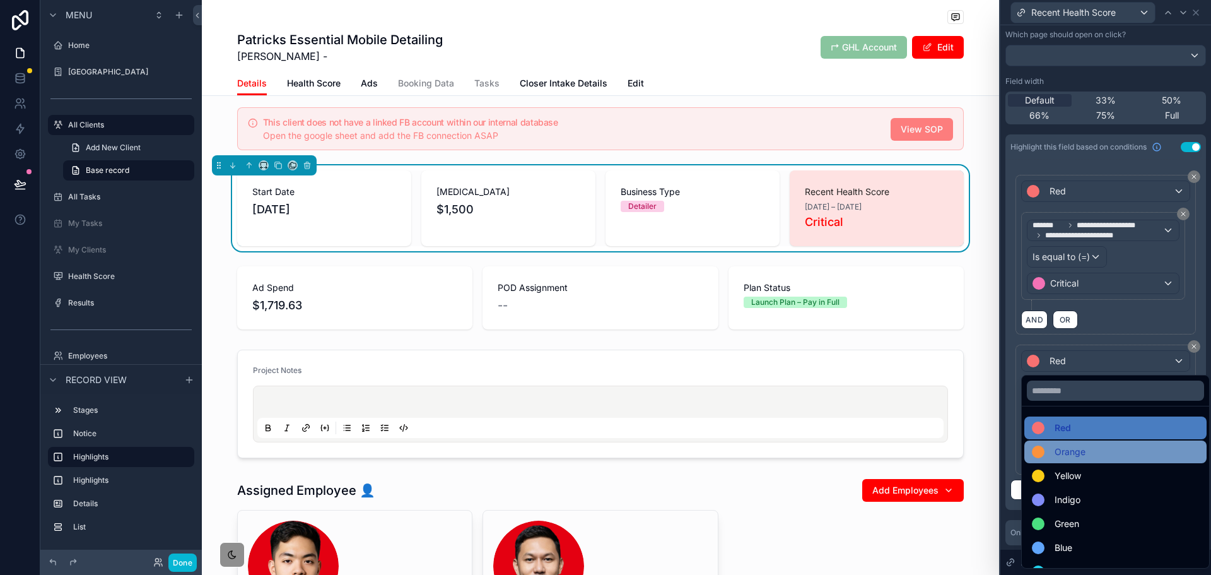
click at [1065, 449] on span "Orange" at bounding box center [1070, 451] width 31 height 15
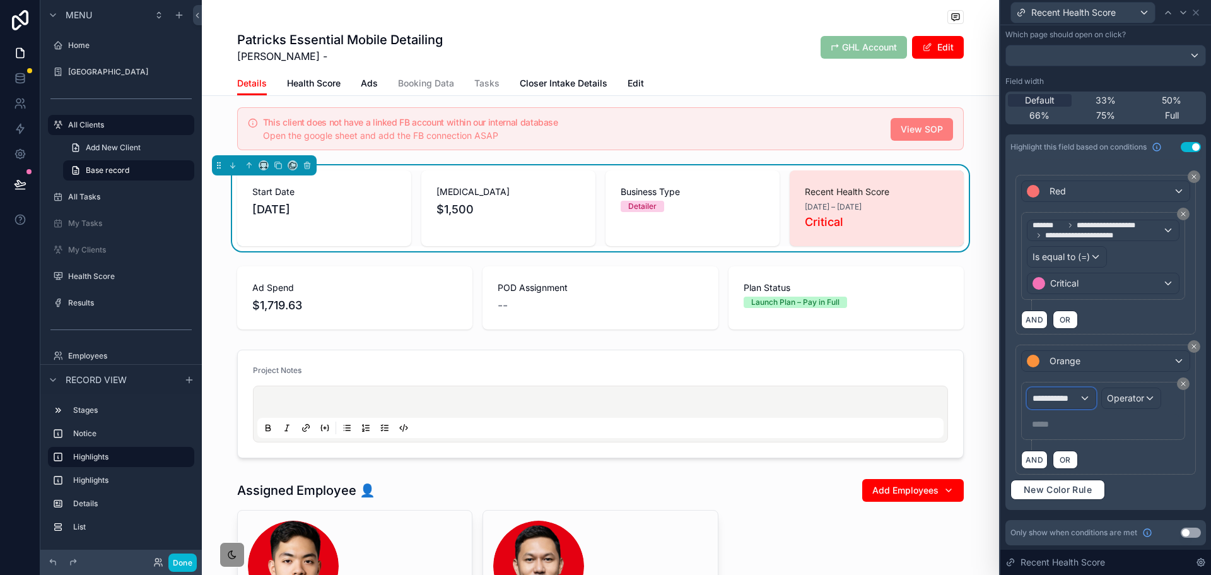
click at [1071, 392] on span "**********" at bounding box center [1056, 398] width 47 height 13
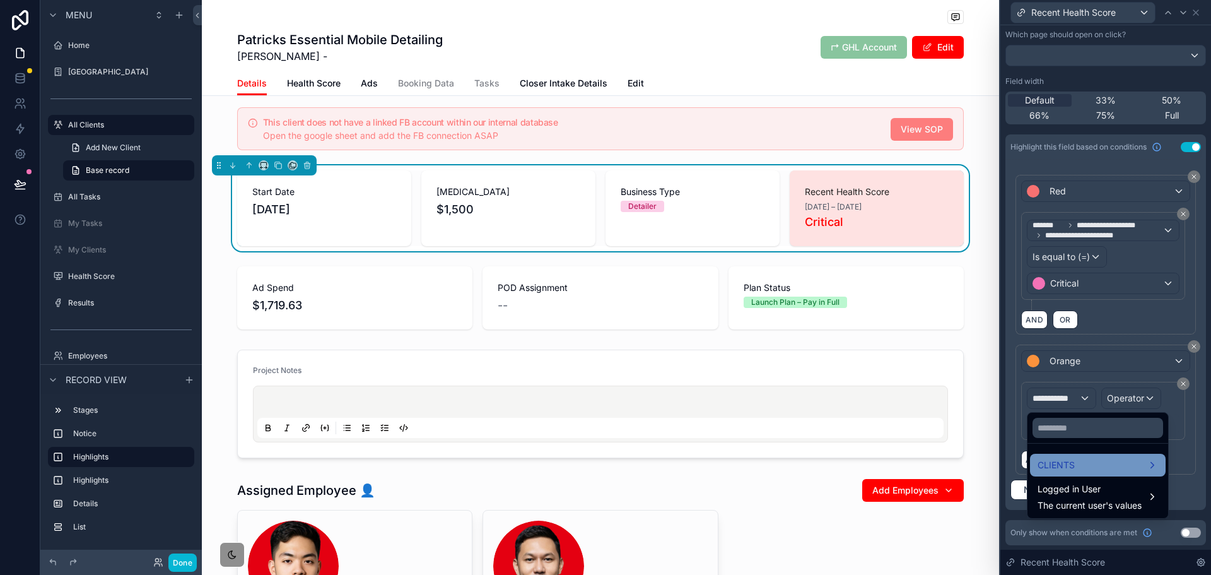
click at [1083, 465] on div "CLIENTS" at bounding box center [1098, 464] width 121 height 15
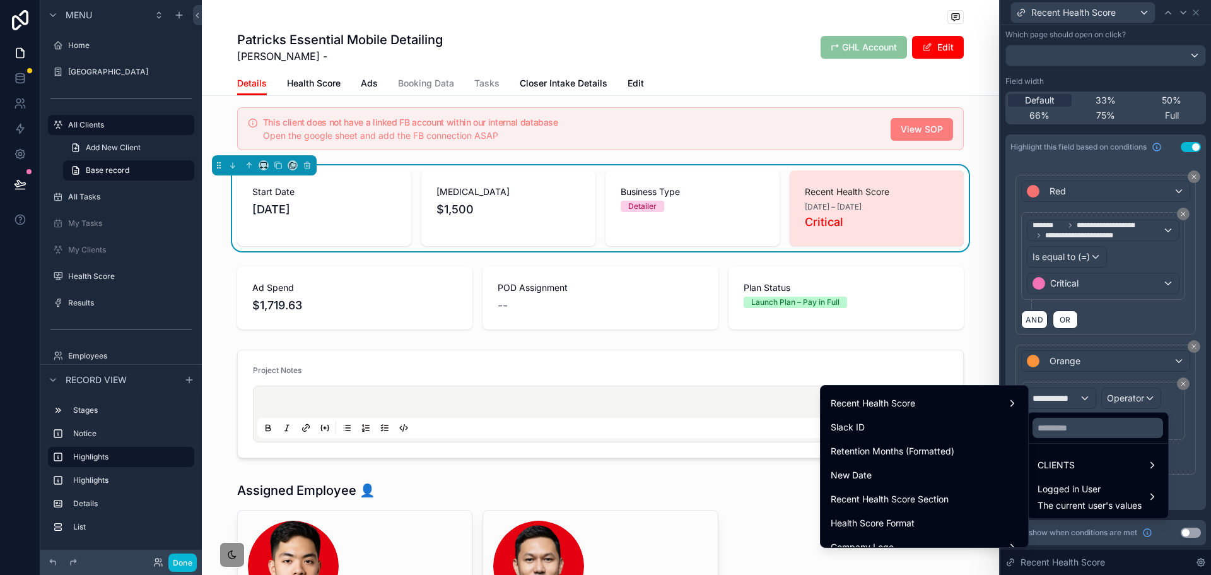
scroll to position [631, 0]
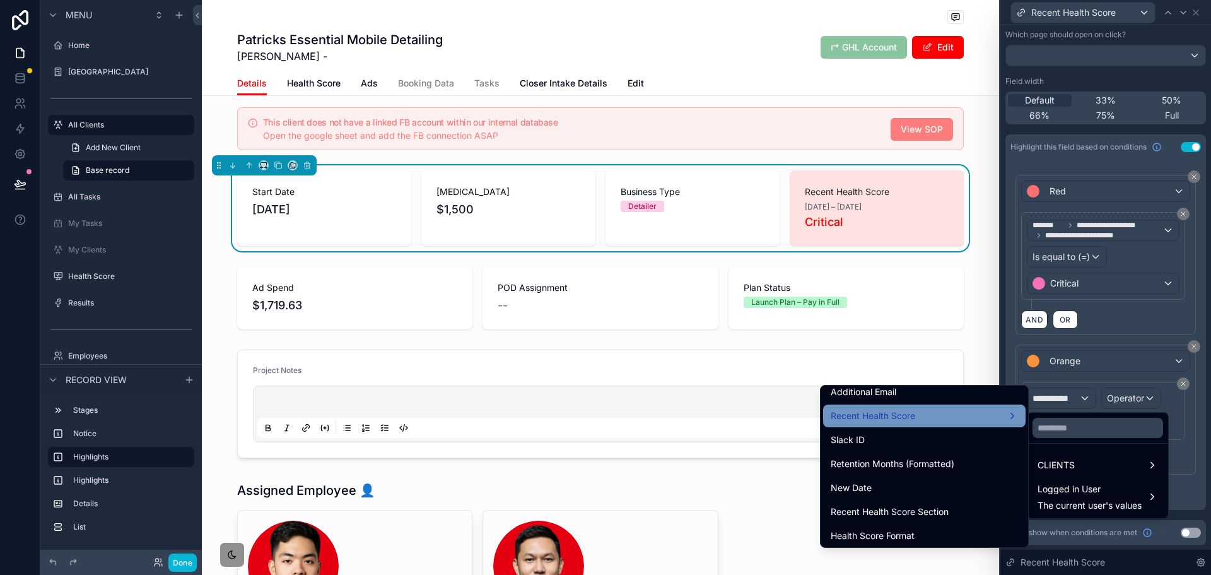
click at [941, 424] on div "Recent Health Score" at bounding box center [924, 415] width 203 height 23
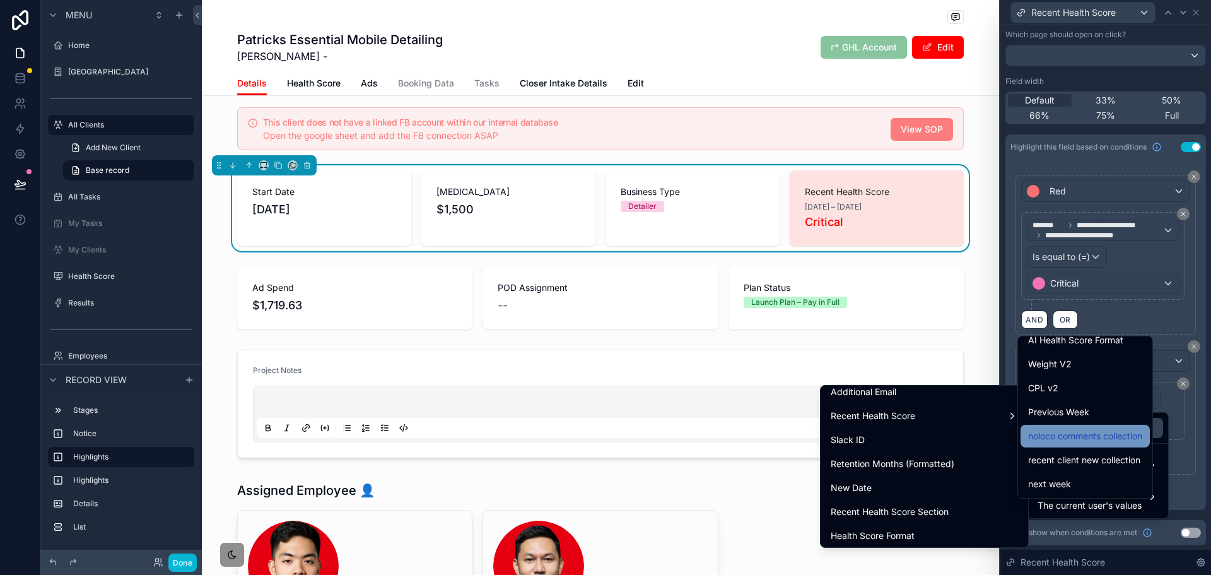
scroll to position [954, 0]
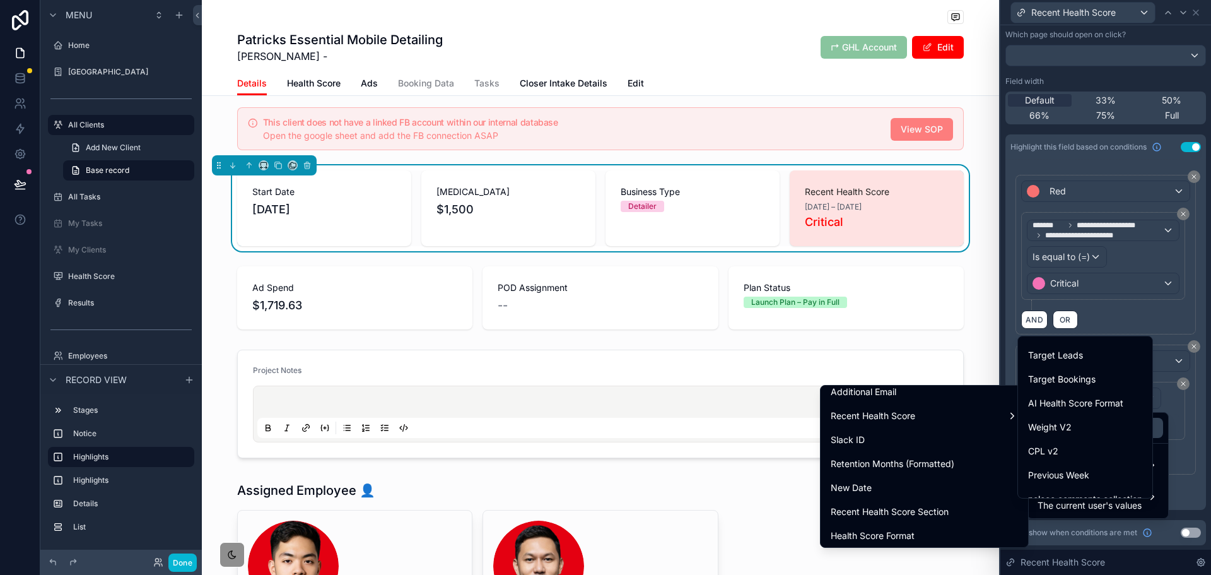
click at [1126, 407] on div "AI Health Score Format" at bounding box center [1085, 403] width 114 height 15
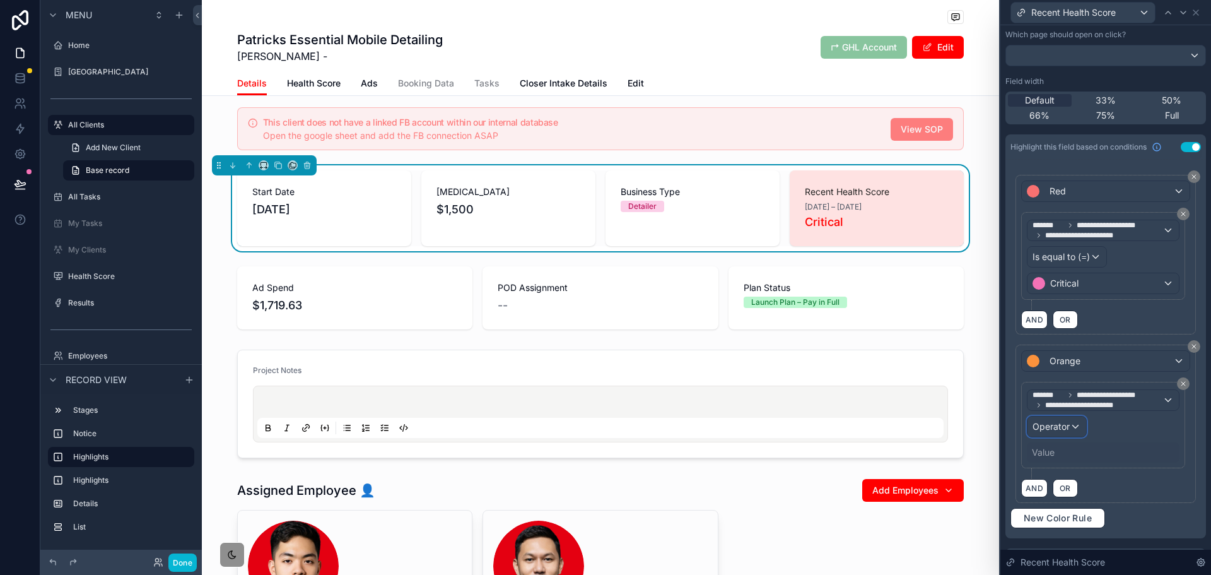
click at [1069, 432] on div "Operator" at bounding box center [1057, 426] width 59 height 20
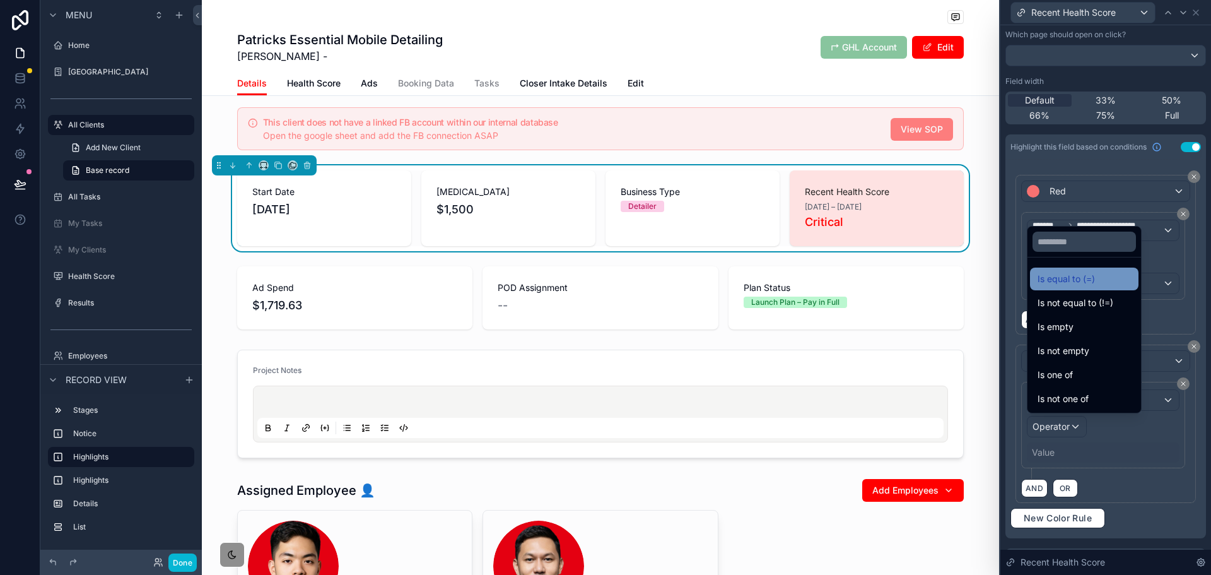
click at [1089, 281] on span "Is equal to (=)" at bounding box center [1066, 278] width 57 height 15
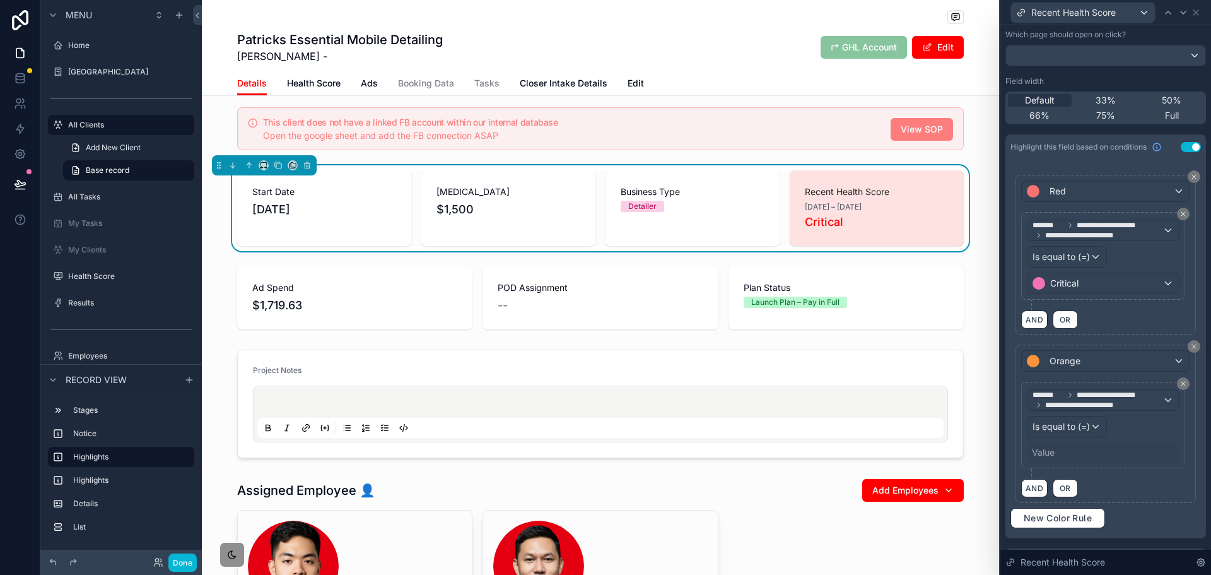
scroll to position [171, 0]
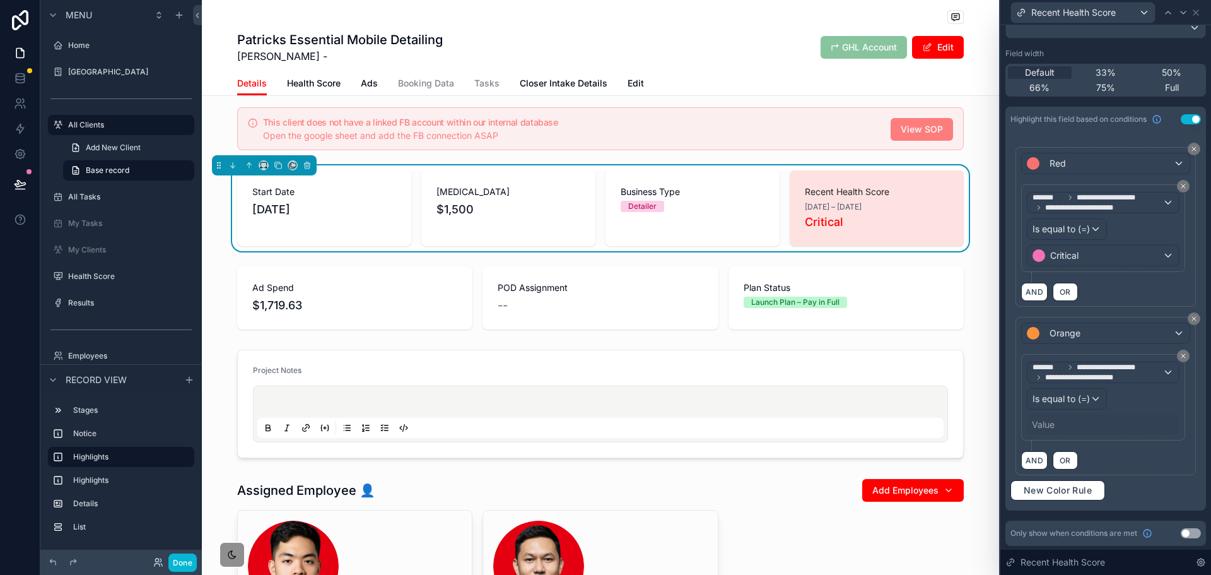
click at [1052, 426] on div "Value" at bounding box center [1043, 424] width 23 height 13
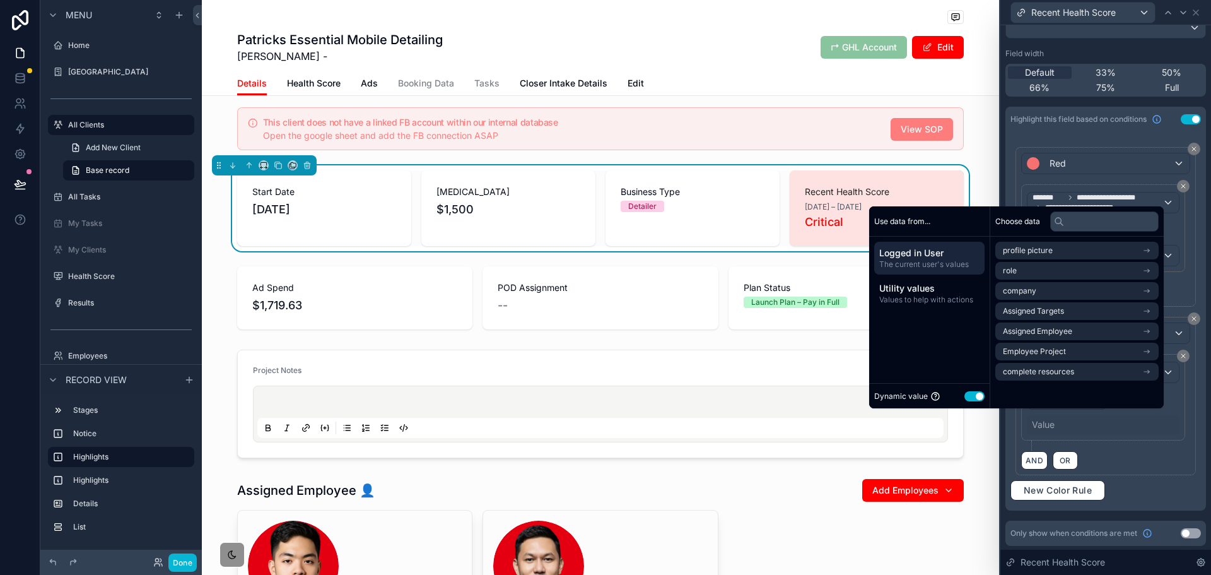
click at [977, 398] on button "Use setting" at bounding box center [975, 396] width 20 height 10
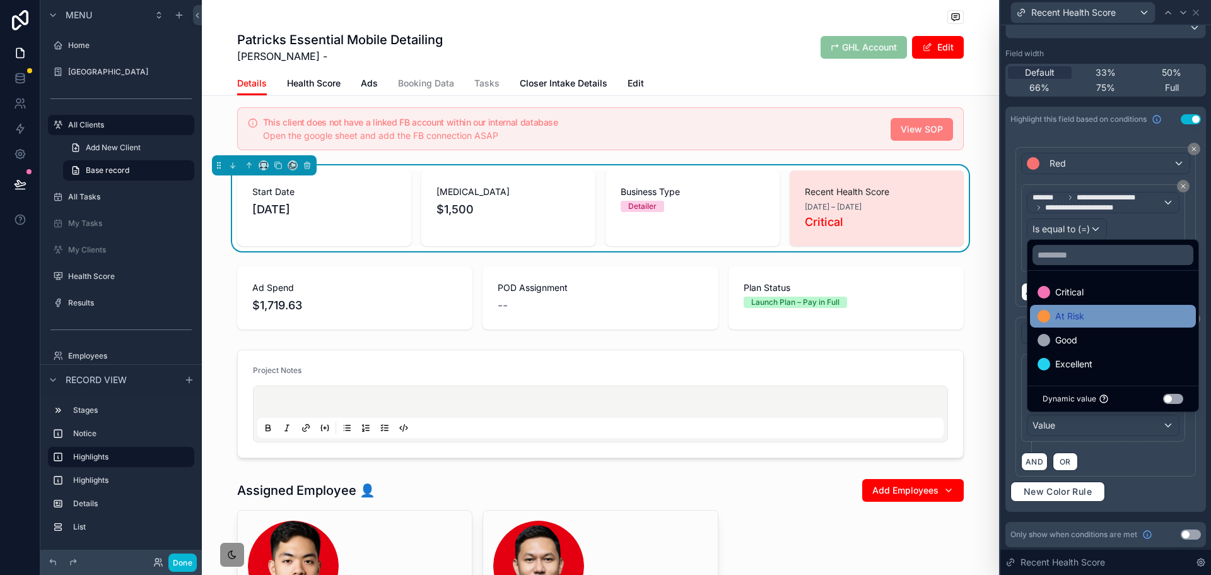
click at [1053, 316] on div "At Risk" at bounding box center [1061, 316] width 47 height 15
click at [1129, 473] on div "**********" at bounding box center [1106, 397] width 180 height 160
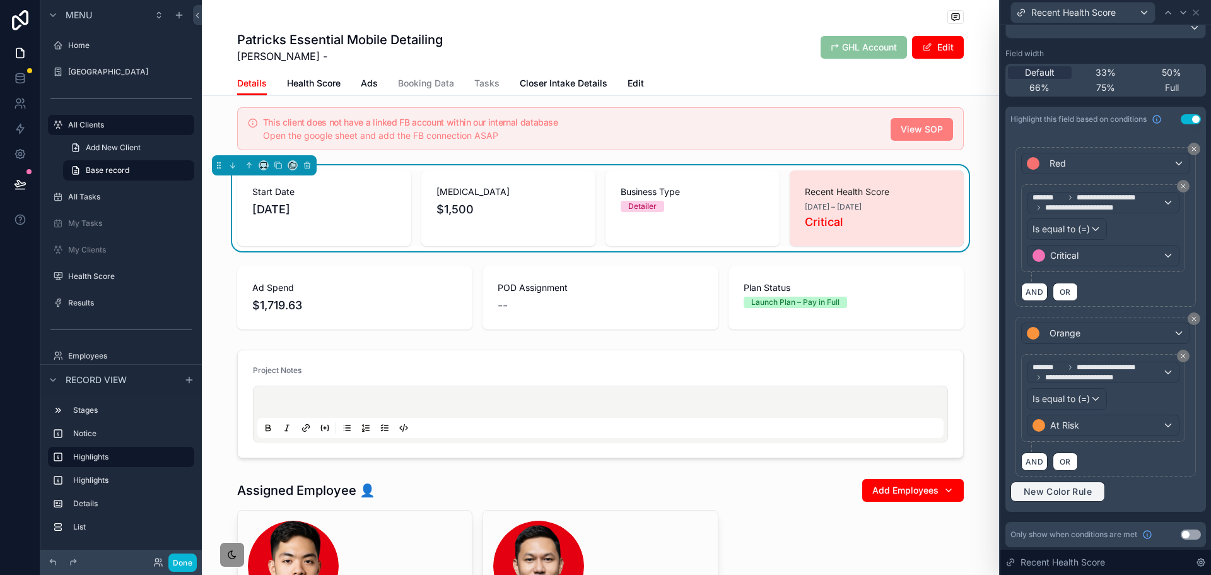
click at [1047, 486] on span "New Color Rule" at bounding box center [1058, 491] width 78 height 11
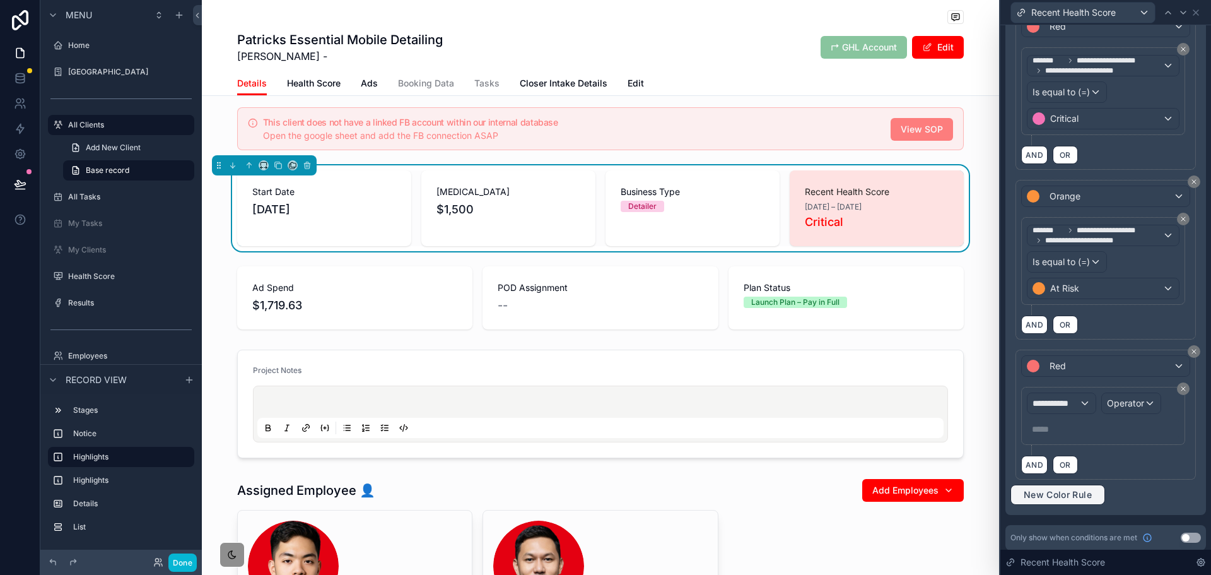
scroll to position [312, 0]
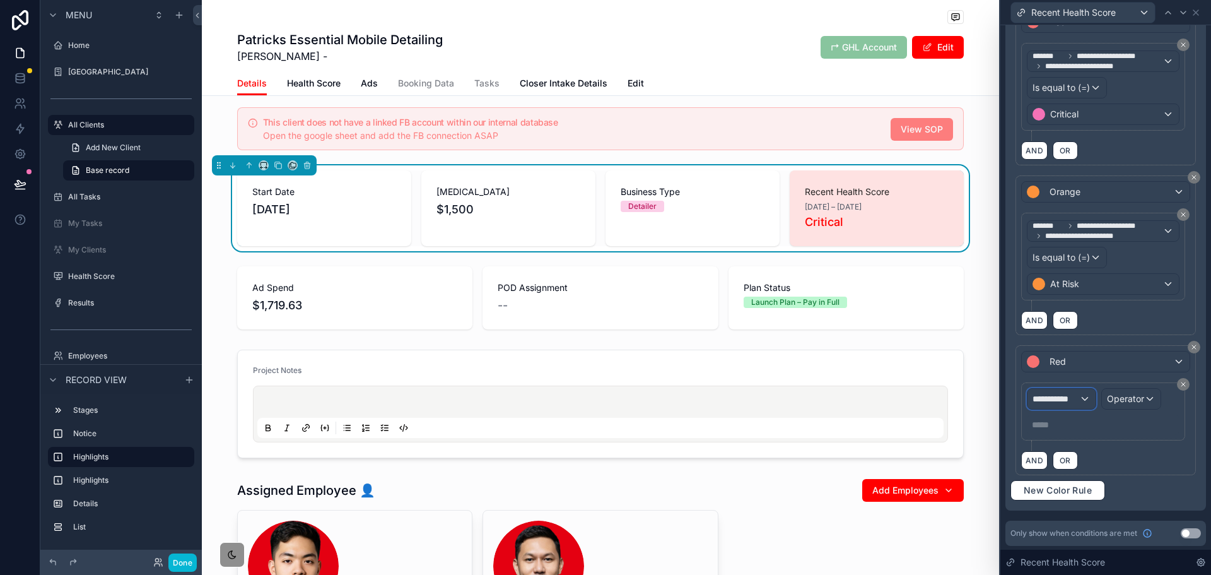
click at [1056, 394] on span "**********" at bounding box center [1056, 398] width 47 height 13
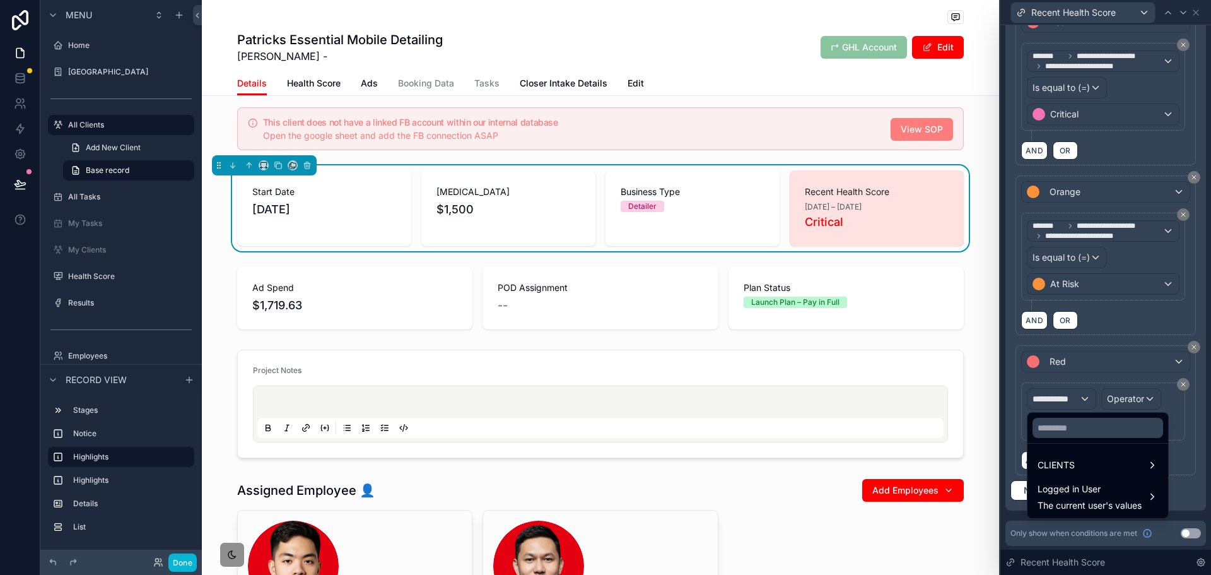
click at [1073, 358] on div at bounding box center [1106, 287] width 211 height 575
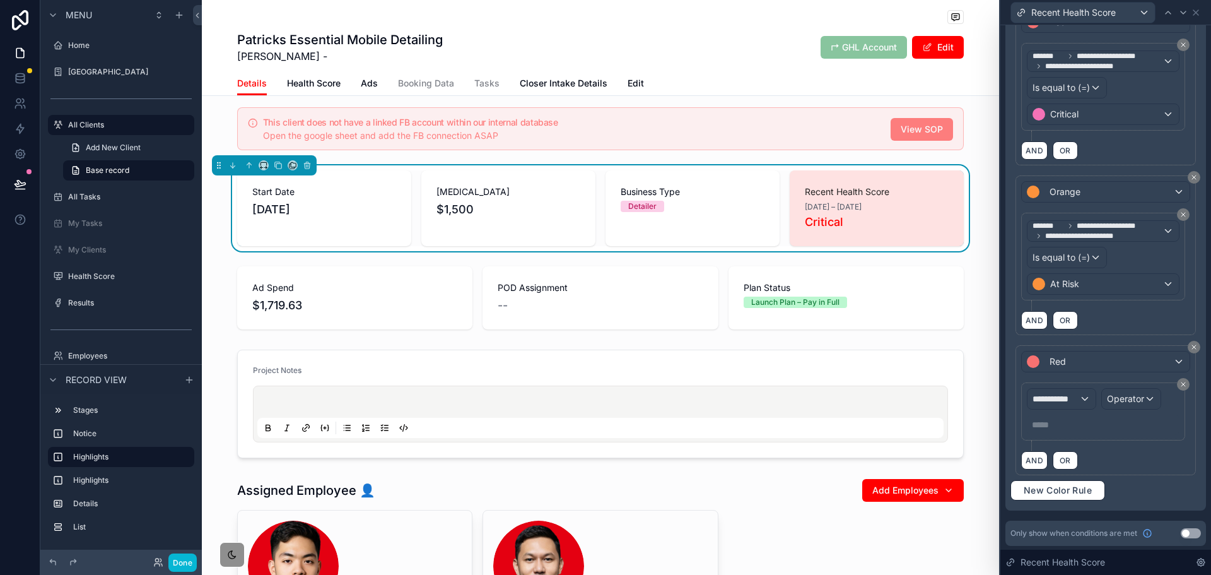
click at [1081, 340] on div "**********" at bounding box center [1106, 407] width 191 height 135
click at [1087, 361] on div "Red" at bounding box center [1106, 361] width 168 height 20
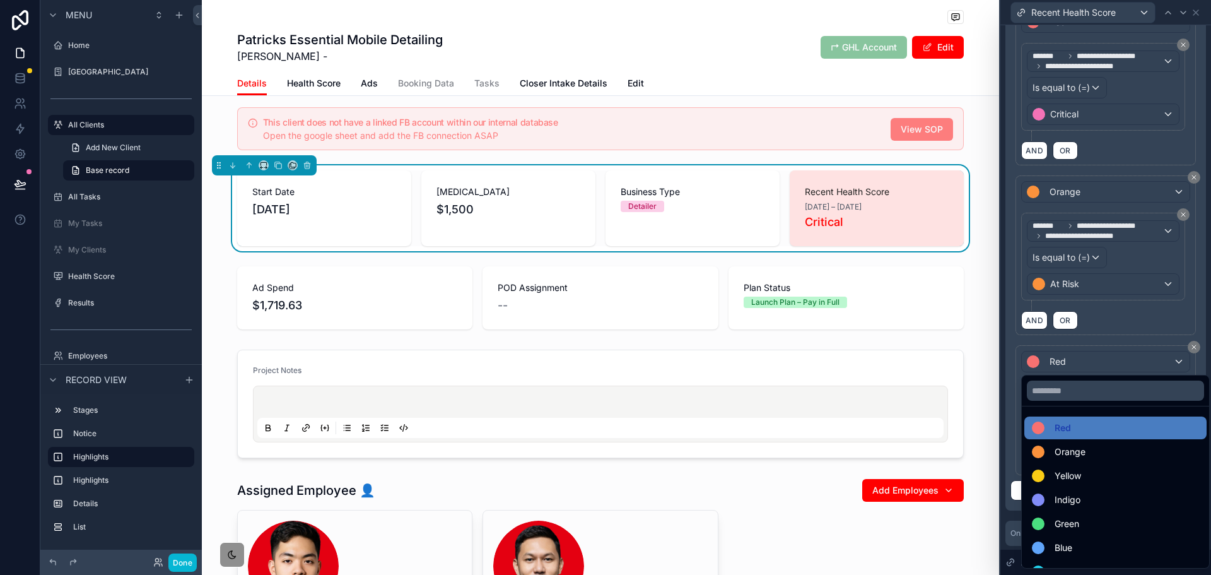
click at [1064, 524] on span "Green" at bounding box center [1067, 523] width 25 height 15
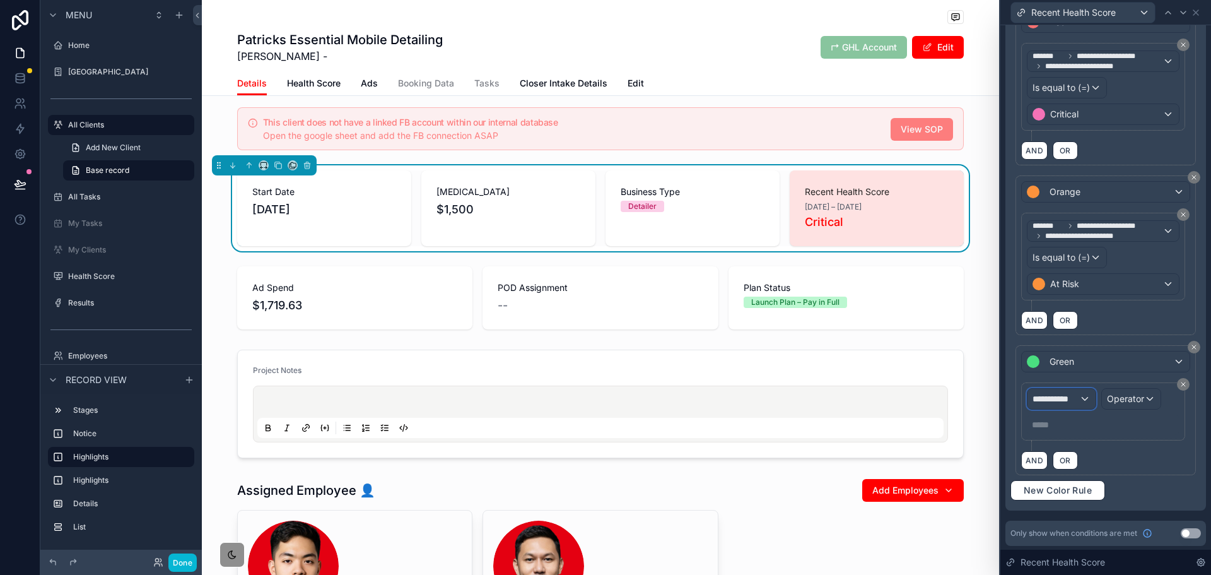
click at [1050, 399] on span "**********" at bounding box center [1056, 398] width 47 height 13
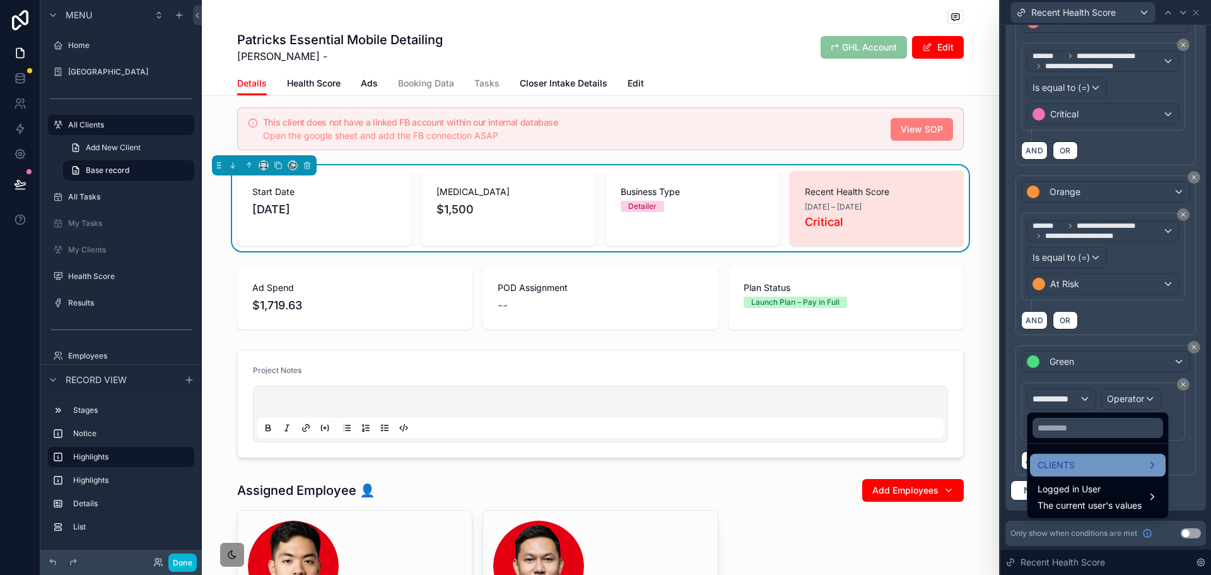
click at [1078, 466] on div "CLIENTS" at bounding box center [1098, 464] width 121 height 15
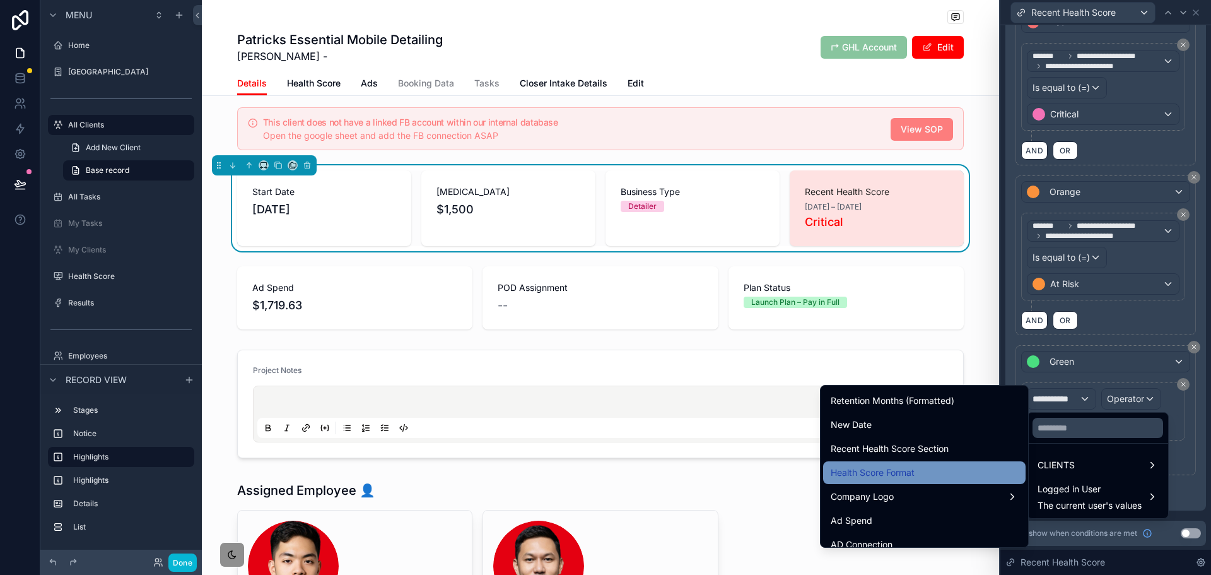
scroll to position [631, 0]
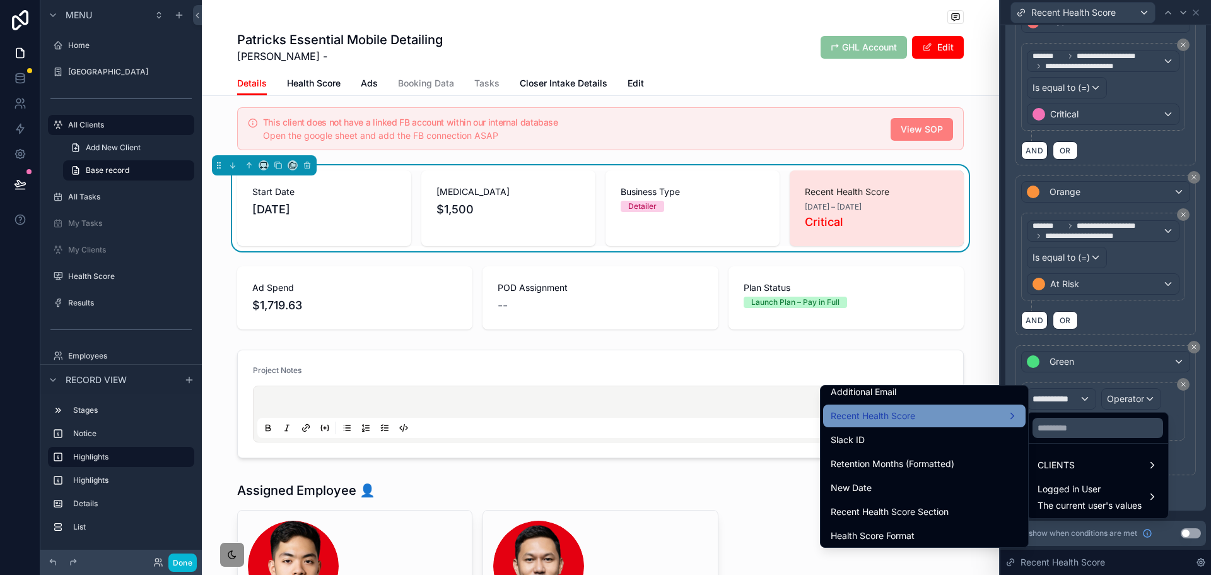
click at [943, 419] on div "Recent Health Score" at bounding box center [924, 415] width 187 height 15
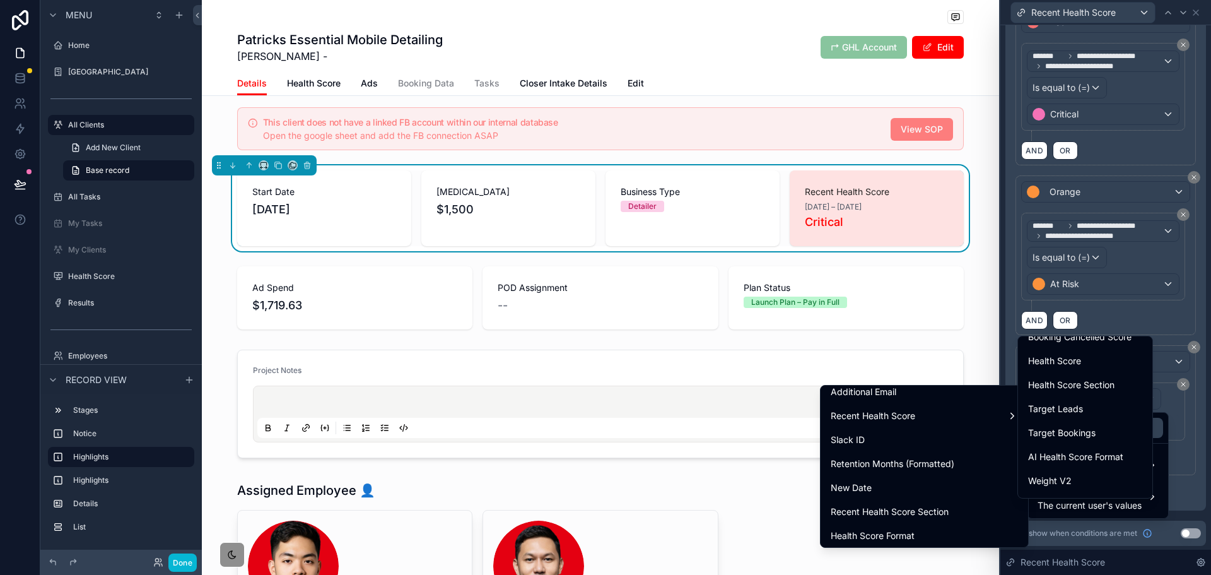
scroll to position [891, 0]
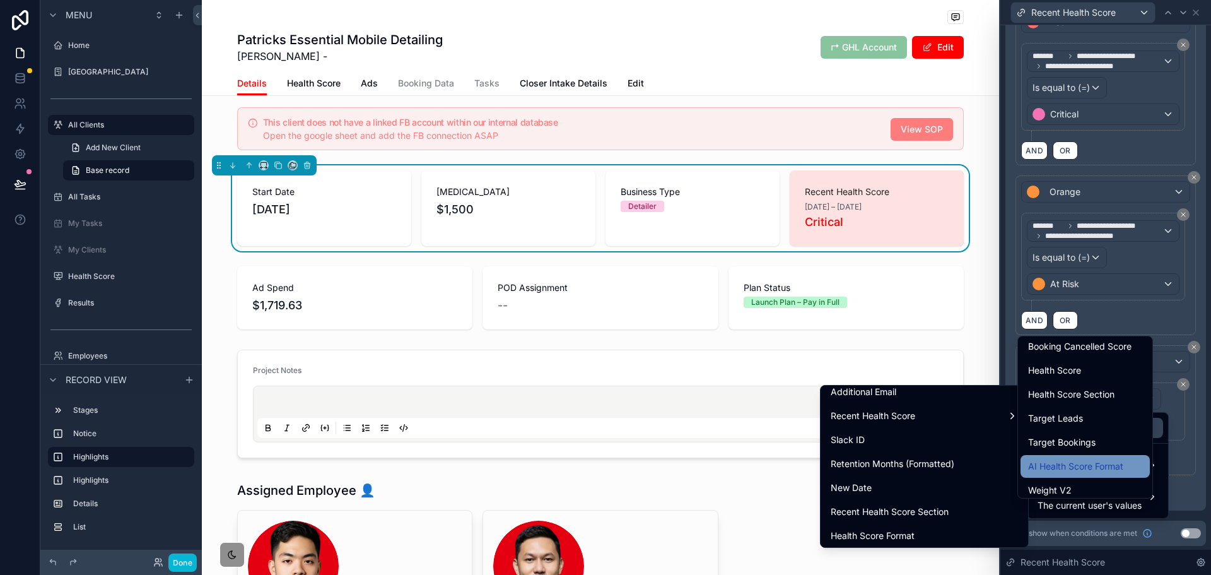
click at [1086, 469] on span "AI Health Score Format" at bounding box center [1075, 466] width 95 height 15
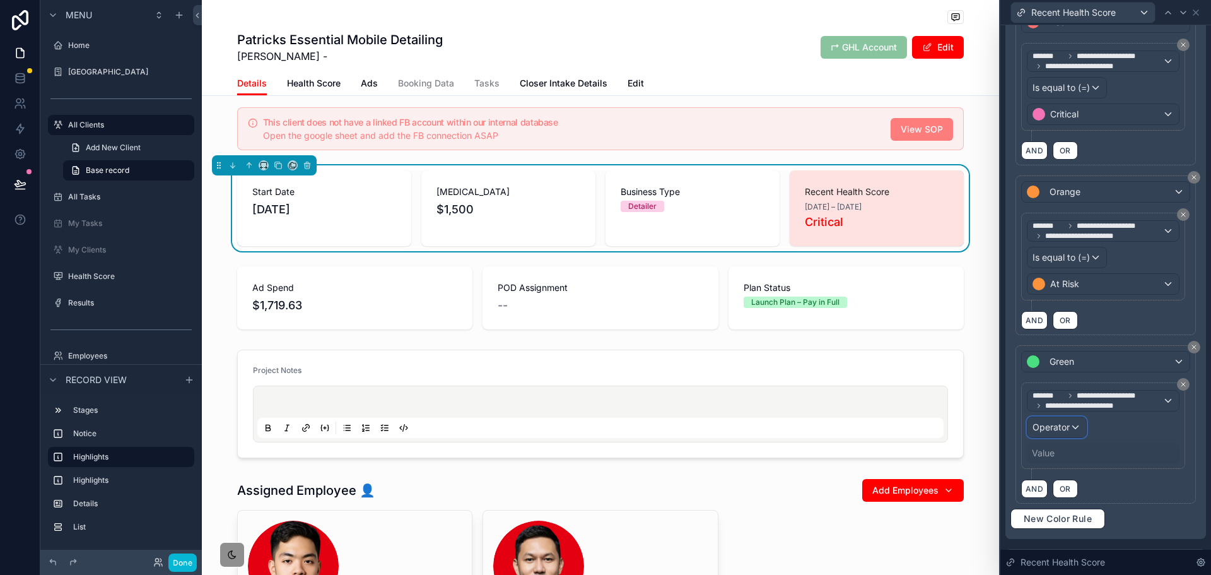
click at [1061, 417] on div "Operator" at bounding box center [1057, 427] width 59 height 20
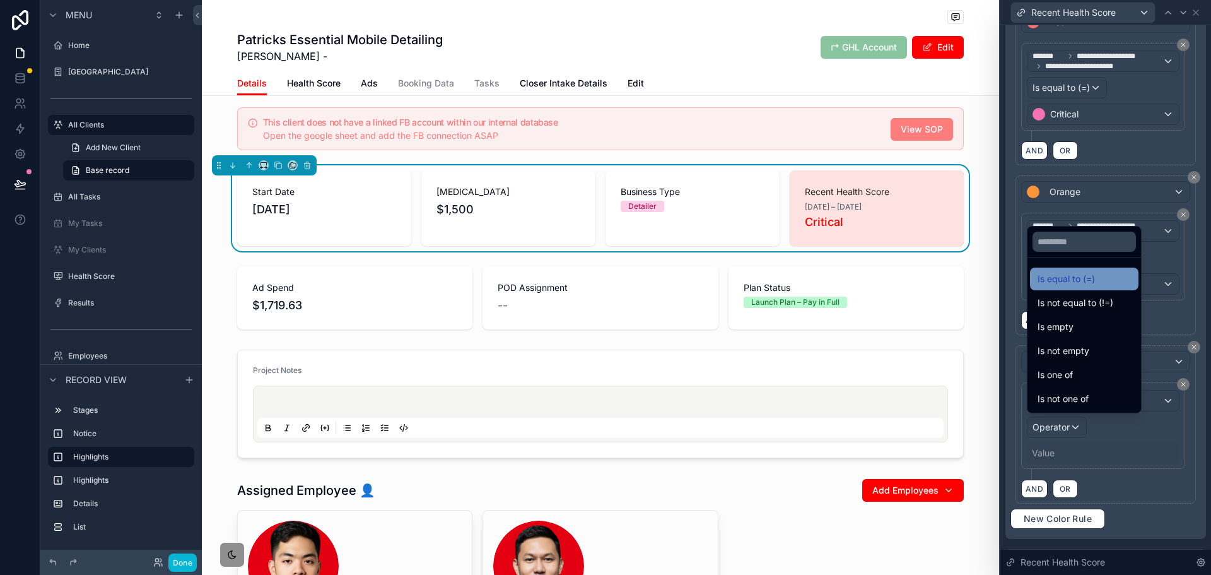
click at [1085, 281] on span "Is equal to (=)" at bounding box center [1066, 278] width 57 height 15
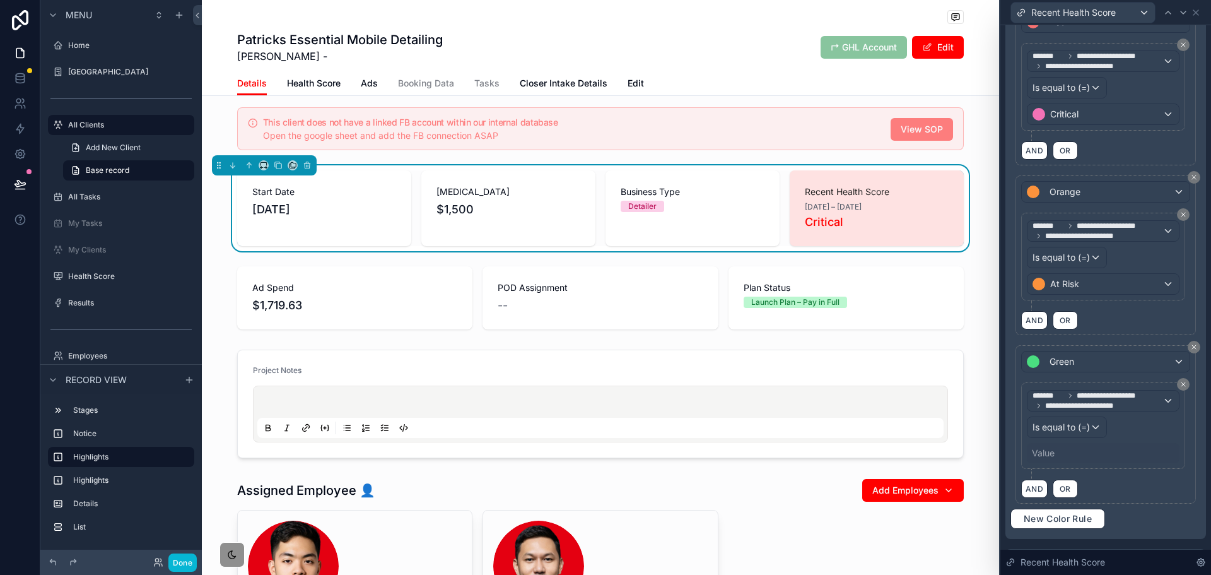
click at [1064, 457] on div "Value" at bounding box center [1103, 453] width 153 height 20
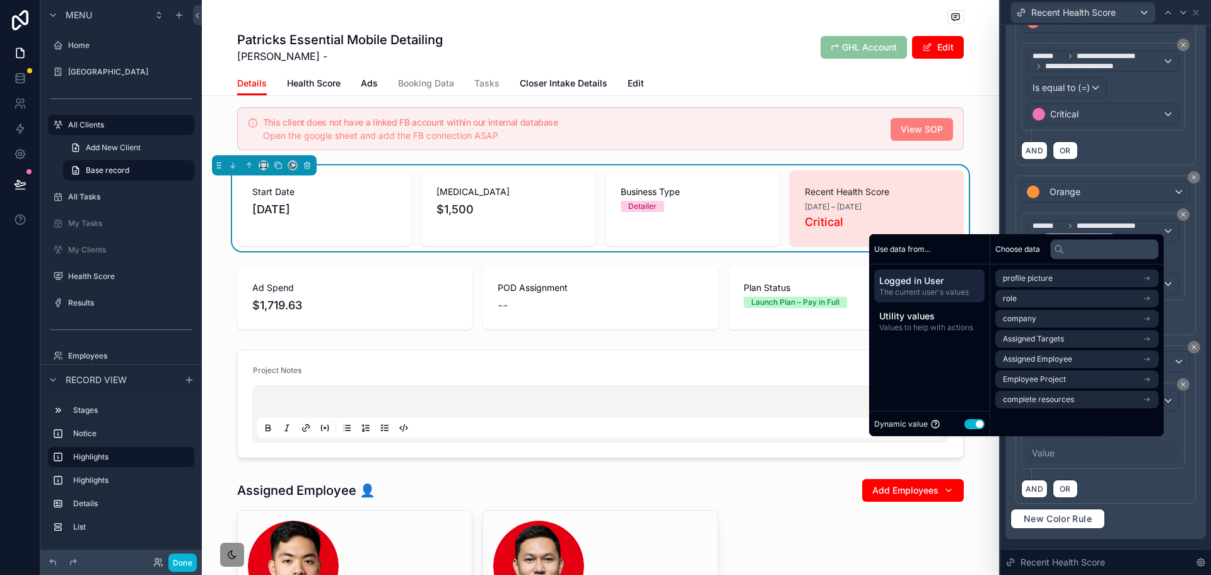
click at [967, 422] on button "Use setting" at bounding box center [975, 424] width 20 height 10
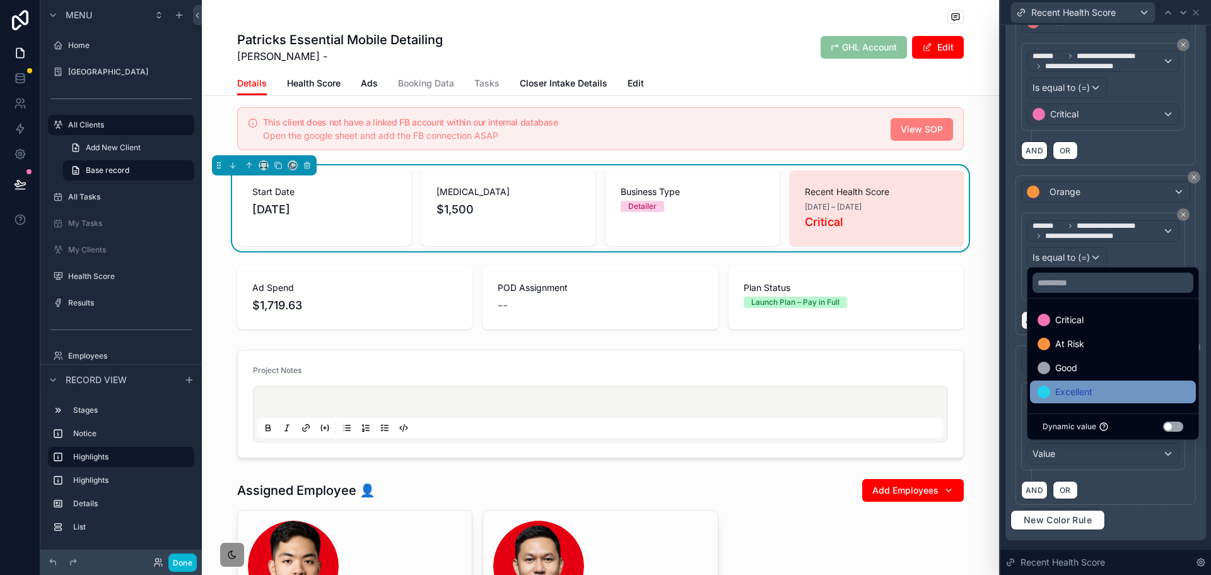
click at [1091, 395] on span "Excellent" at bounding box center [1074, 391] width 37 height 15
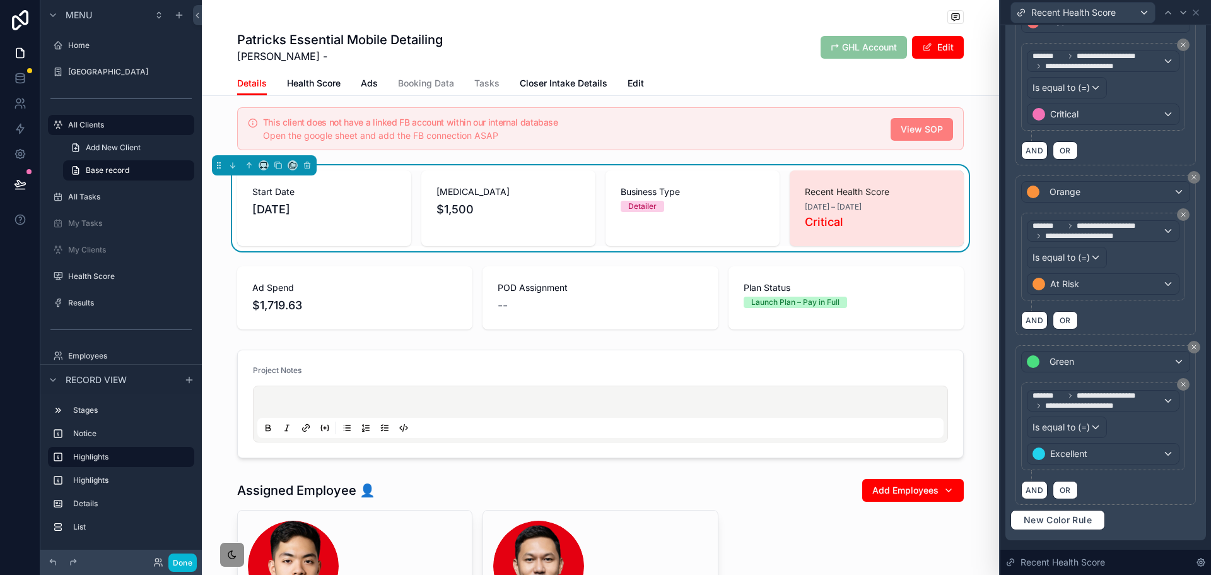
click at [1126, 494] on div "AND OR" at bounding box center [1105, 489] width 169 height 19
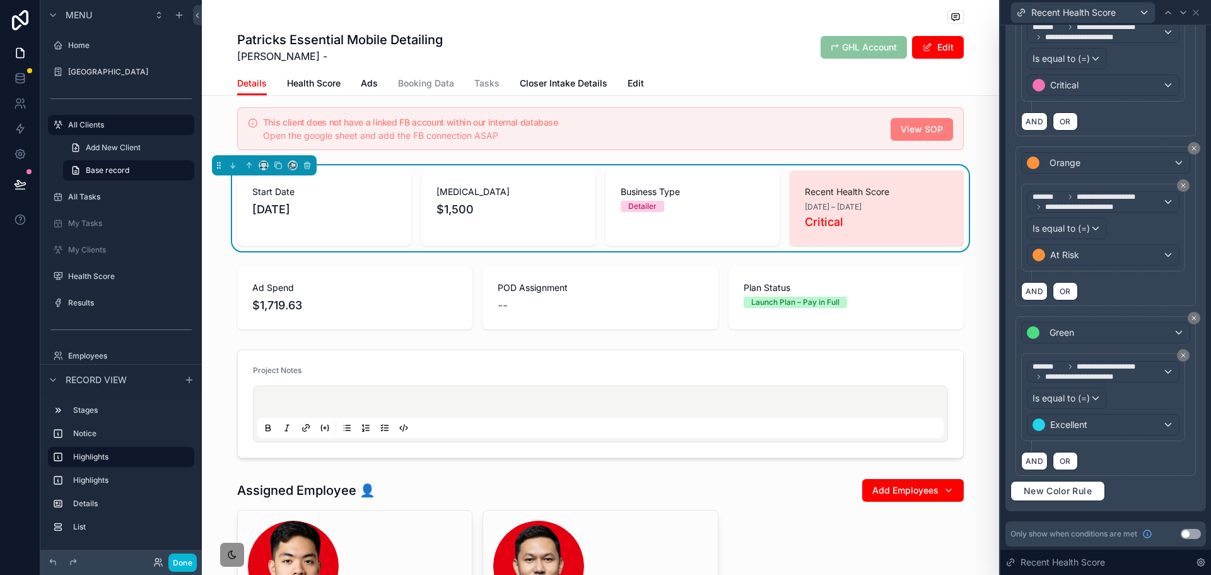
click at [1181, 532] on button "Use setting" at bounding box center [1191, 534] width 20 height 10
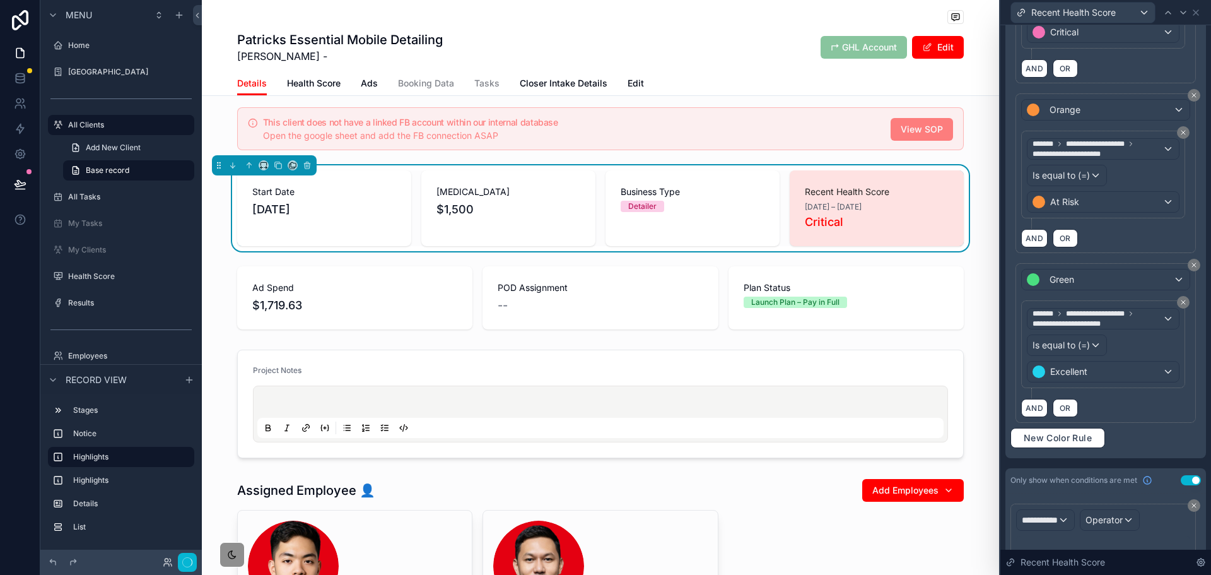
scroll to position [449, 0]
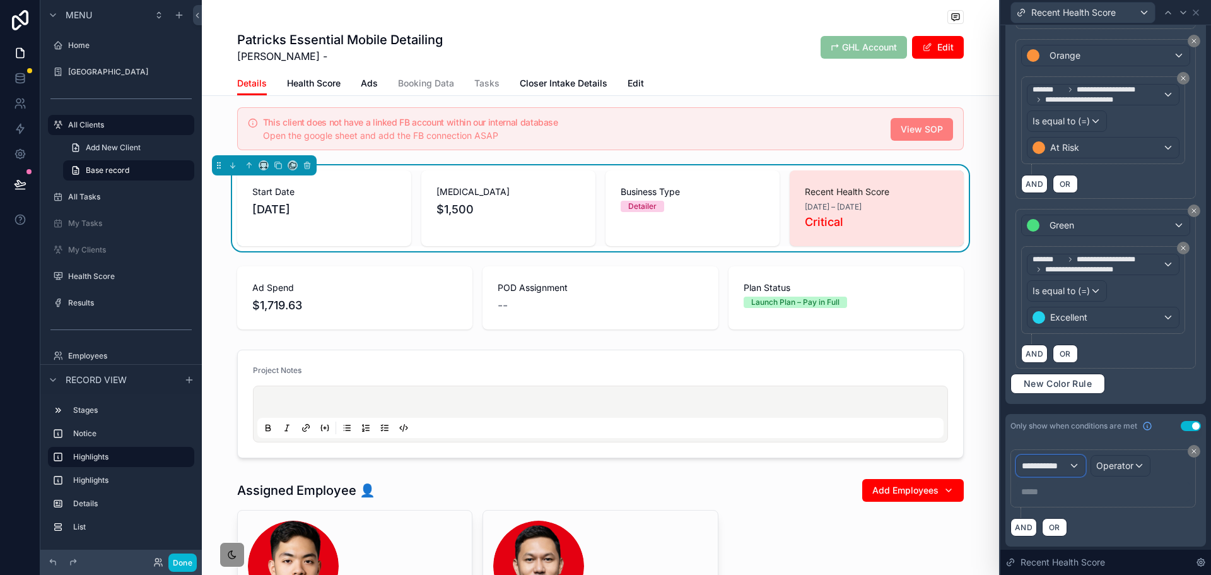
click at [1075, 464] on div "**********" at bounding box center [1051, 466] width 68 height 20
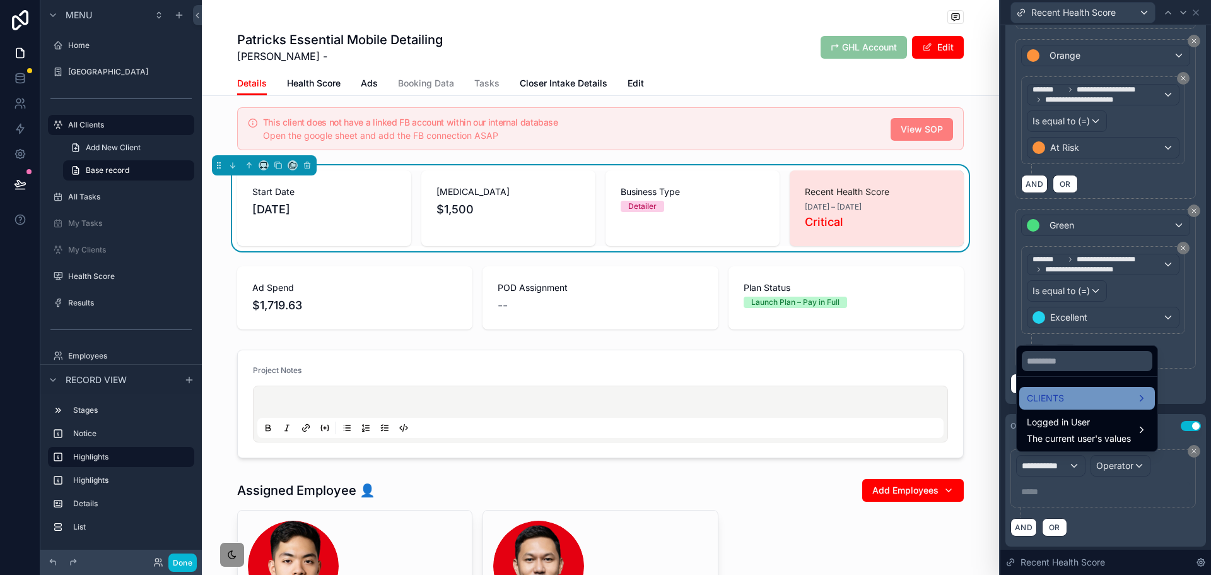
click at [1064, 404] on span "CLIENTS" at bounding box center [1045, 398] width 37 height 15
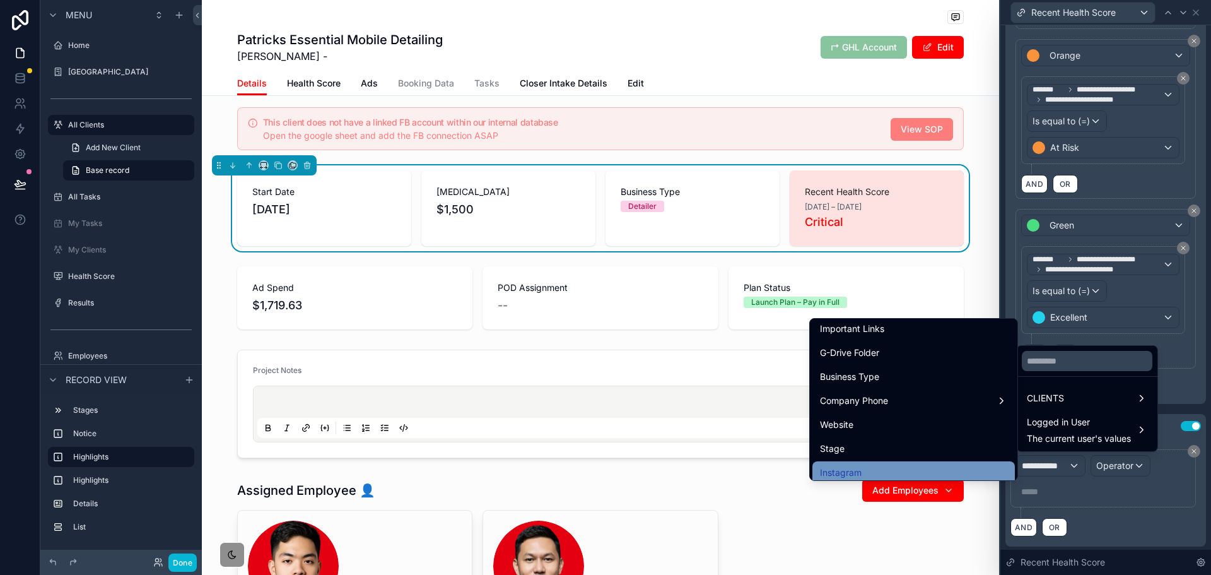
scroll to position [568, 0]
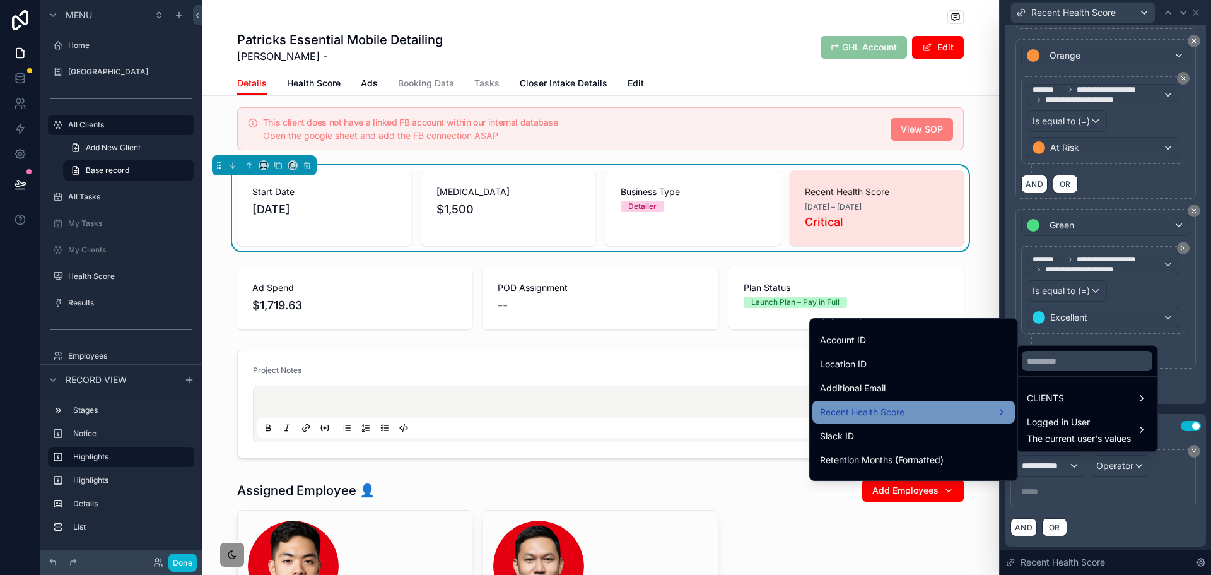
click at [915, 409] on div "Recent Health Score" at bounding box center [913, 411] width 187 height 15
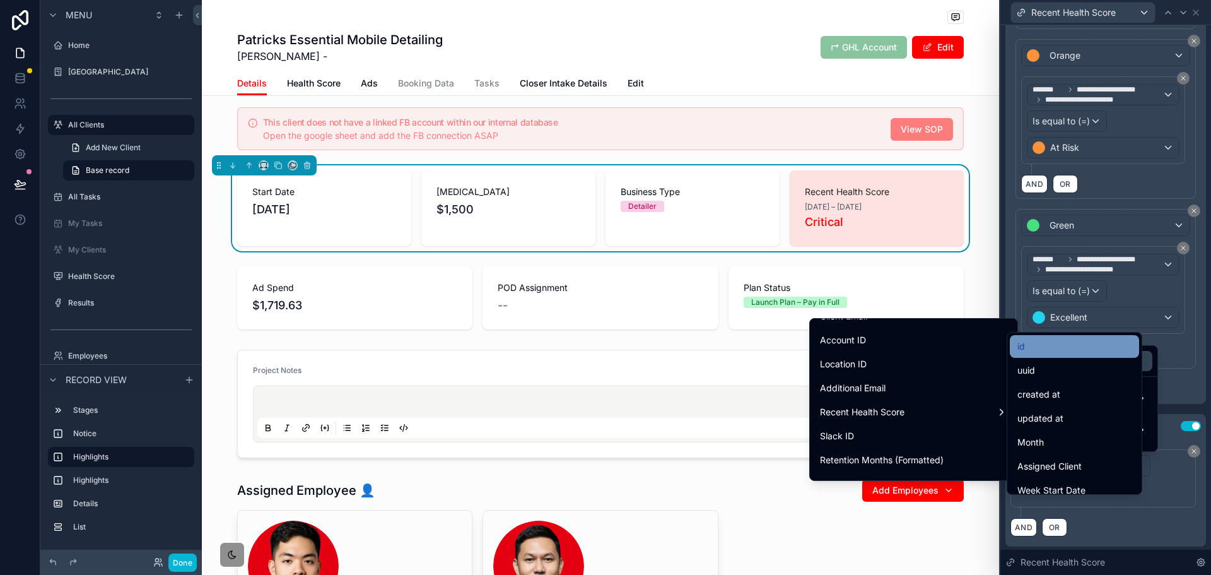
click at [1050, 344] on div "id" at bounding box center [1075, 346] width 114 height 15
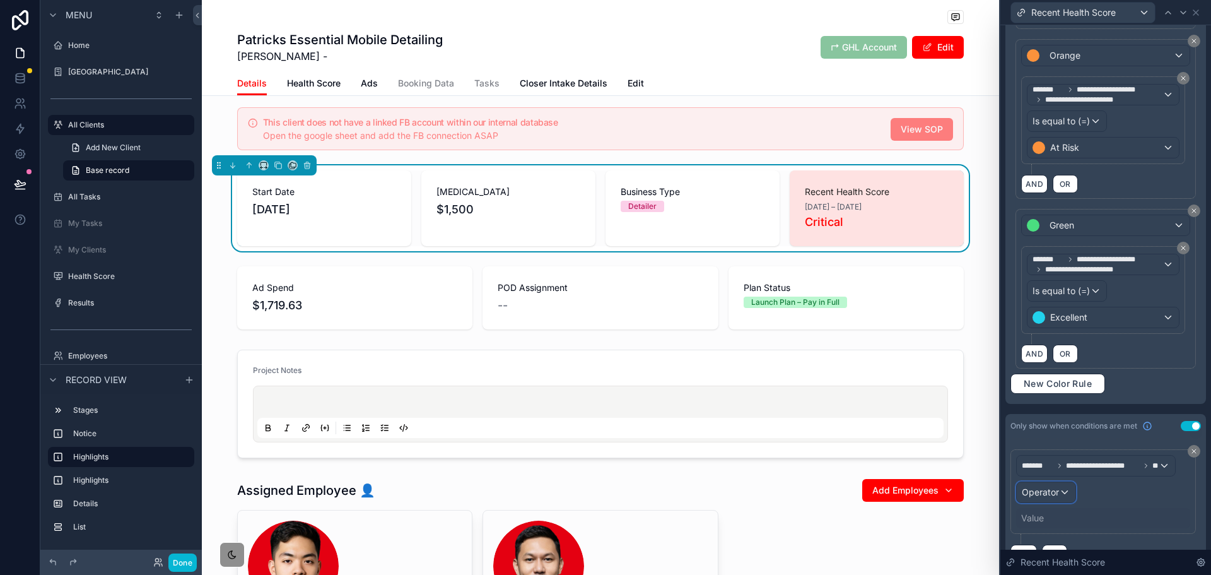
click at [1056, 493] on span "Operator" at bounding box center [1040, 491] width 37 height 11
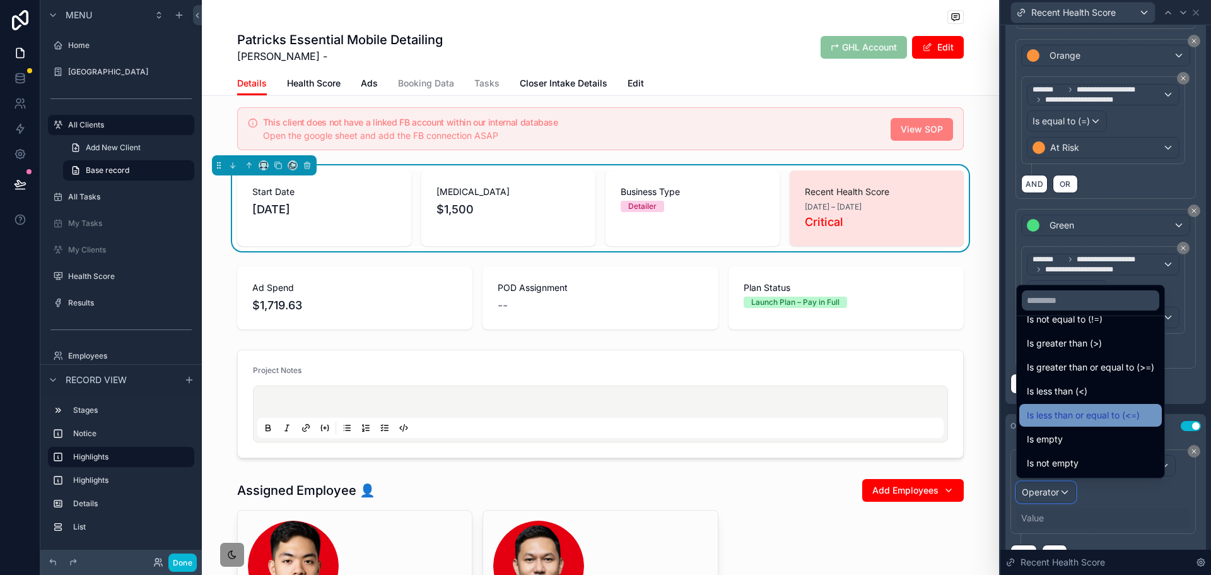
scroll to position [90, 0]
click at [1076, 420] on span "Is not empty" at bounding box center [1053, 415] width 52 height 15
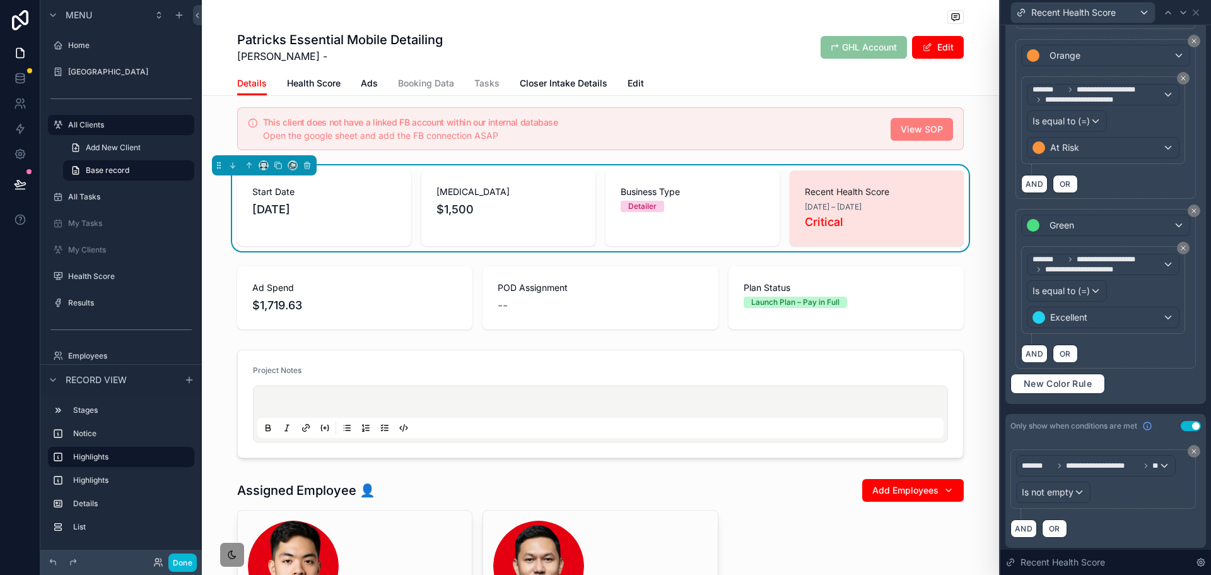
click at [1113, 504] on div "**********" at bounding box center [1103, 478] width 185 height 59
click at [16, 187] on icon at bounding box center [20, 184] width 13 height 13
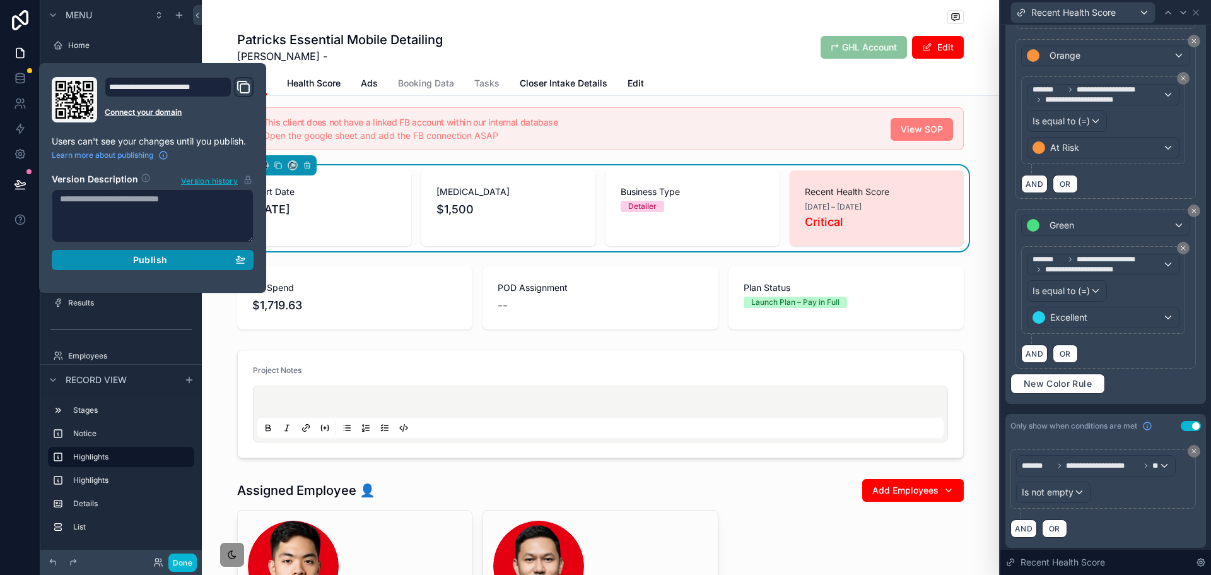
drag, startPoint x: 149, startPoint y: 250, endPoint x: 146, endPoint y: 375, distance: 125.0
click at [149, 250] on button "Publish" at bounding box center [153, 260] width 202 height 20
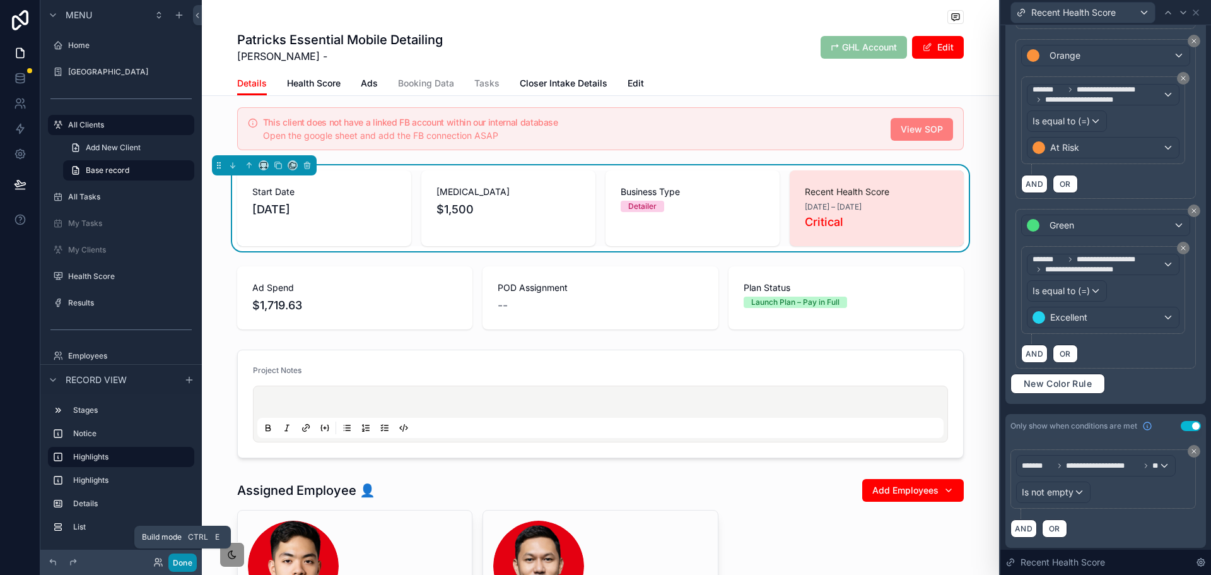
click at [184, 562] on button "Done" at bounding box center [182, 562] width 28 height 18
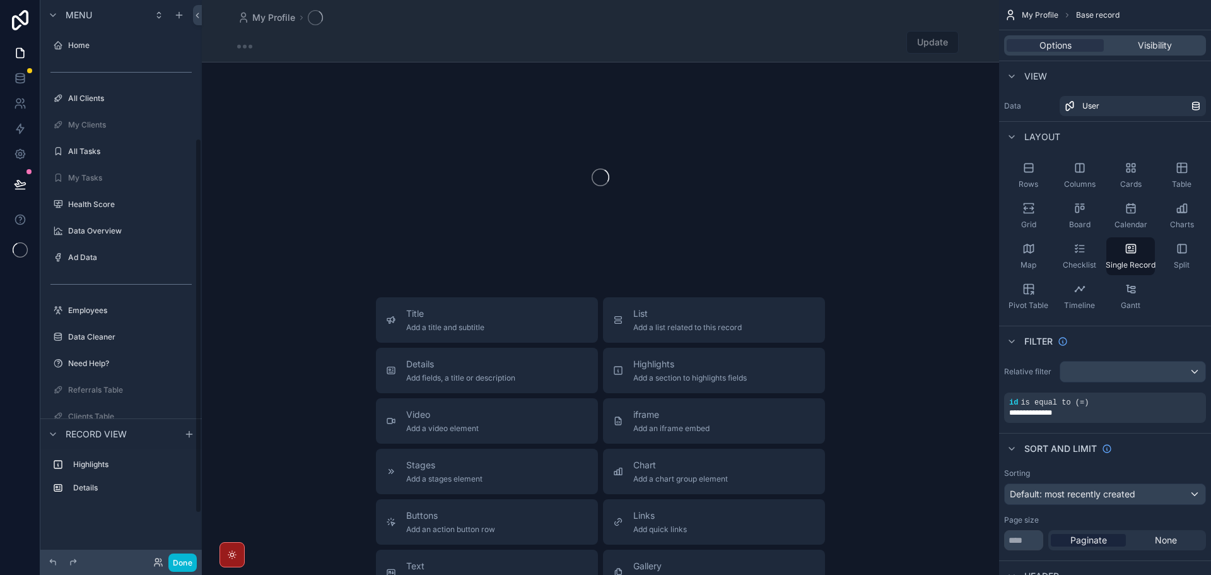
scroll to position [206, 0]
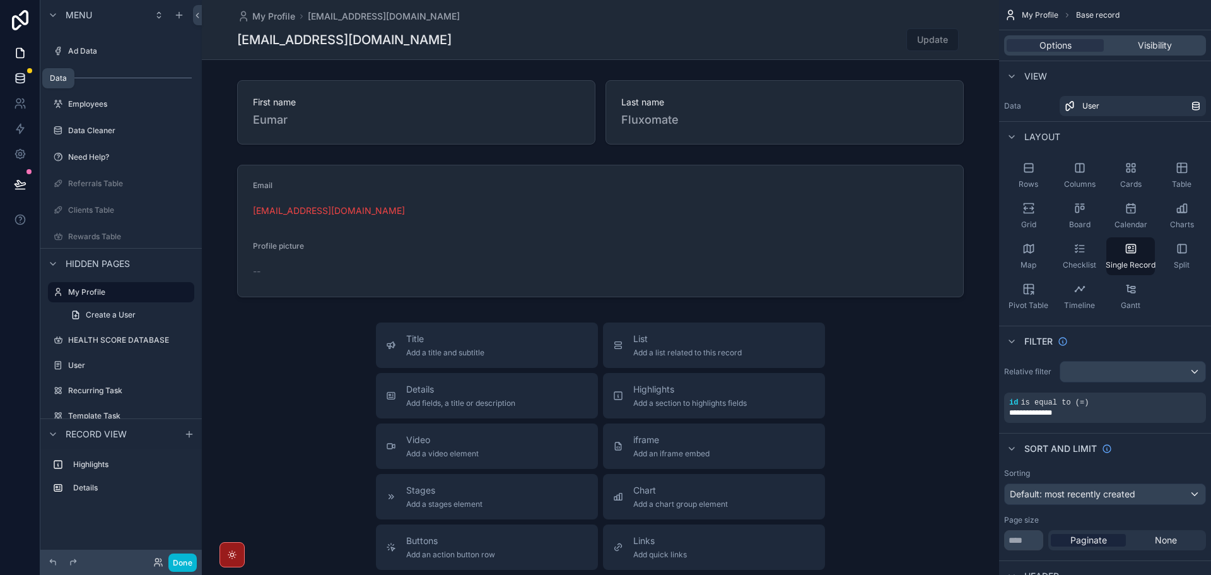
click at [26, 79] on icon at bounding box center [20, 78] width 13 height 13
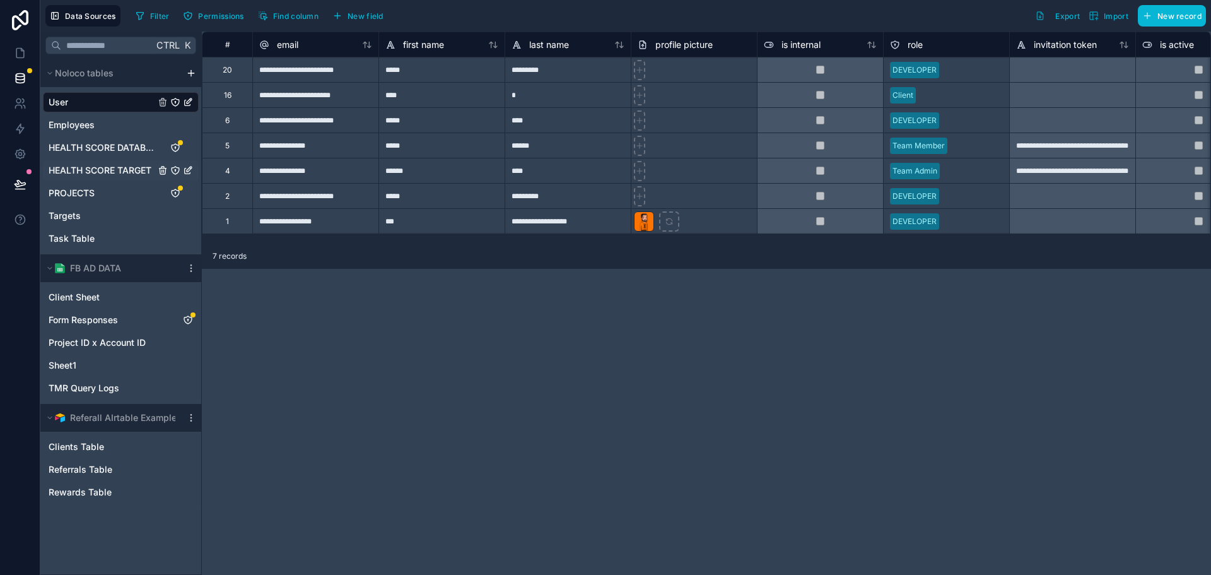
click at [119, 172] on span "HEALTH SCORE TARGET" at bounding box center [100, 170] width 103 height 13
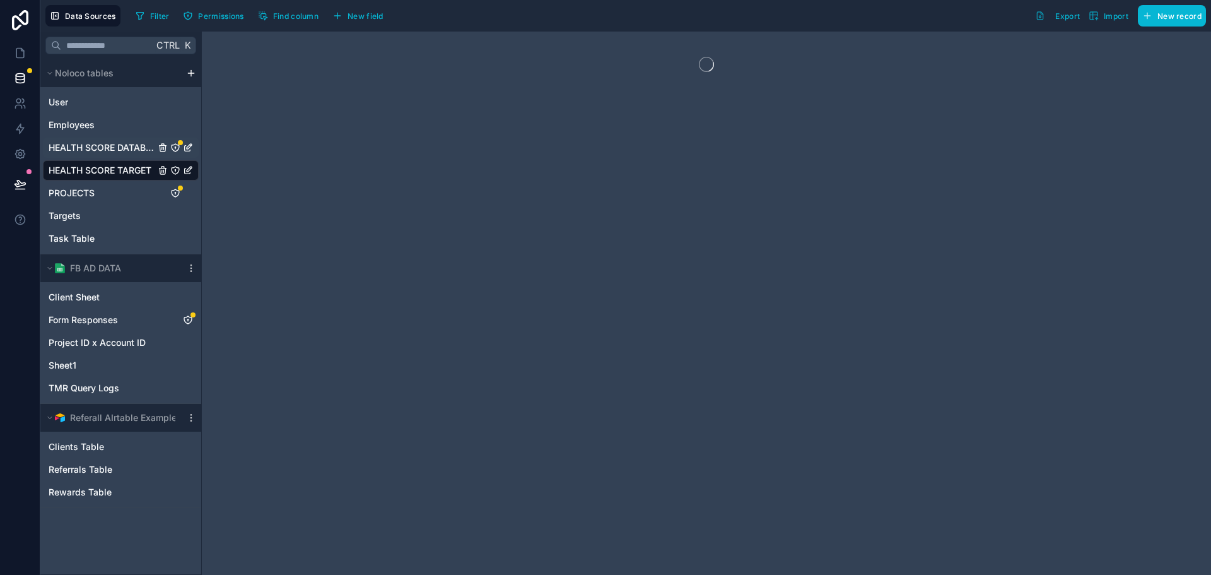
click at [131, 150] on span "HEALTH SCORE DATABASE" at bounding box center [102, 147] width 107 height 13
